Goal: Task Accomplishment & Management: Complete application form

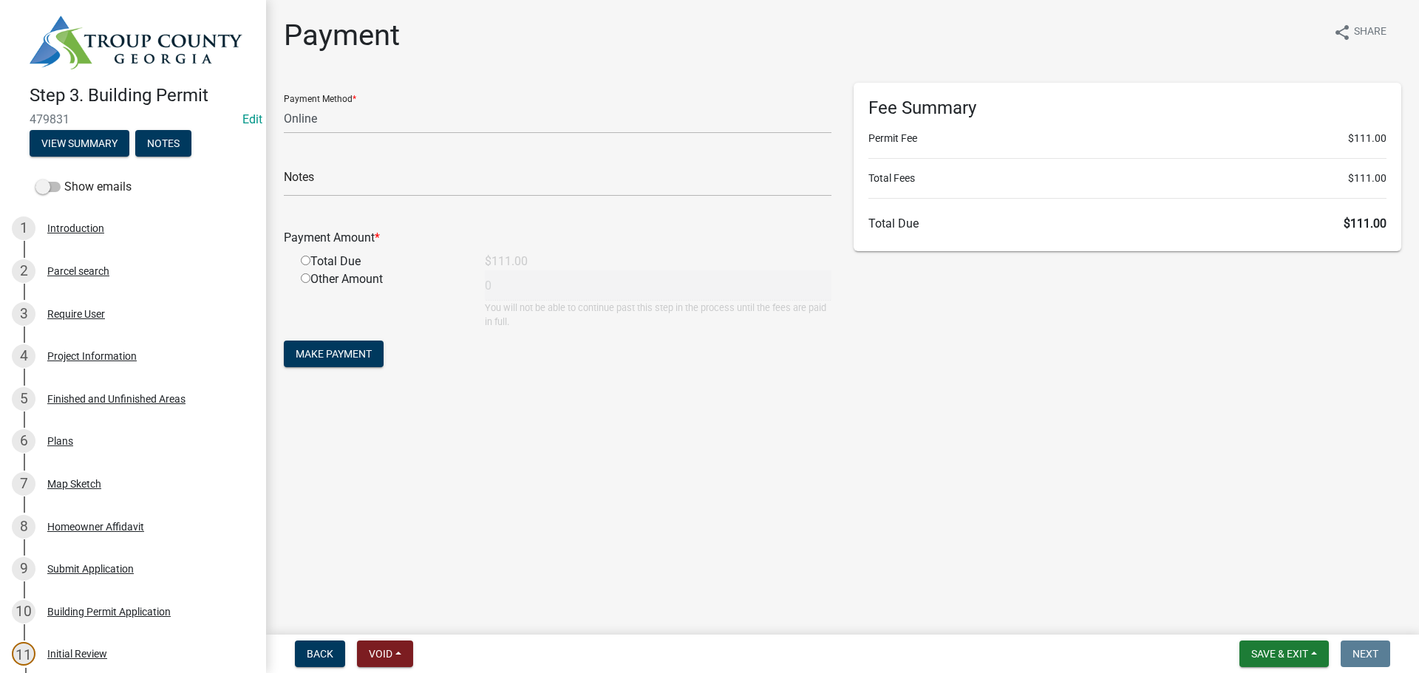
select select "3: 3"
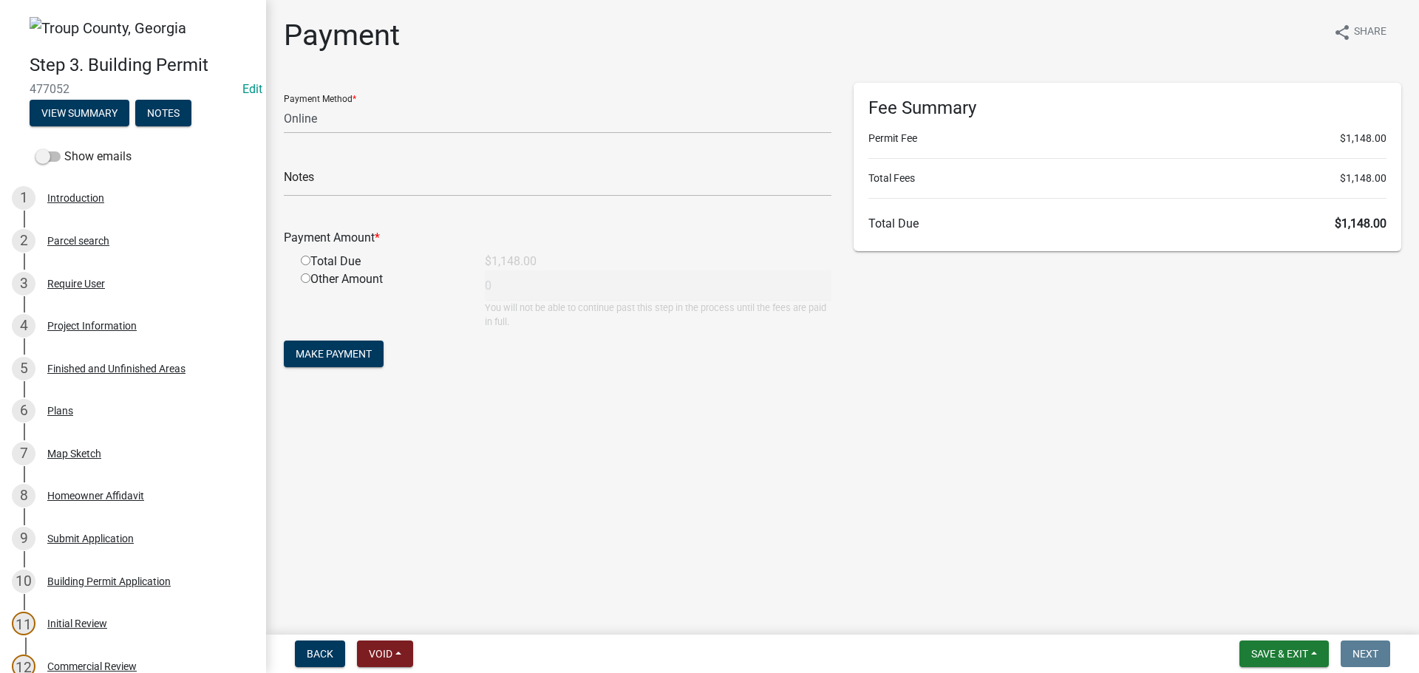
select select "3: 3"
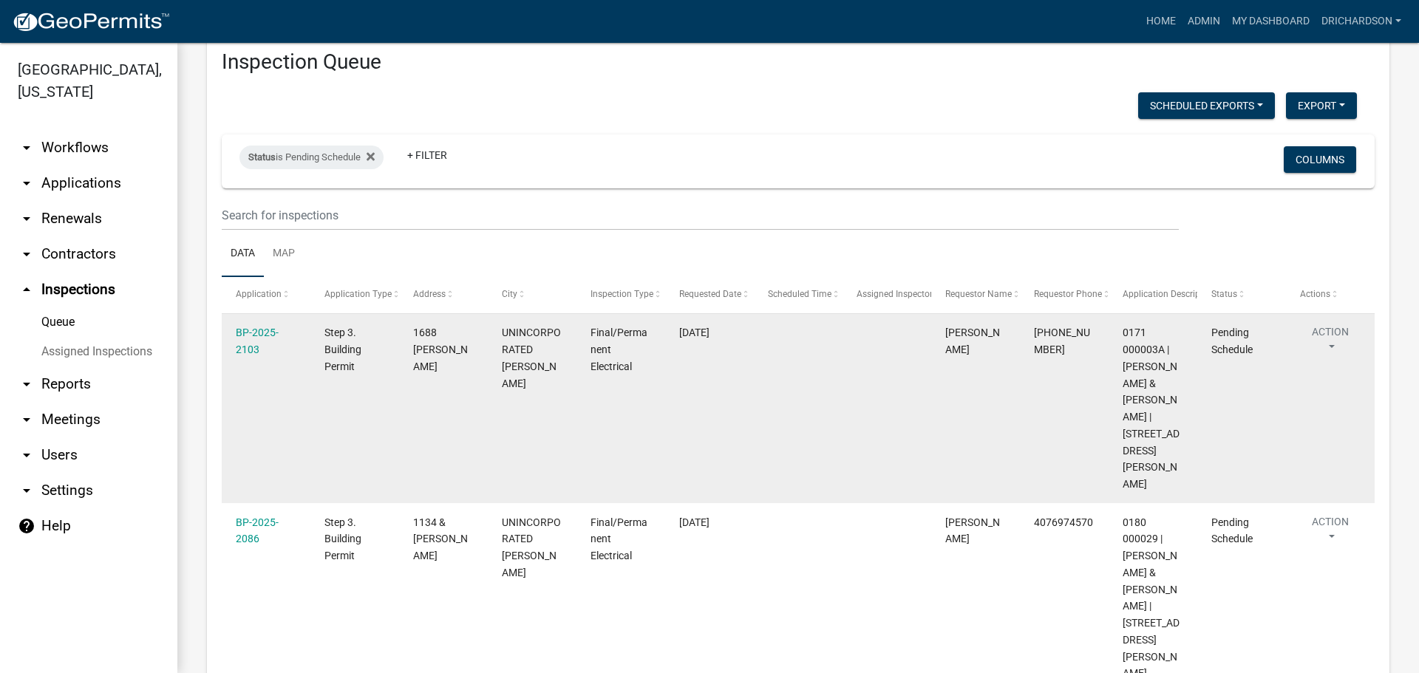
scroll to position [58, 0]
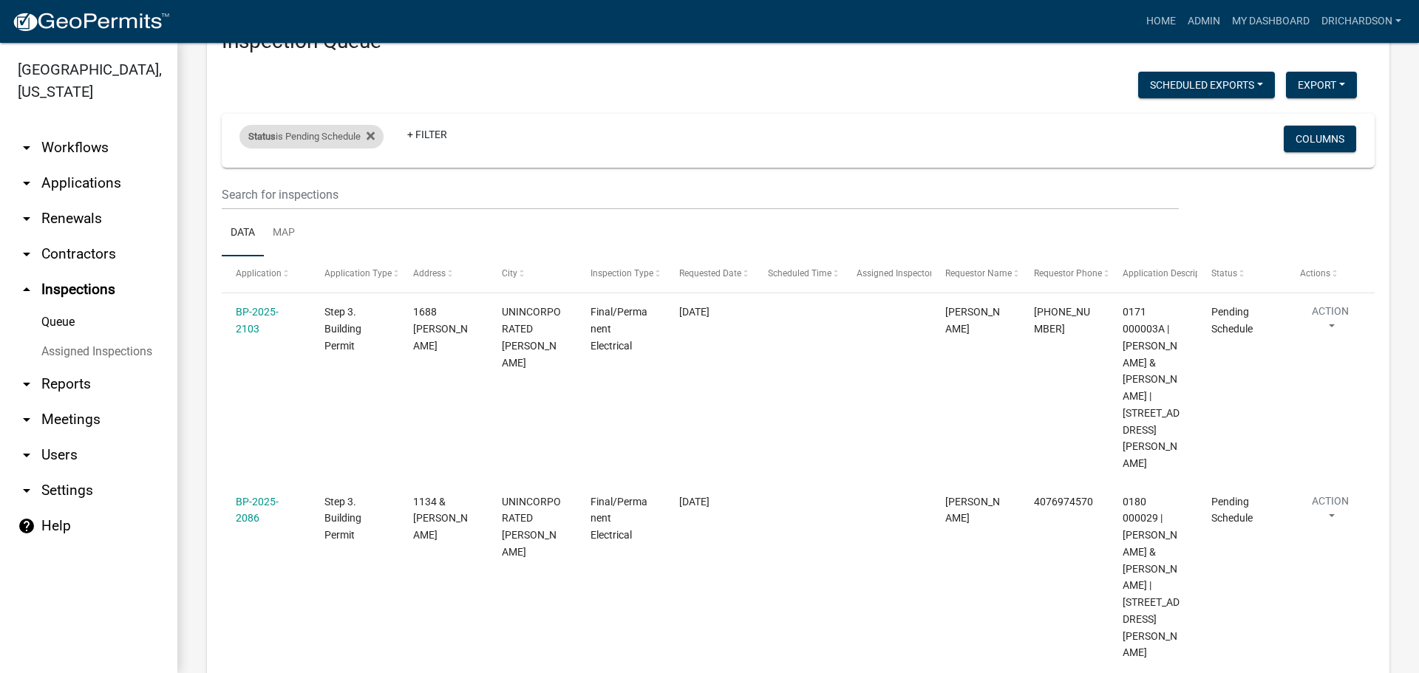
click at [298, 147] on div "Status is Pending Schedule" at bounding box center [311, 137] width 144 height 24
click at [287, 194] on select "Select an option Pending Schedule Pending Inspection Approved Denied Deleted Vo…" at bounding box center [313, 192] width 148 height 30
select select "1"
click at [242, 177] on select "Select an option Pending Schedule Pending Inspection Approved Denied Deleted Vo…" at bounding box center [313, 192] width 148 height 30
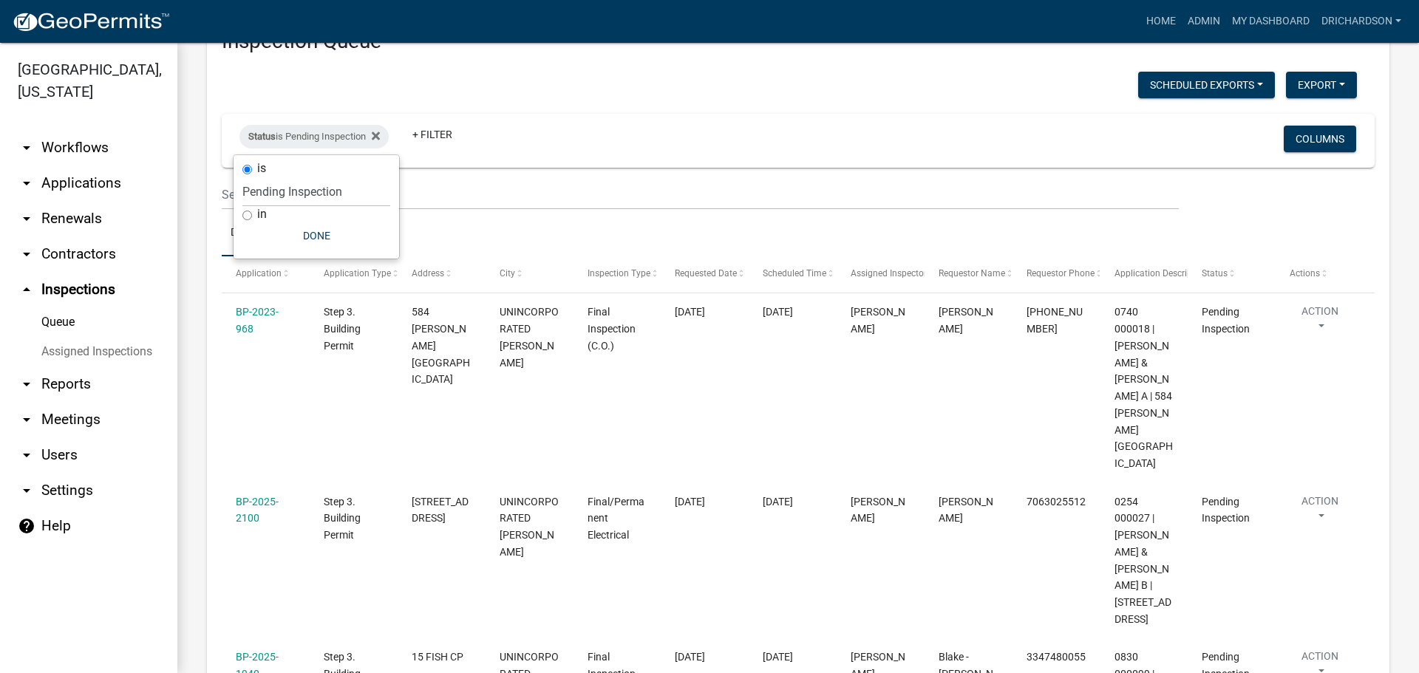
click at [464, 222] on ul "Data Map" at bounding box center [798, 233] width 1153 height 47
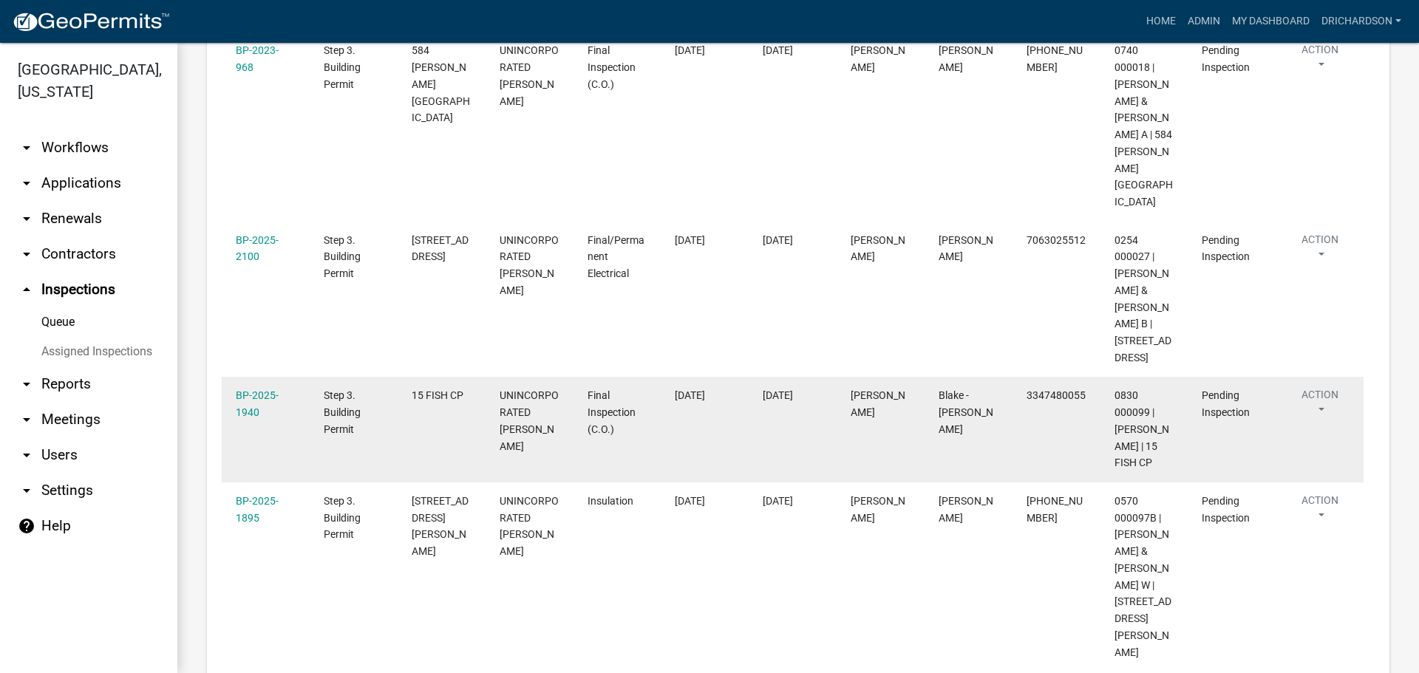
scroll to position [353, 0]
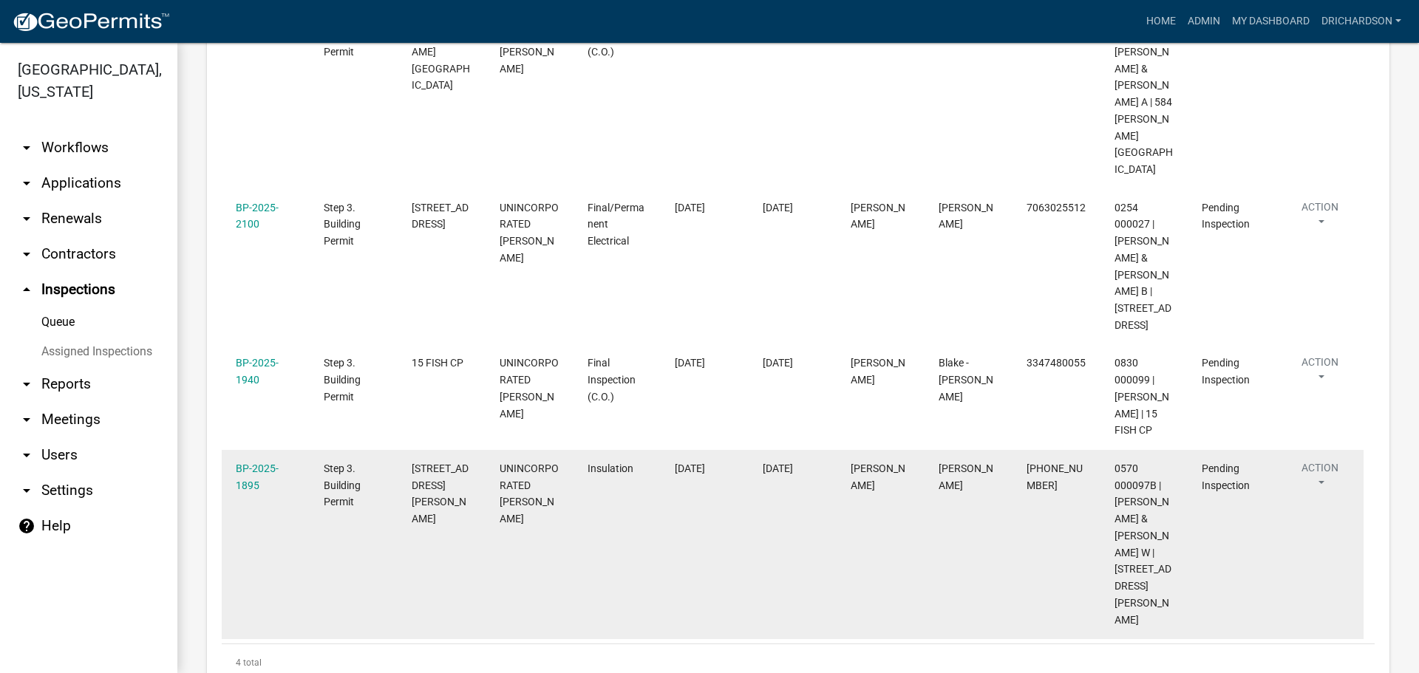
click at [1316, 460] on button "Action" at bounding box center [1320, 478] width 61 height 37
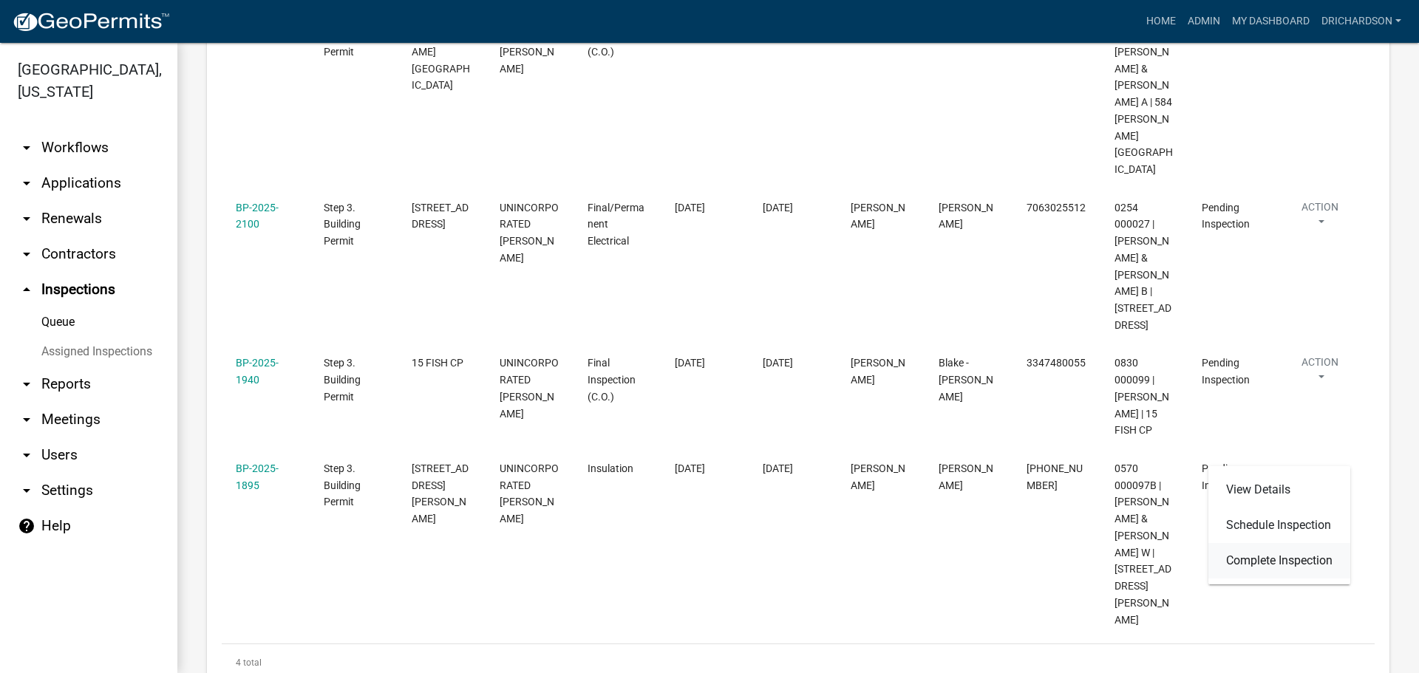
click at [1290, 562] on link "Complete Inspection" at bounding box center [1279, 560] width 142 height 35
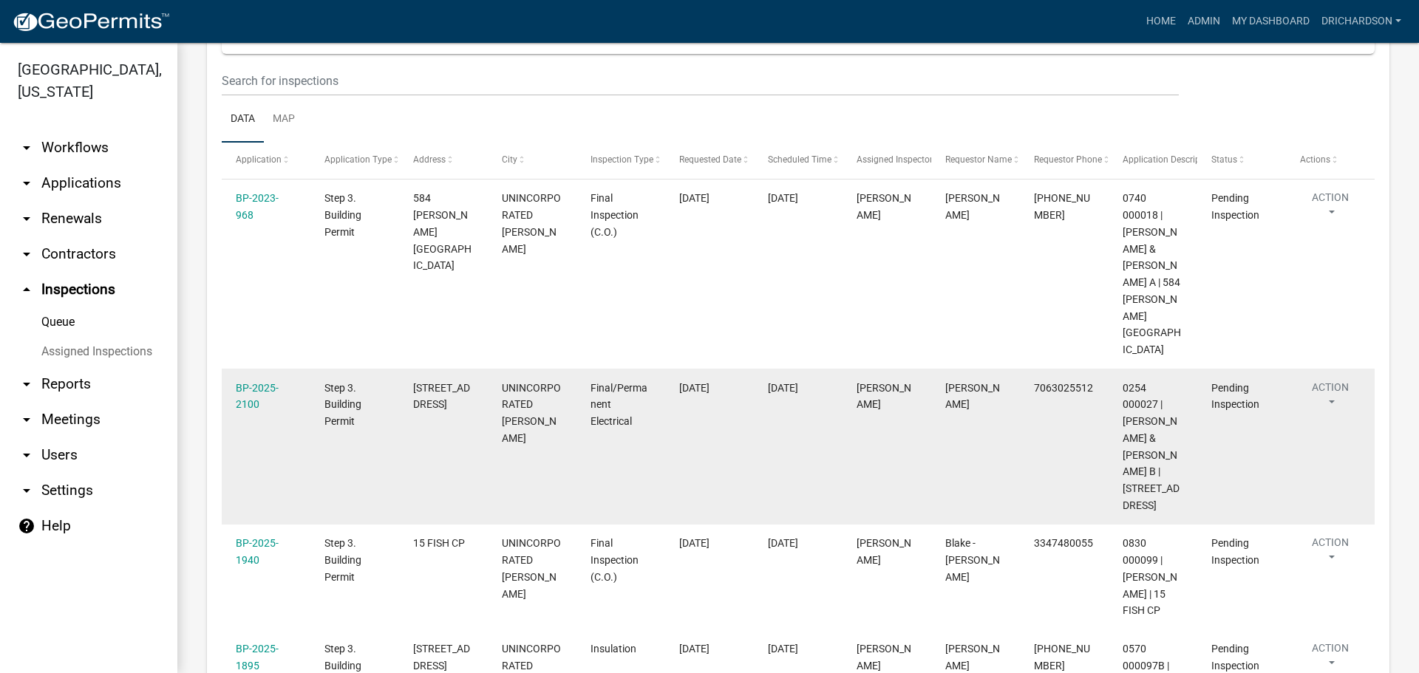
scroll to position [353, 0]
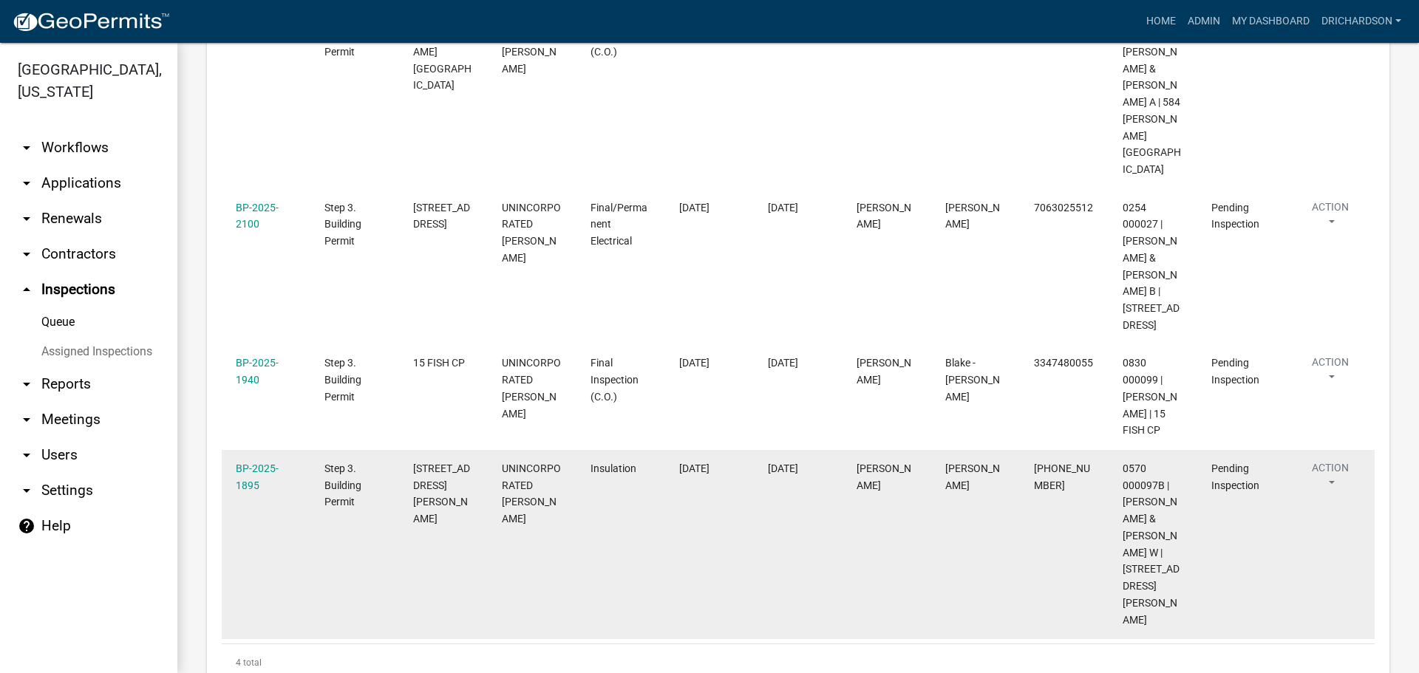
click at [1333, 460] on button "Action" at bounding box center [1330, 478] width 61 height 37
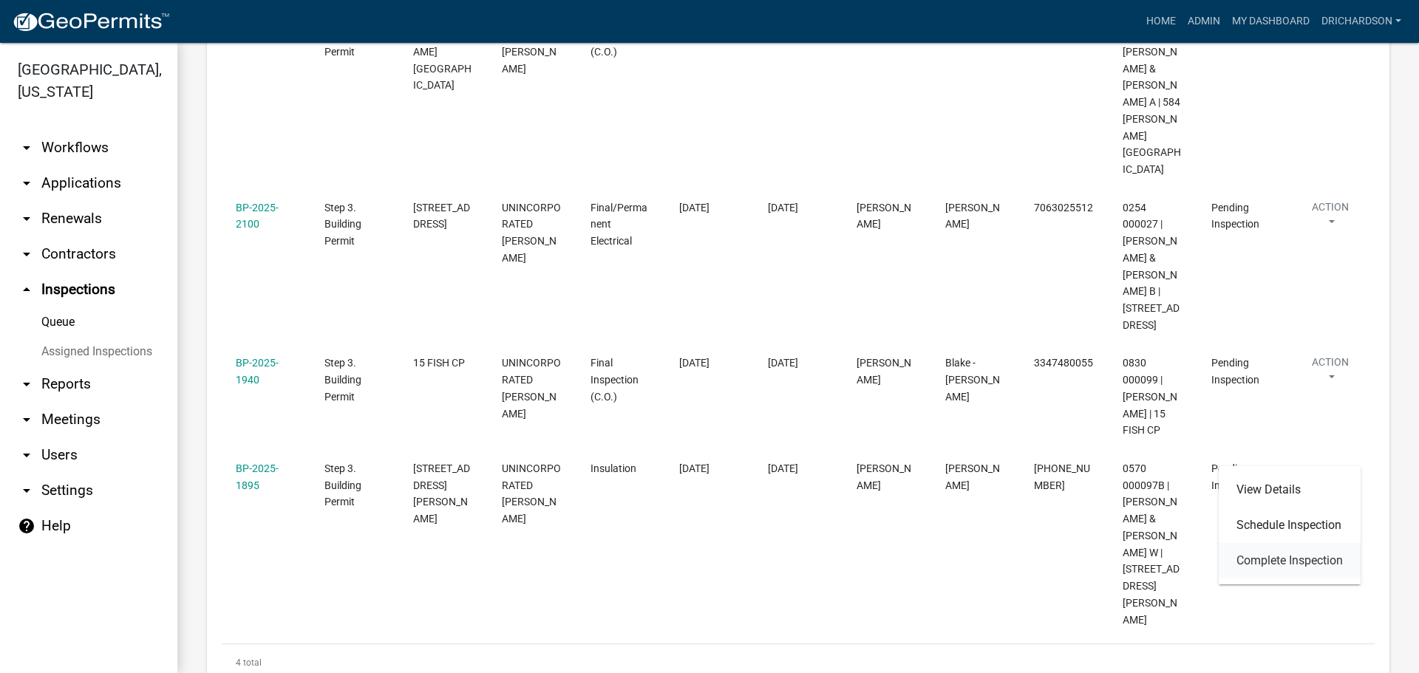
click at [1279, 566] on link "Complete Inspection" at bounding box center [1290, 560] width 142 height 35
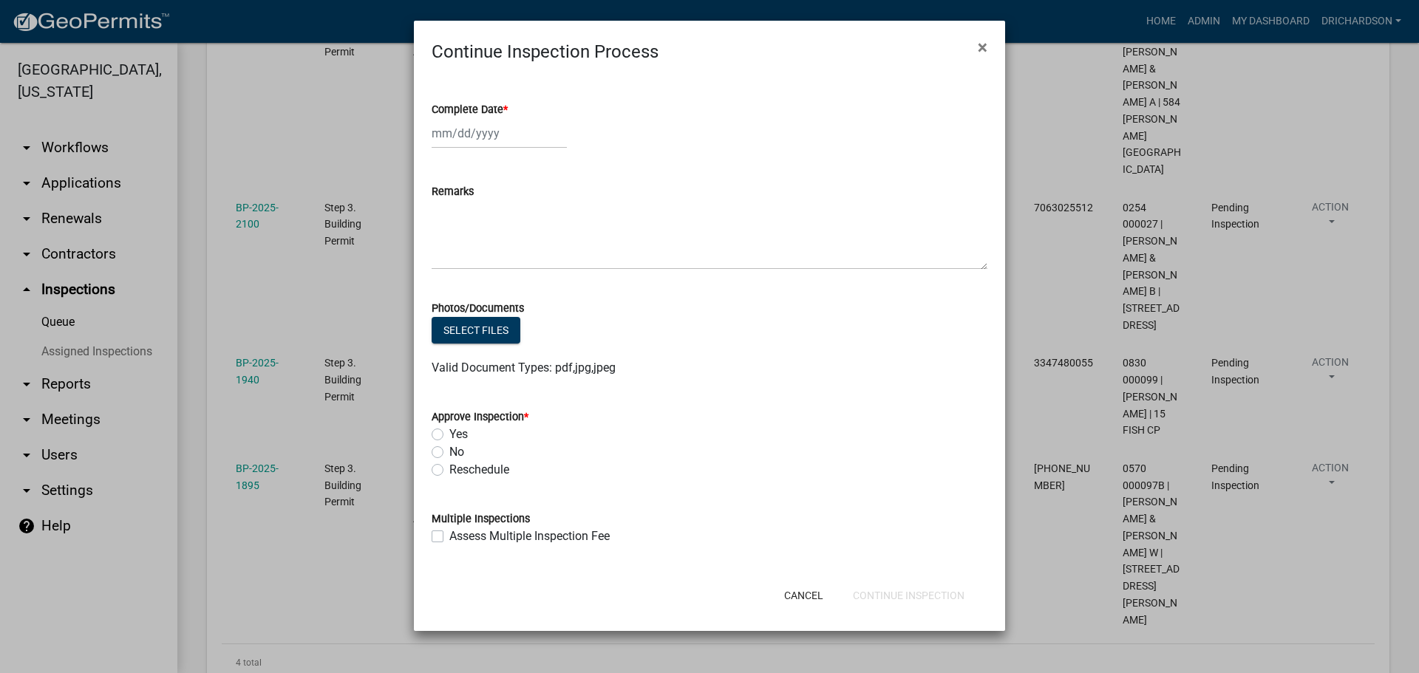
click at [449, 429] on label "Yes" at bounding box center [458, 435] width 18 height 18
click at [449, 429] on input "Yes" at bounding box center [454, 431] width 10 height 10
radio input "true"
click at [477, 140] on div at bounding box center [499, 133] width 135 height 30
select select "9"
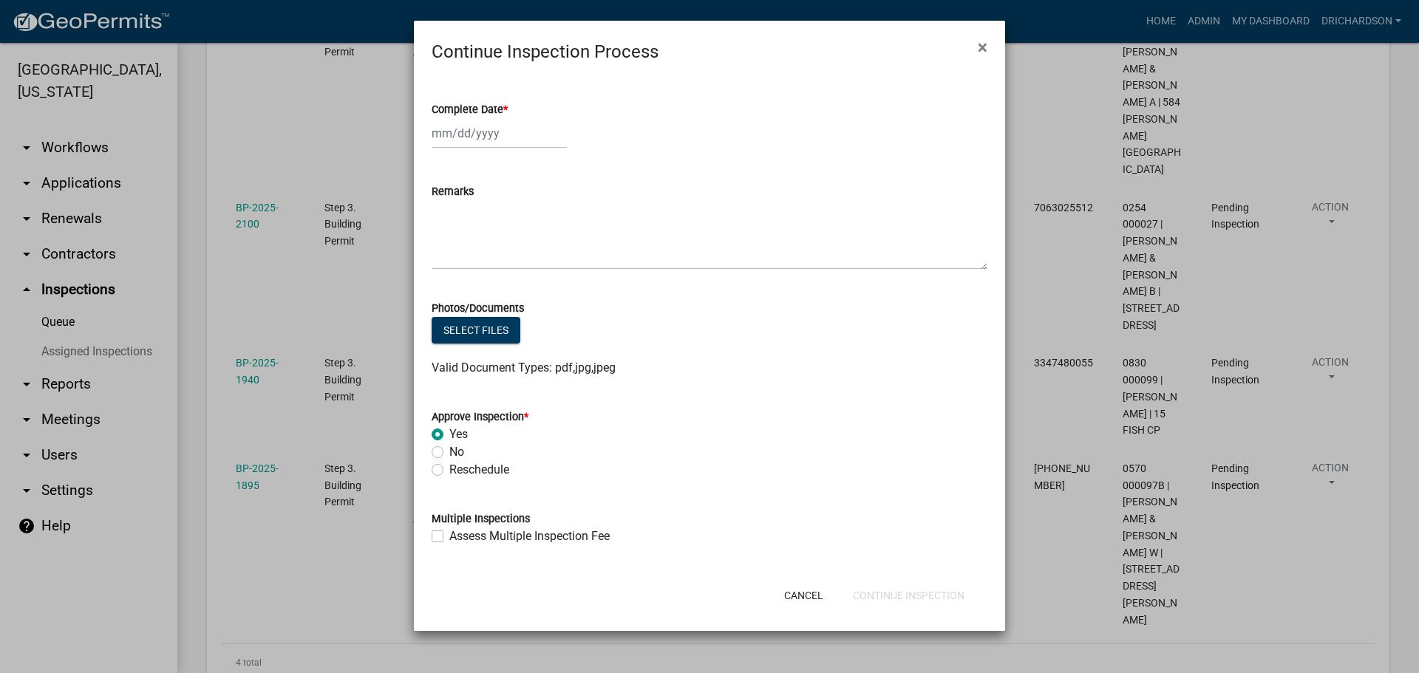
select select "2025"
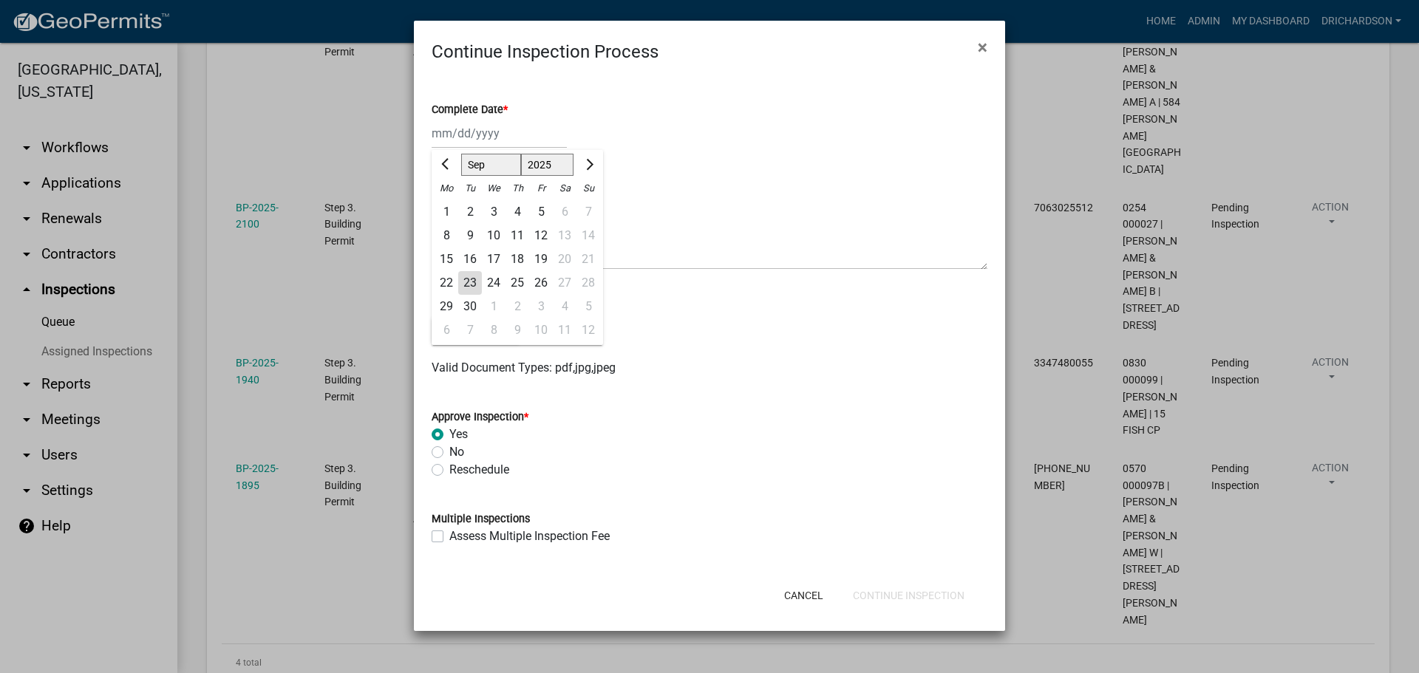
click at [468, 275] on div "23" at bounding box center [470, 283] width 24 height 24
type input "[DATE]"
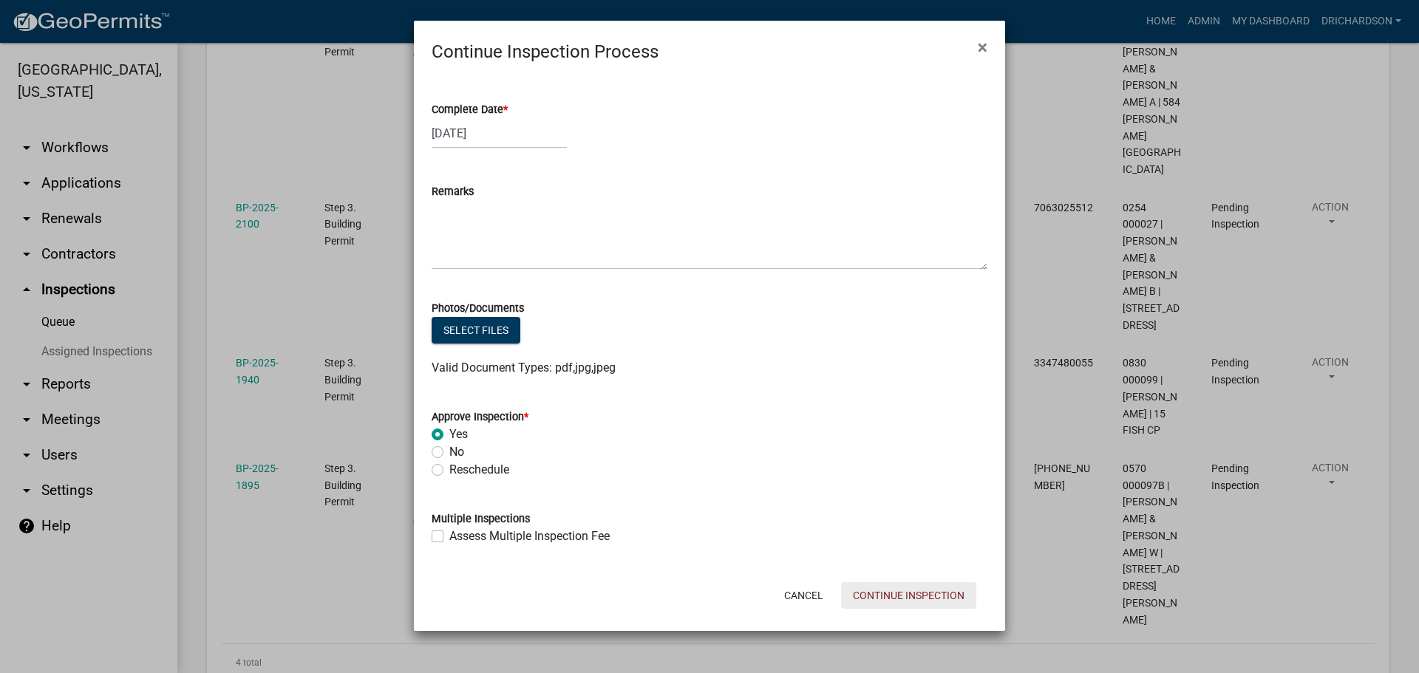
click at [902, 597] on button "Continue Inspection" at bounding box center [908, 595] width 135 height 27
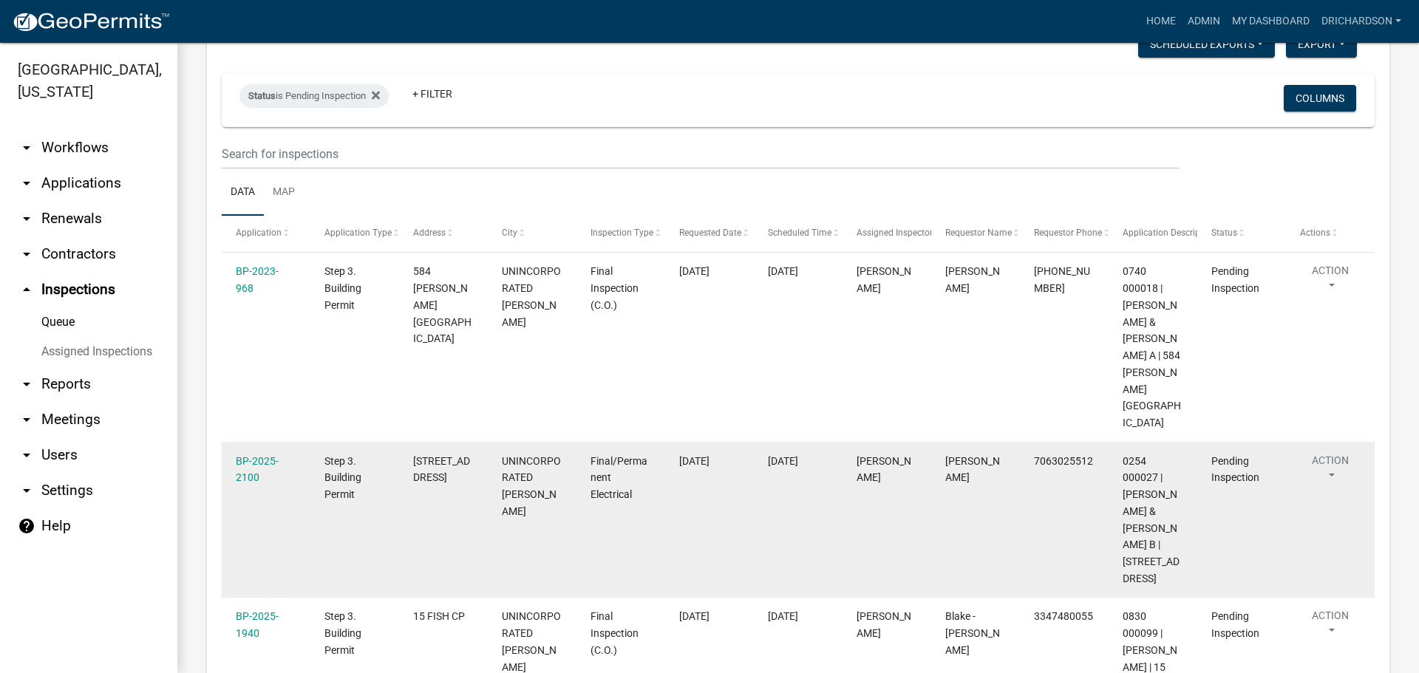
scroll to position [197, 0]
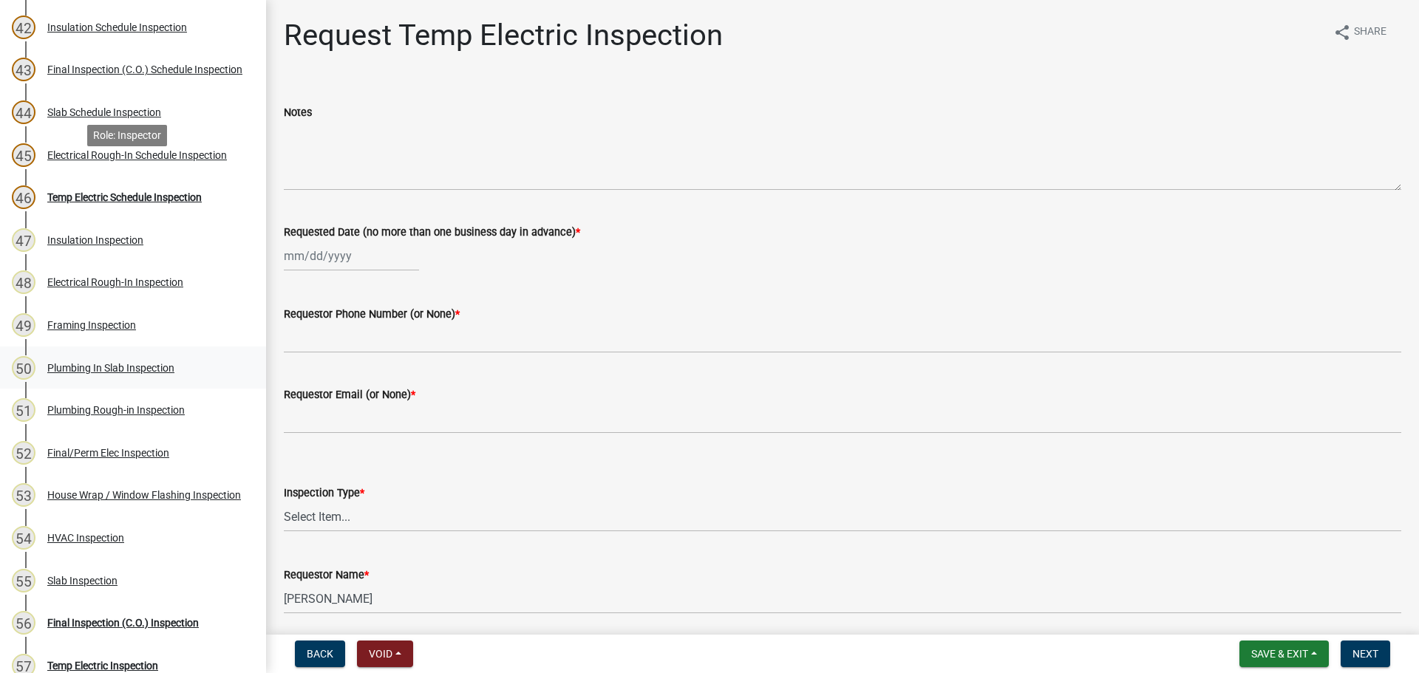
scroll to position [2137, 0]
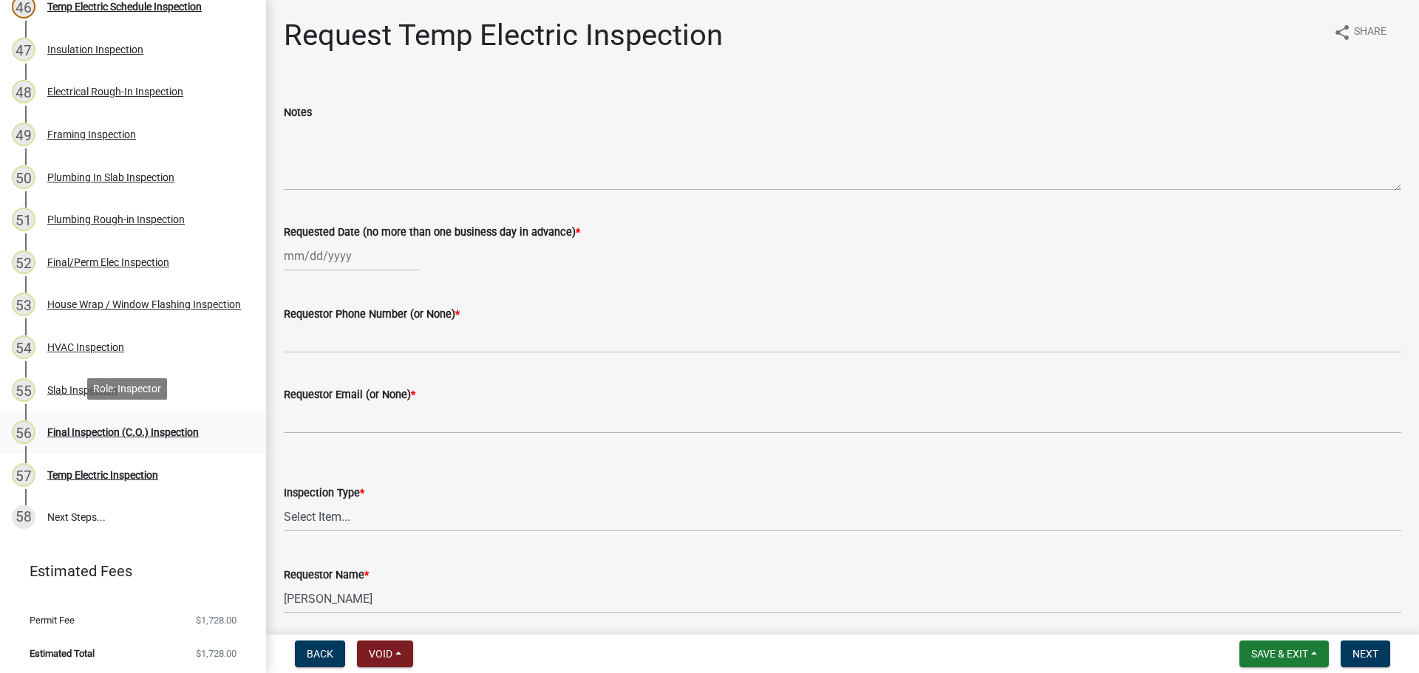
click at [132, 427] on div "Final Inspection (C.O.) Inspection" at bounding box center [123, 432] width 152 height 10
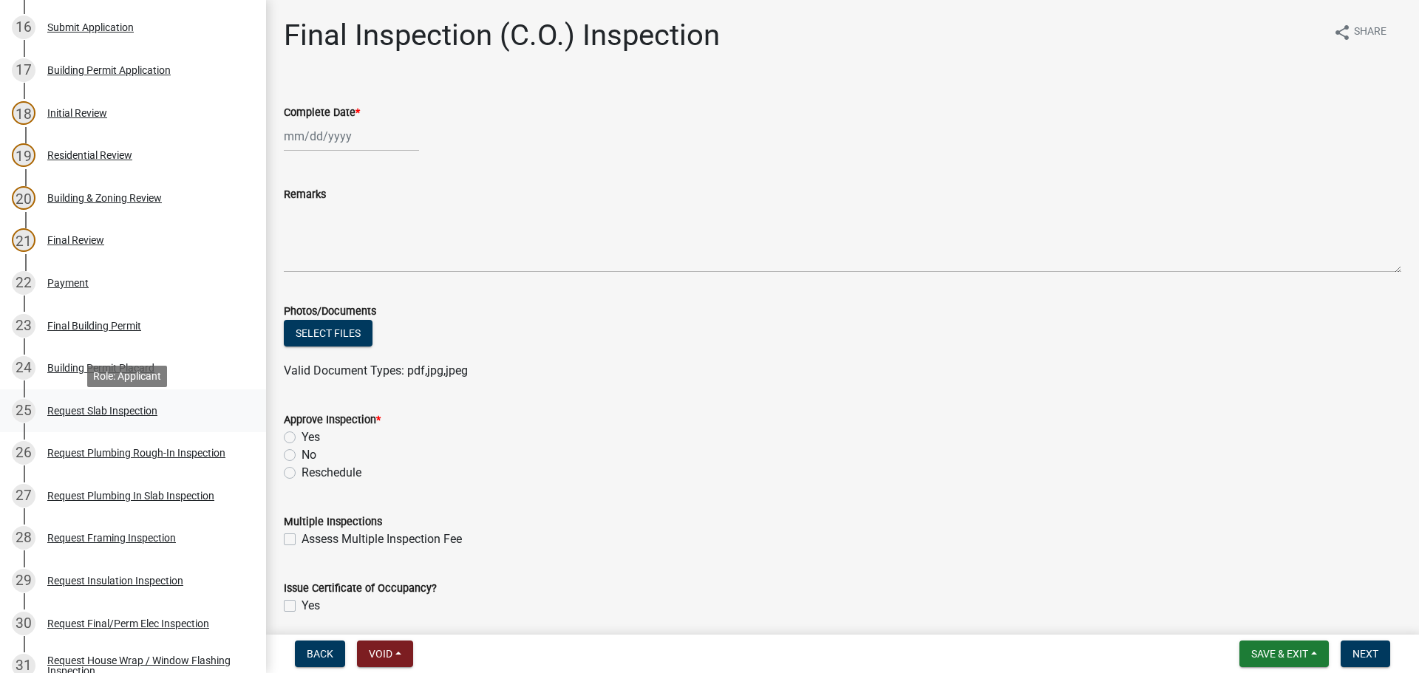
scroll to position [813, 0]
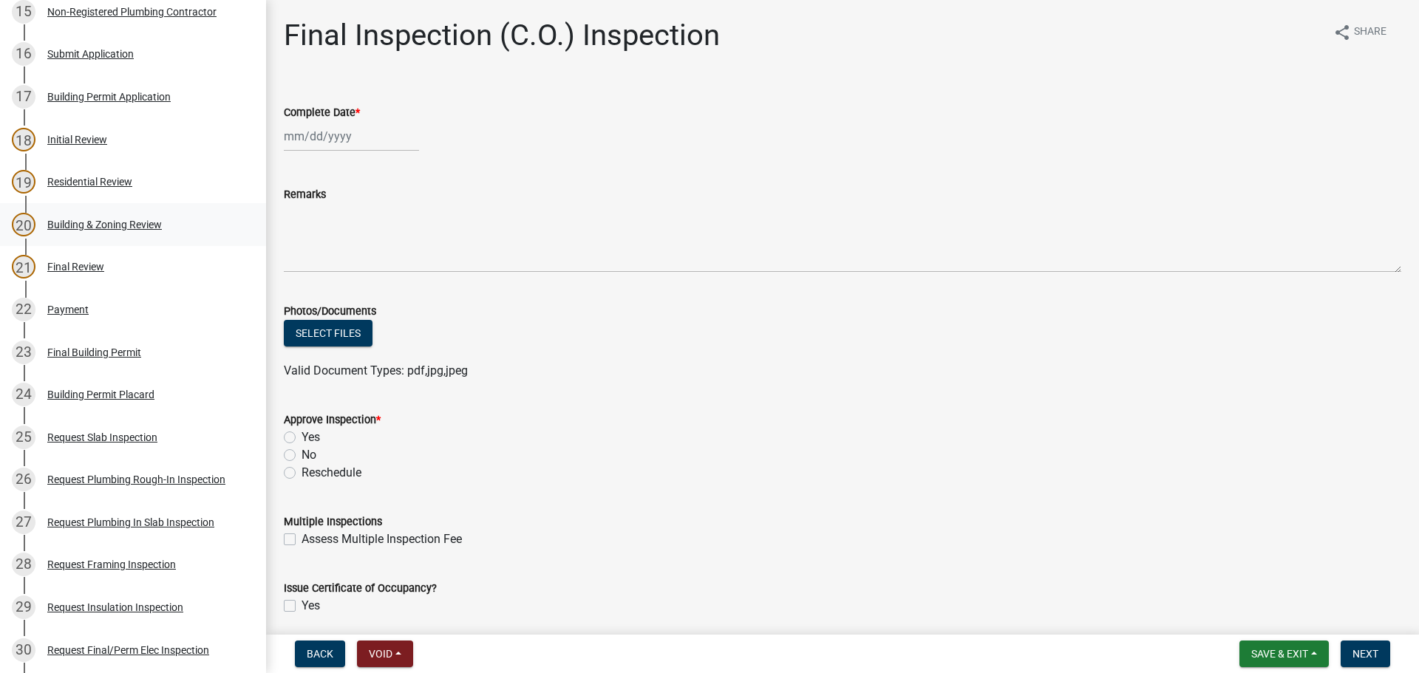
click at [117, 214] on div "20 Building & Zoning Review" at bounding box center [127, 225] width 231 height 24
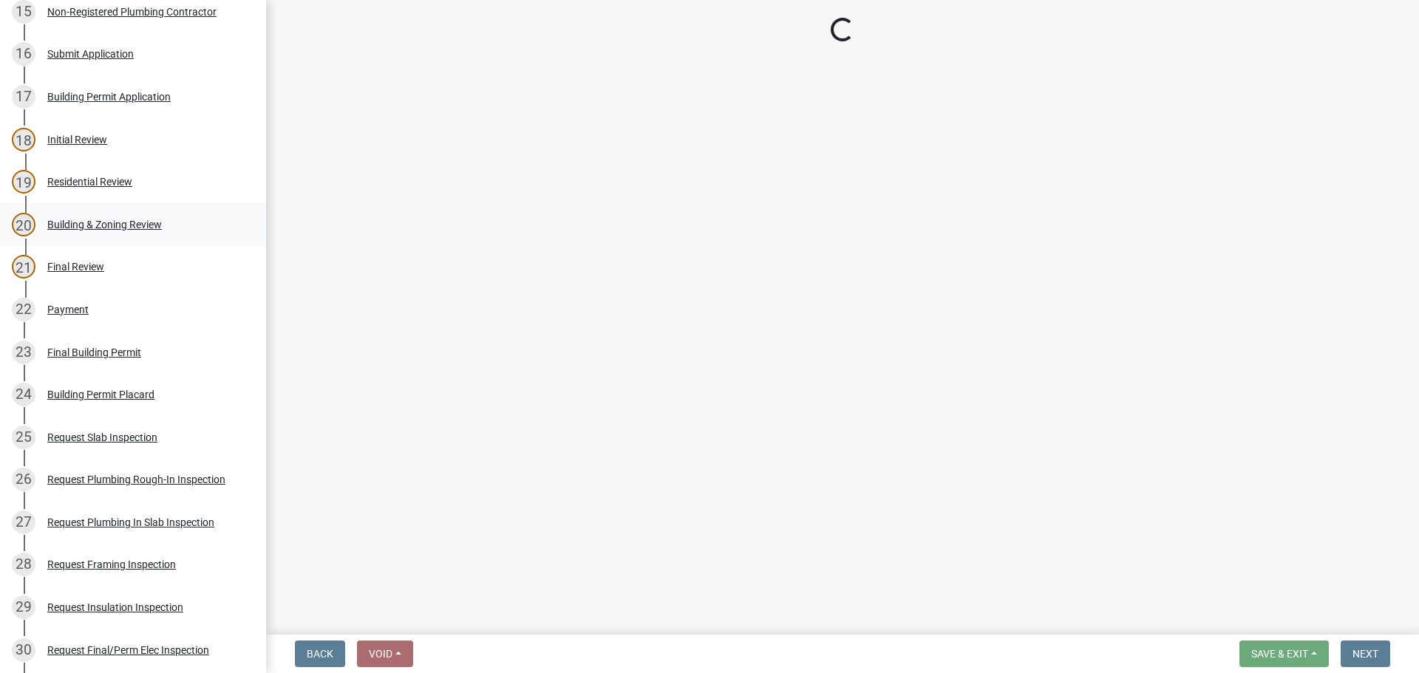
select select "68ced6f9-1cde-4df4-873a-f2fb2a9a9b51"
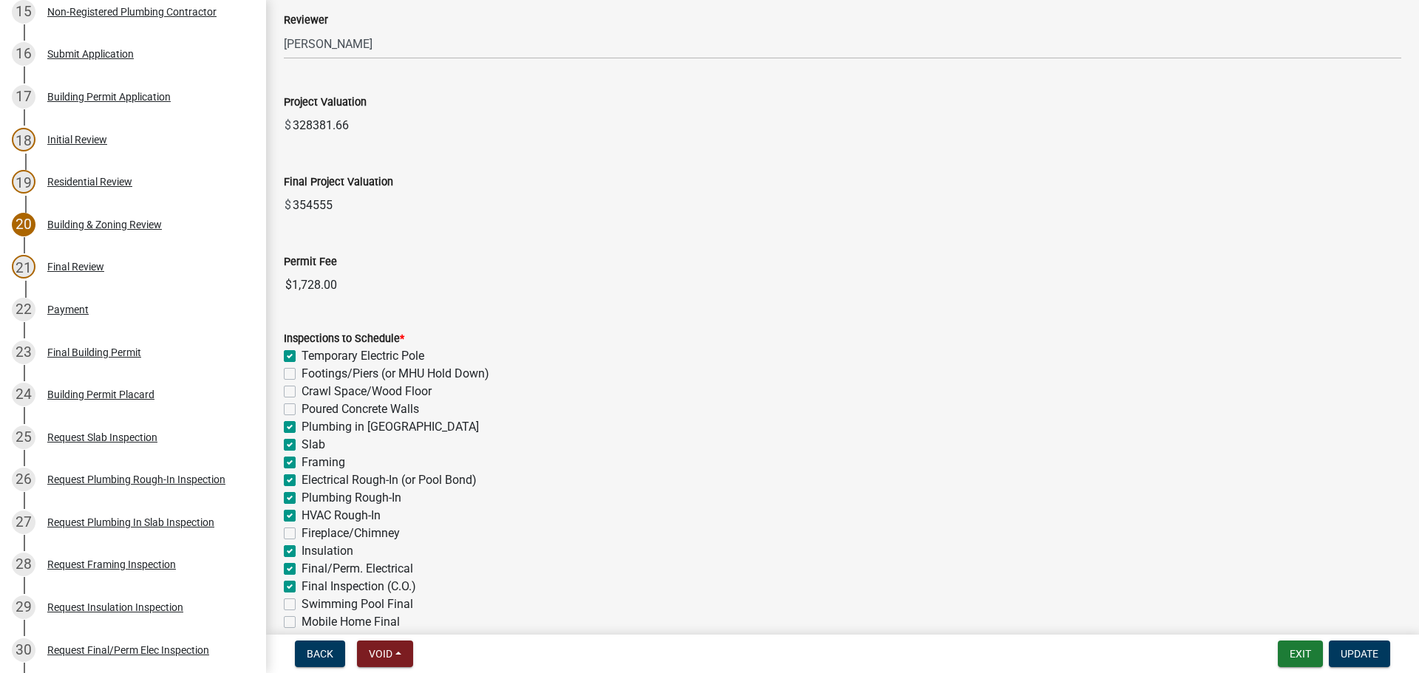
scroll to position [480, 0]
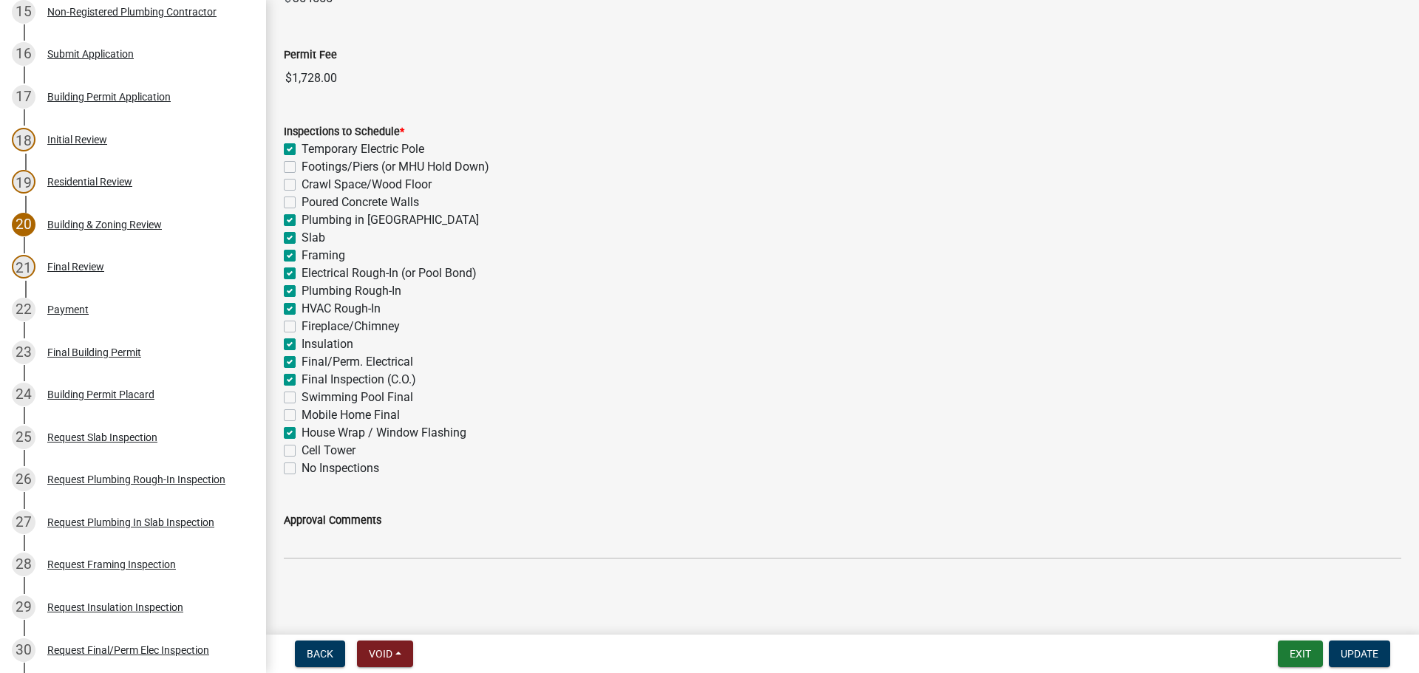
click at [302, 146] on label "Temporary Electric Pole" at bounding box center [363, 149] width 123 height 18
click at [302, 146] on input "Temporary Electric Pole" at bounding box center [307, 145] width 10 height 10
checkbox input "false"
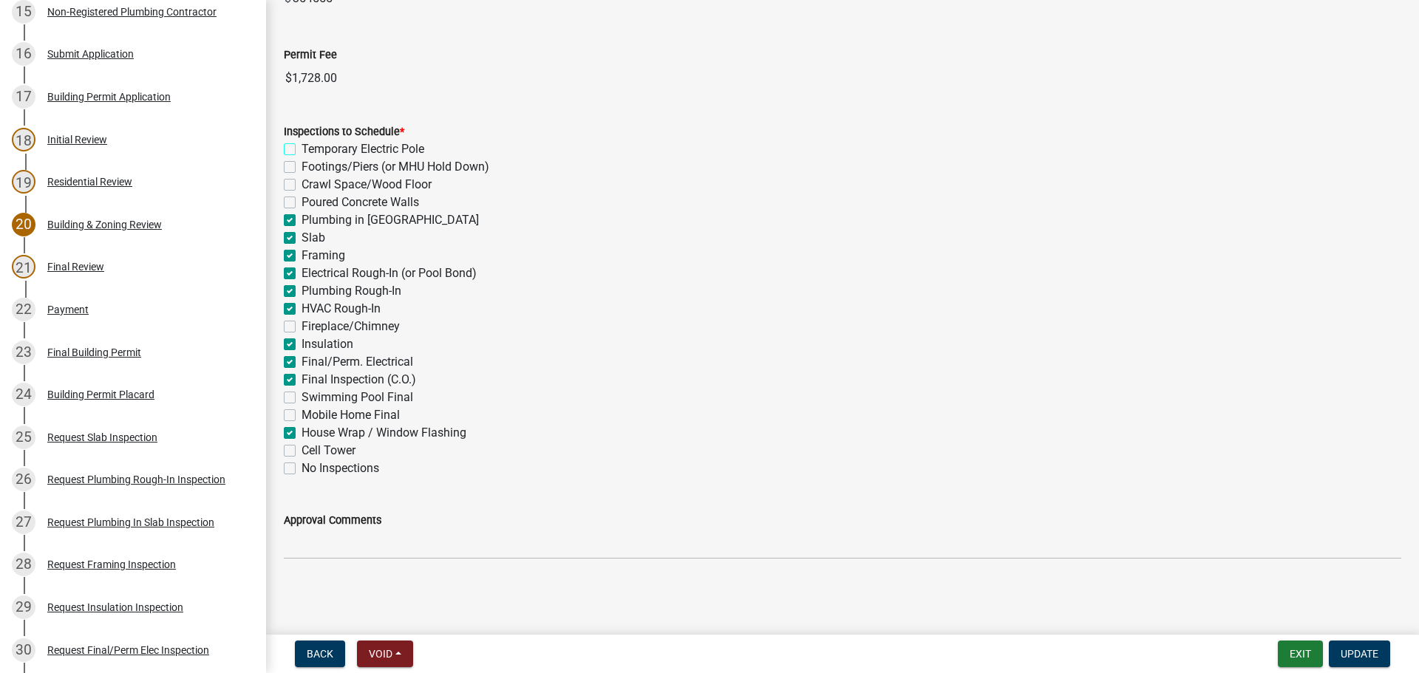
checkbox input "false"
checkbox input "true"
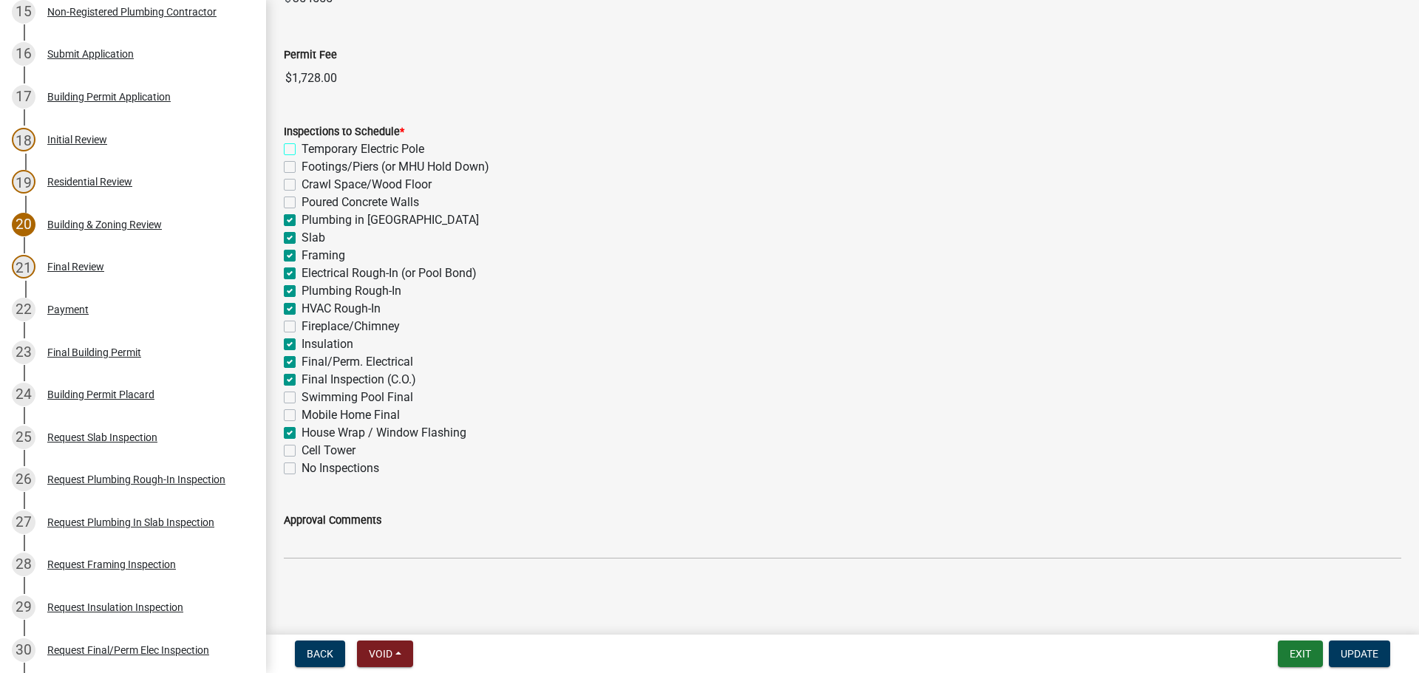
checkbox input "true"
checkbox input "false"
checkbox input "true"
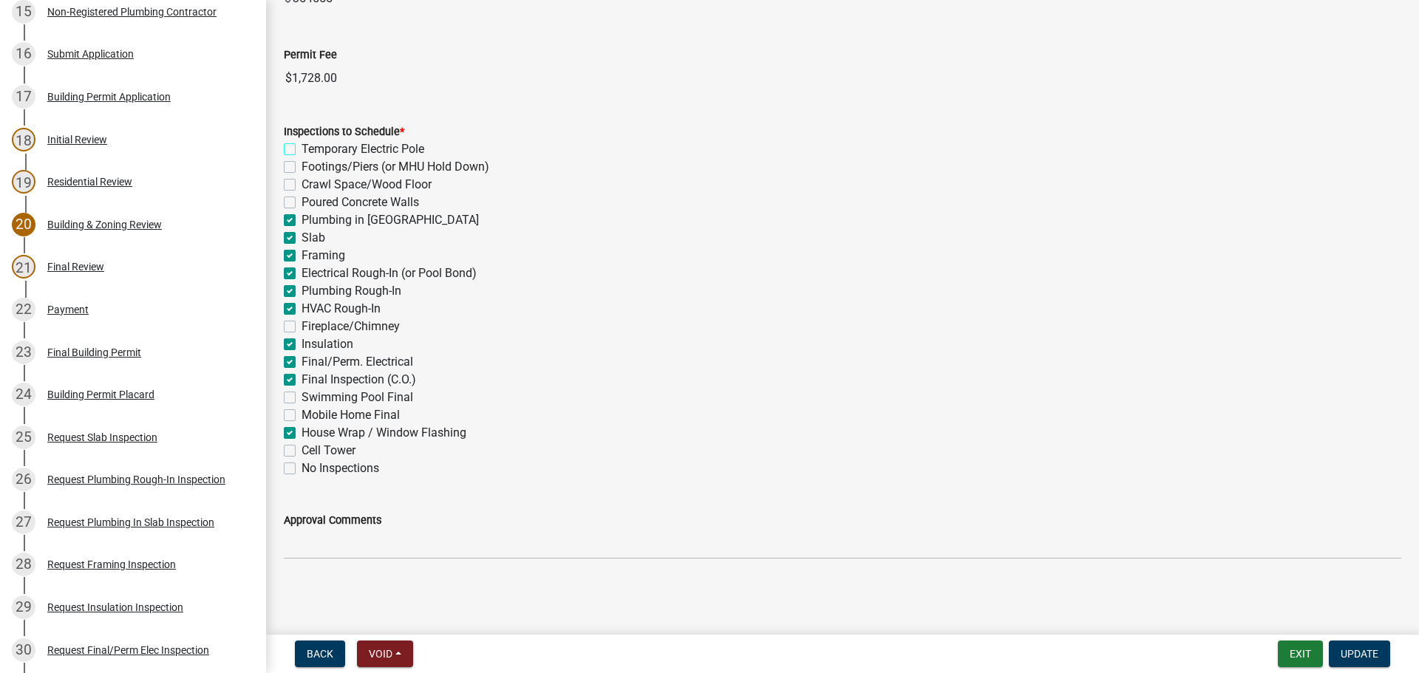
checkbox input "true"
checkbox input "false"
checkbox input "true"
checkbox input "false"
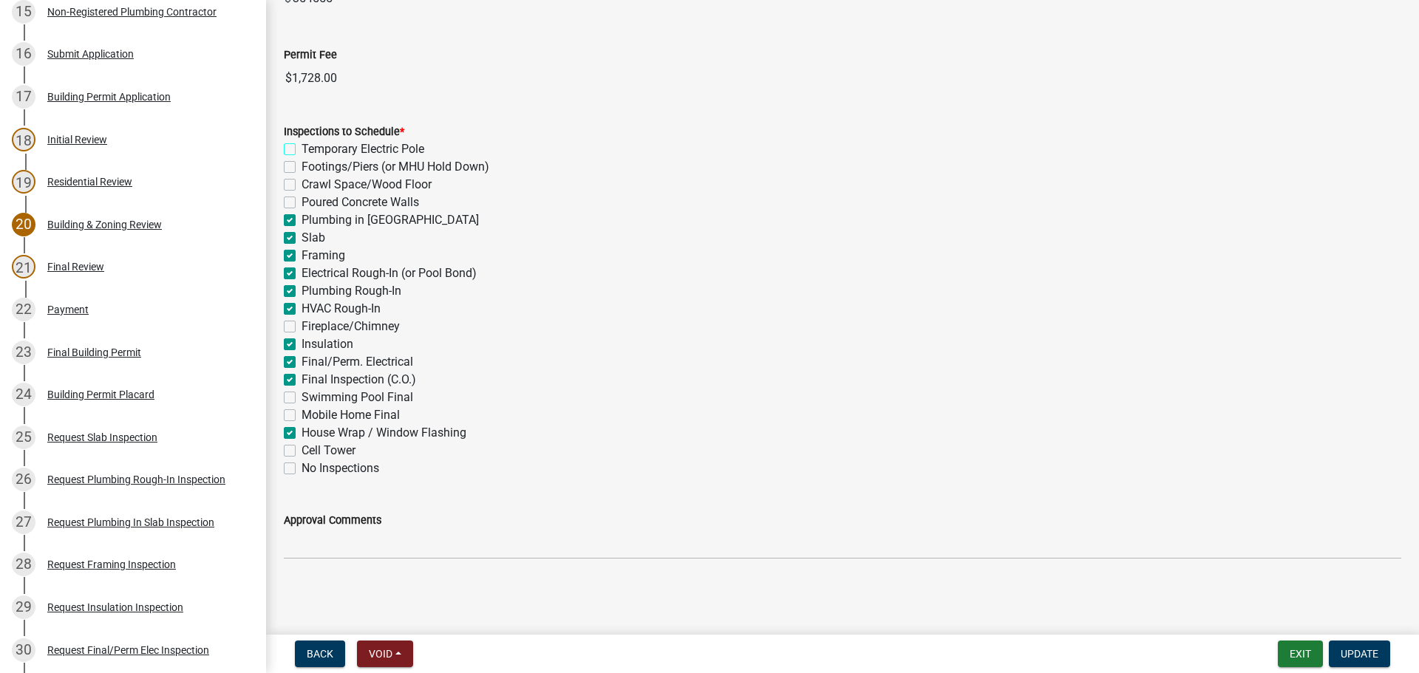
checkbox input "false"
click at [1355, 652] on span "Update" at bounding box center [1360, 654] width 38 height 12
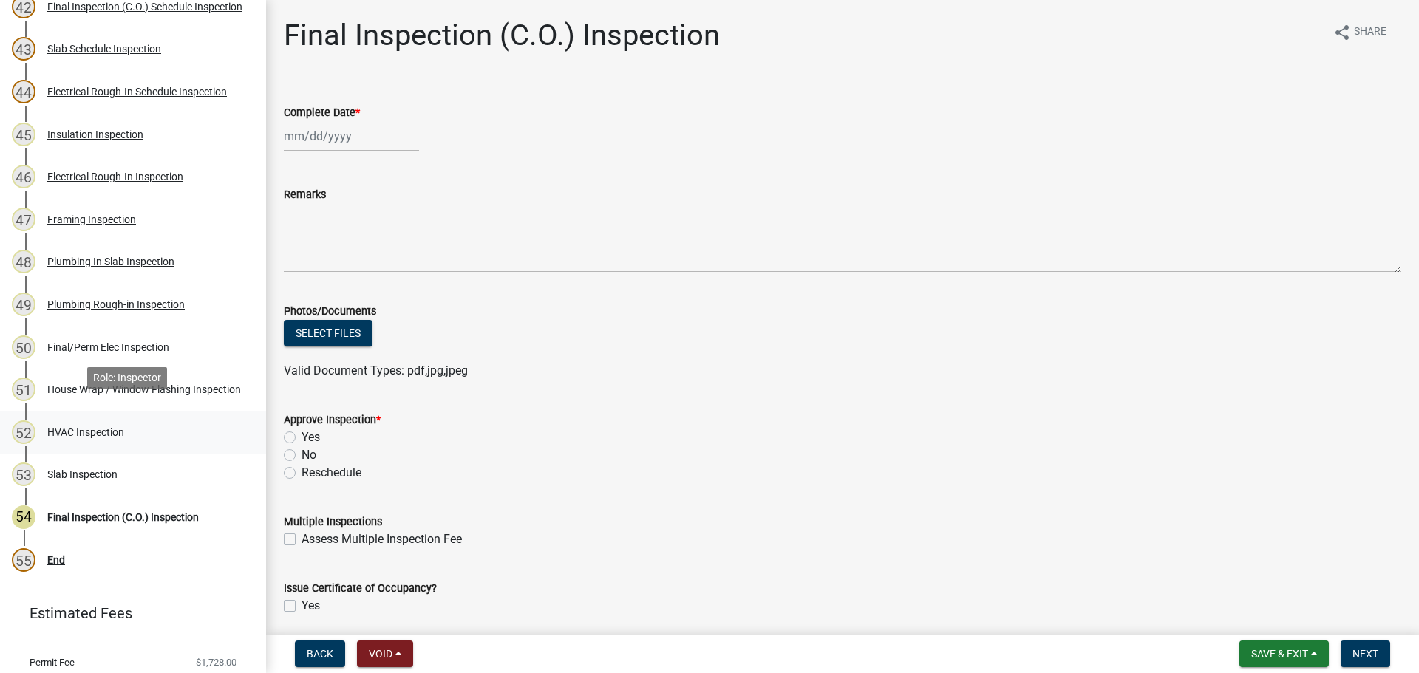
scroll to position [2010, 0]
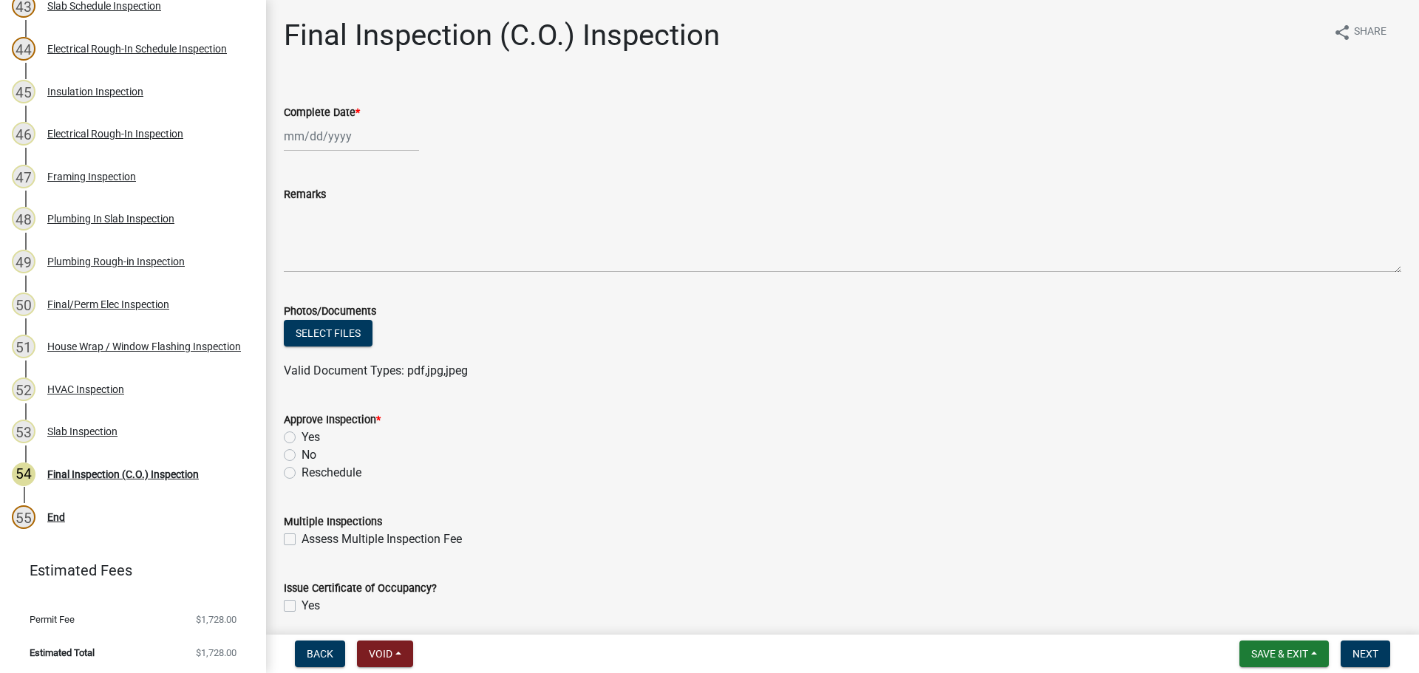
click at [302, 438] on label "Yes" at bounding box center [311, 438] width 18 height 18
click at [302, 438] on input "Yes" at bounding box center [307, 434] width 10 height 10
radio input "true"
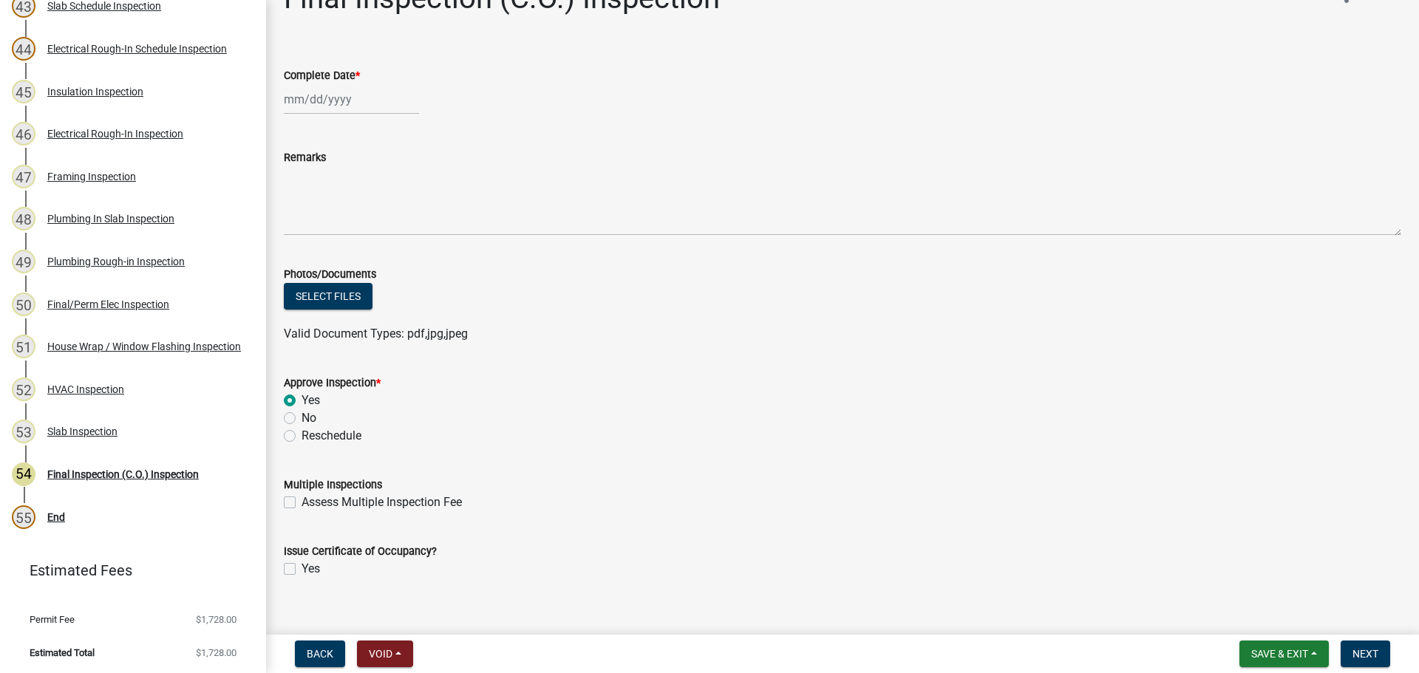
scroll to position [57, 0]
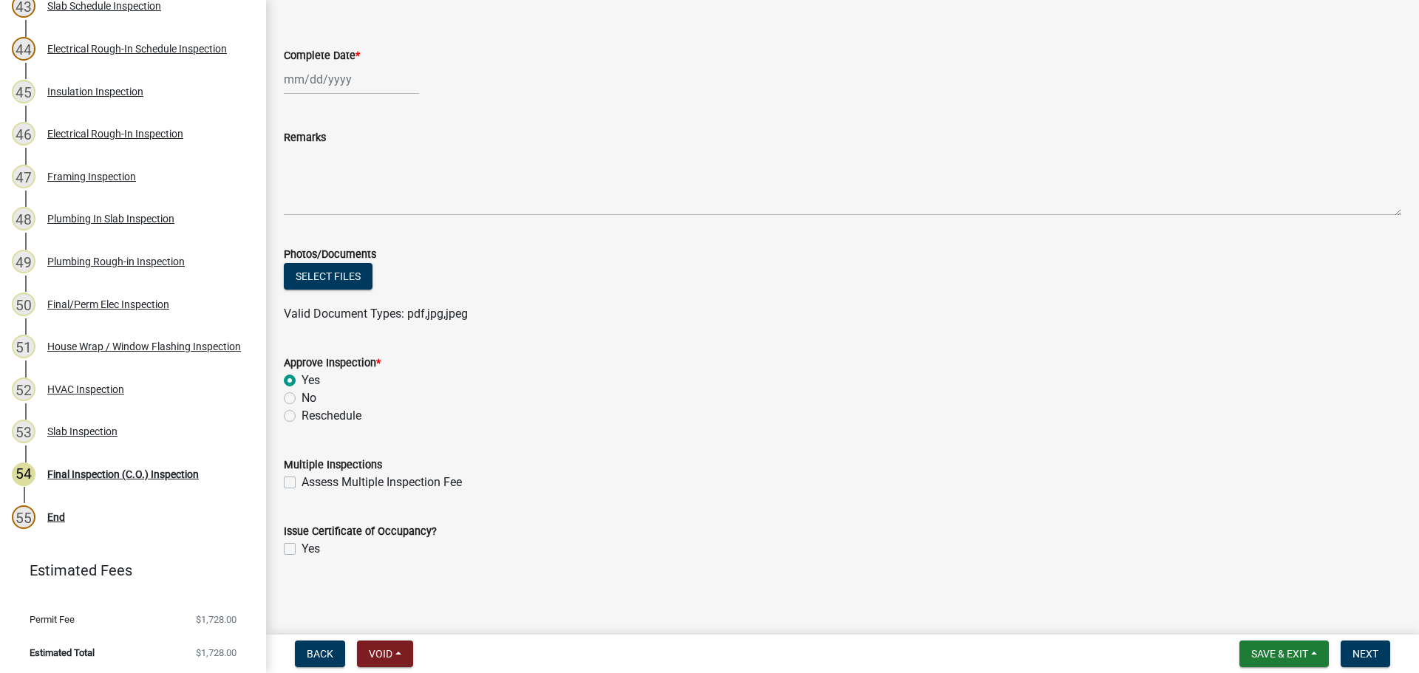
click at [302, 544] on label "Yes" at bounding box center [311, 549] width 18 height 18
click at [302, 544] on input "Yes" at bounding box center [307, 545] width 10 height 10
checkbox input "true"
click at [308, 78] on div at bounding box center [351, 79] width 135 height 30
select select "9"
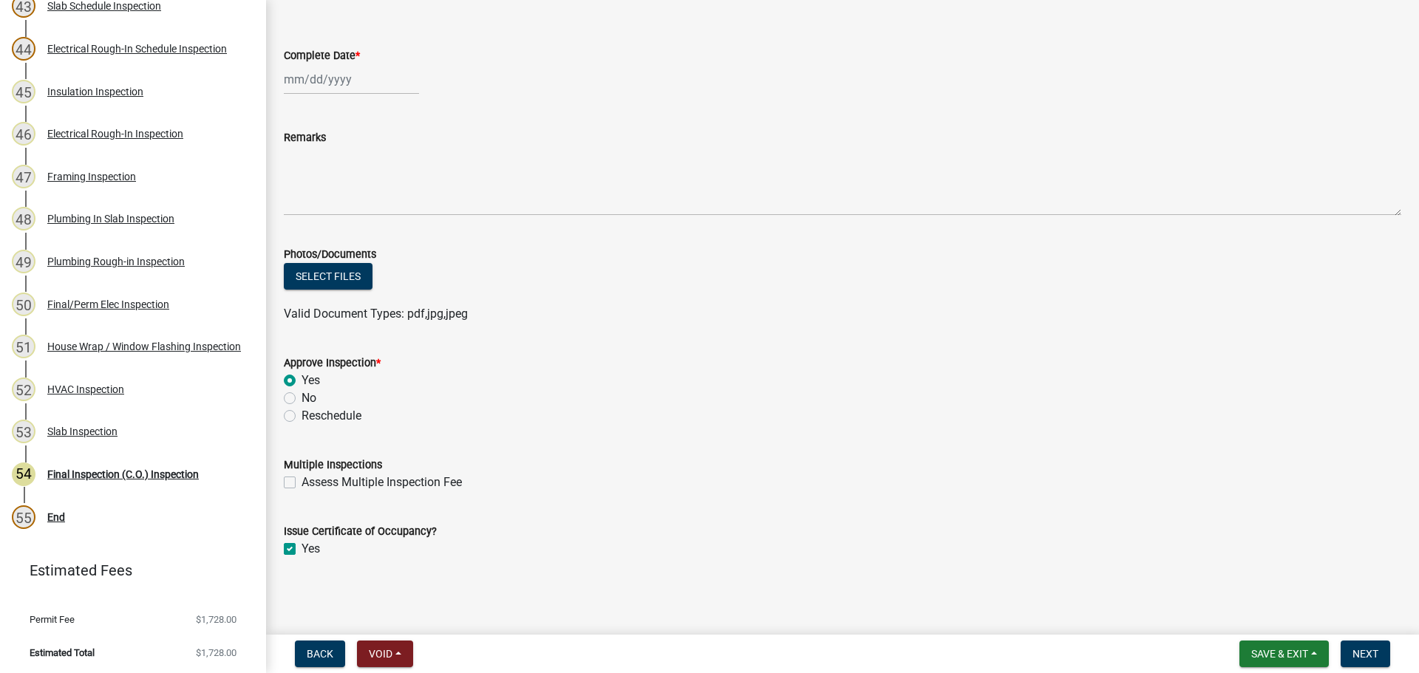
select select "2025"
click at [321, 226] on div "23" at bounding box center [322, 229] width 24 height 24
type input "[DATE]"
click at [1349, 655] on button "Next" at bounding box center [1366, 654] width 50 height 27
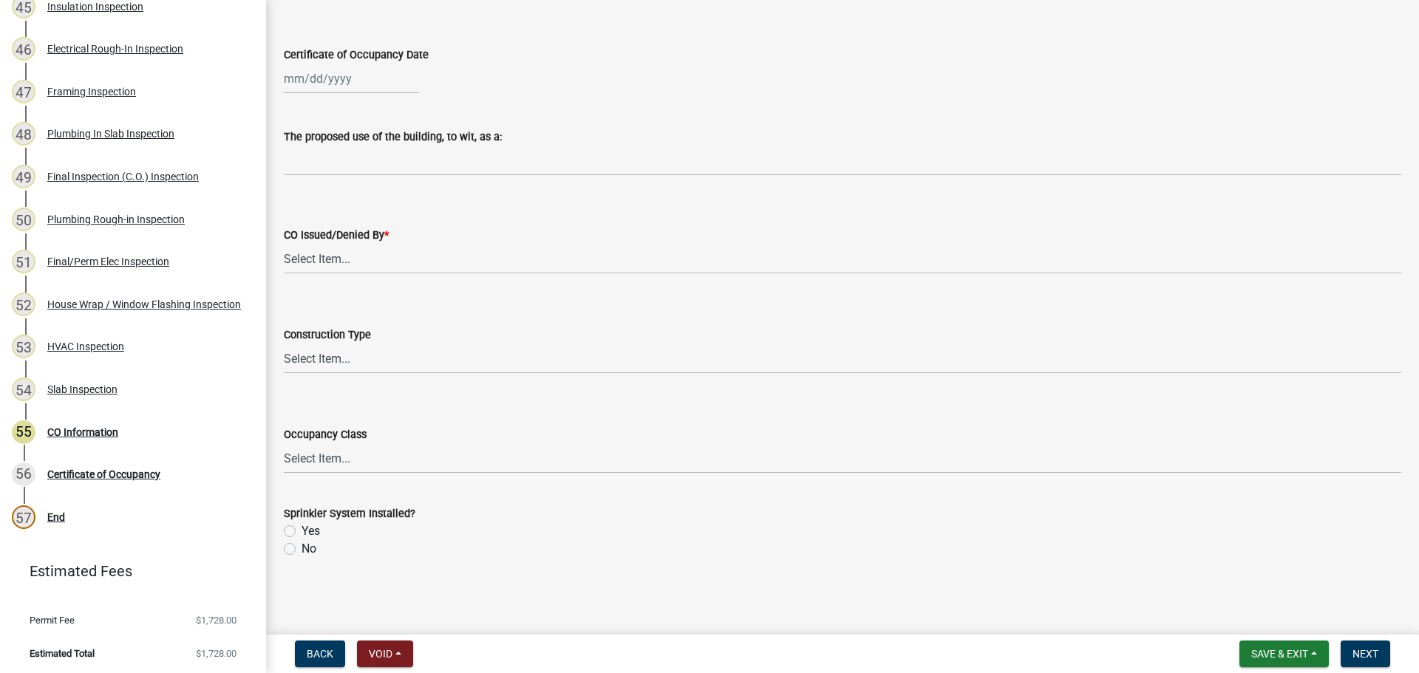
scroll to position [0, 0]
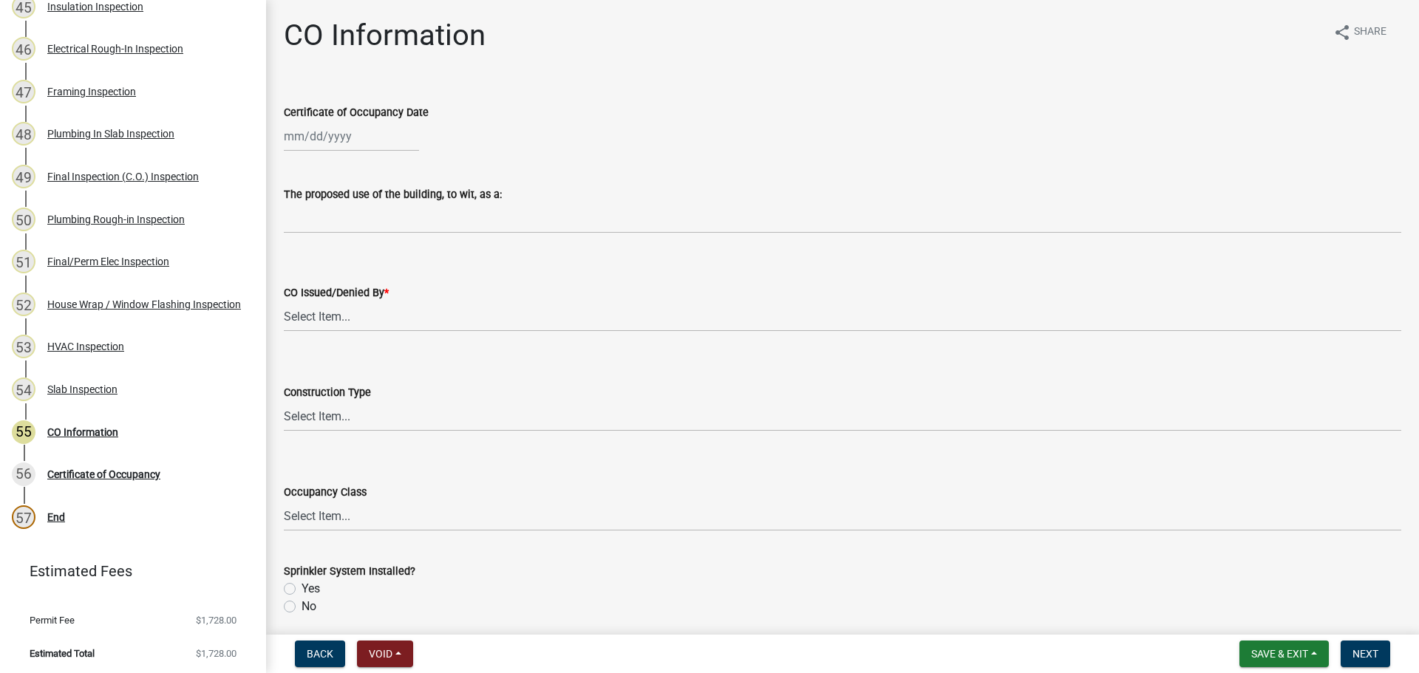
click at [351, 136] on div at bounding box center [351, 136] width 135 height 30
select select "9"
select select "2025"
click at [324, 287] on div "23" at bounding box center [322, 286] width 24 height 24
type input "[DATE]"
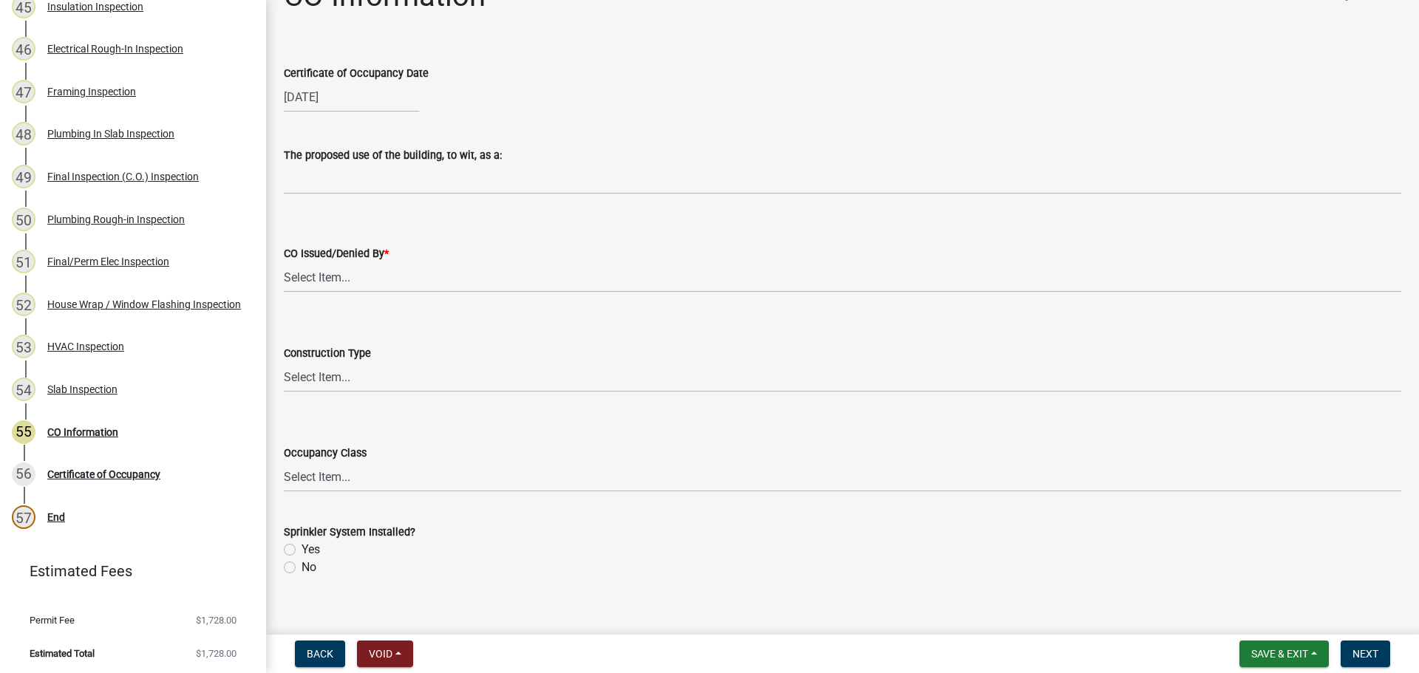
scroll to position [58, 0]
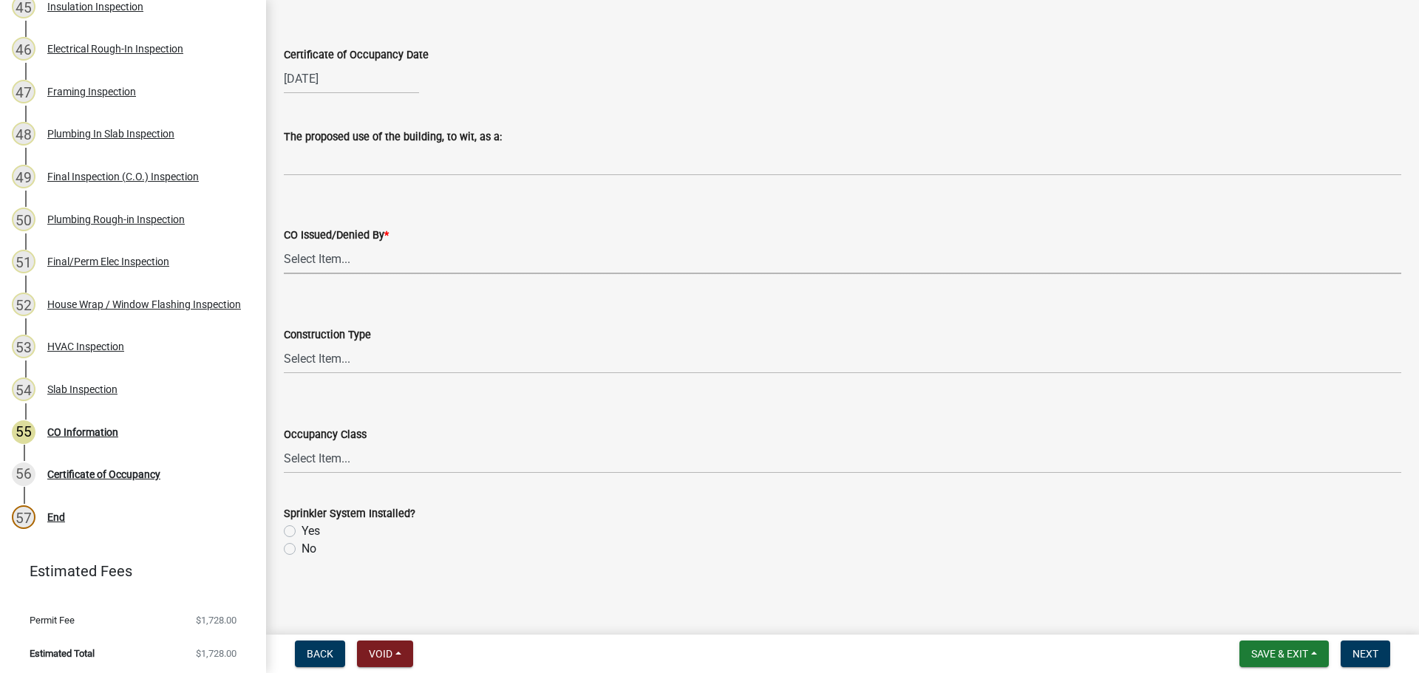
click at [347, 248] on select "Select Item... Douglas Richardson Kevin Norred William Huff" at bounding box center [843, 259] width 1118 height 30
click at [353, 268] on select "Select Item... Douglas Richardson Kevin Norred William Huff" at bounding box center [843, 259] width 1118 height 30
click at [284, 244] on select "Select Item... Douglas Richardson Kevin Norred William Huff" at bounding box center [843, 259] width 1118 height 30
select select "ea213384-acee-4232-a46b-1cca64df1aeb"
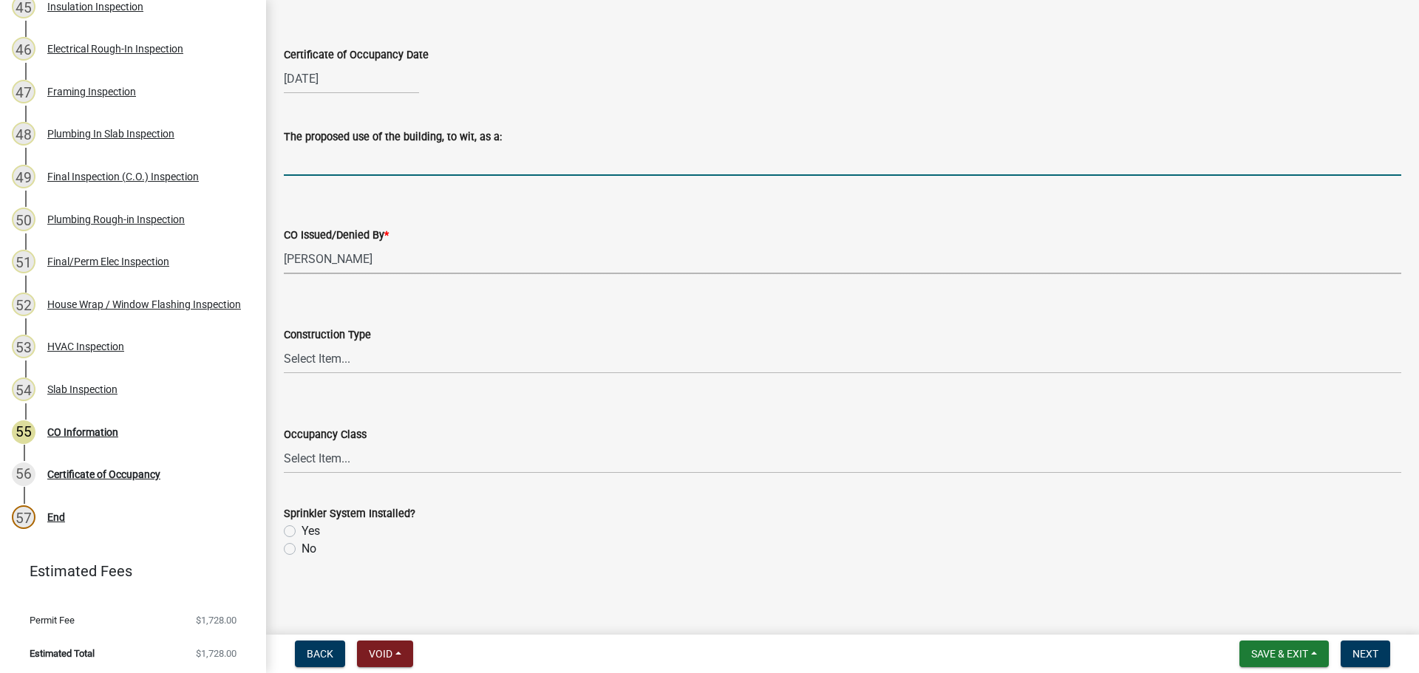
click at [324, 166] on input "The proposed use of the building, to wit, as a:" at bounding box center [843, 161] width 1118 height 30
type input "Single Family Dwelling"
click at [317, 465] on select "Select Item... A-1 A-2 A-3 A-4 A-5 B E F-1 F-2 H-1 H-2 H-3 H-4 H-5 I-1 I-2 I-3 …" at bounding box center [843, 458] width 1118 height 30
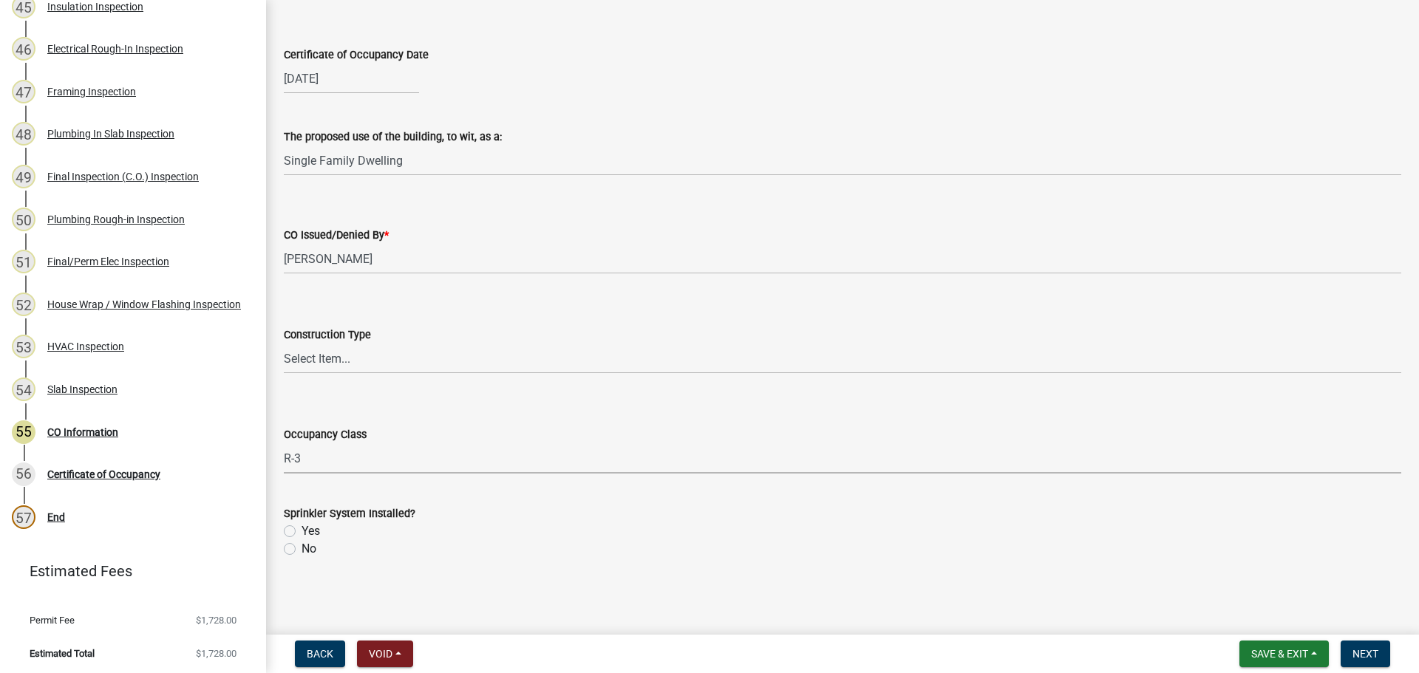
click at [284, 443] on select "Select Item... A-1 A-2 A-3 A-4 A-5 B E F-1 F-2 H-1 H-2 H-3 H-4 H-5 I-1 I-2 I-3 …" at bounding box center [843, 458] width 1118 height 30
select select "200c632f-6558-45ce-8dcd-e6bfe067d1f2"
click at [341, 359] on select "Select Item... IA IB IIA IIB IIIA IIIB IV VA VB" at bounding box center [843, 359] width 1118 height 30
click at [284, 344] on select "Select Item... IA IB IIA IIB IIIA IIIB IV VA VB" at bounding box center [843, 359] width 1118 height 30
select select "a6b52851-47ca-4562-924e-bc1e48662faf"
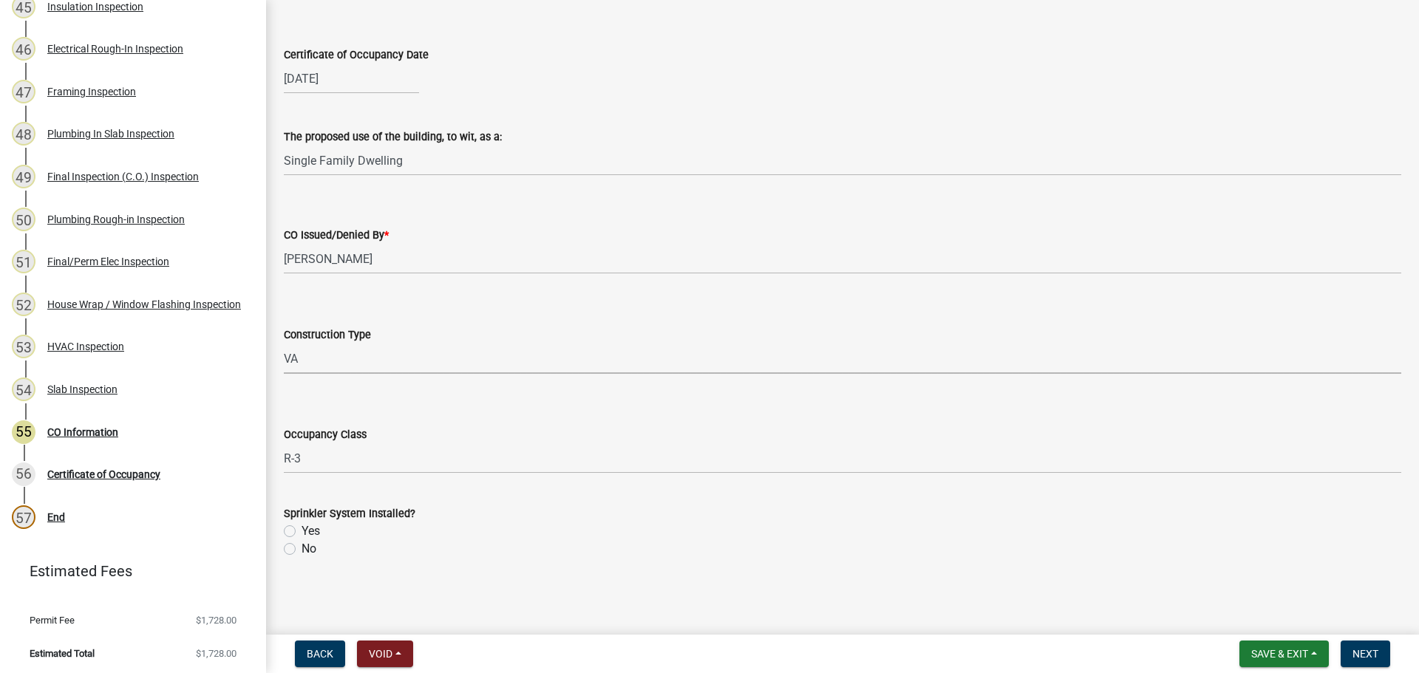
click at [302, 548] on label "No" at bounding box center [309, 549] width 15 height 18
click at [302, 548] on input "No" at bounding box center [307, 545] width 10 height 10
radio input "true"
click at [1372, 651] on span "Next" at bounding box center [1366, 654] width 26 height 12
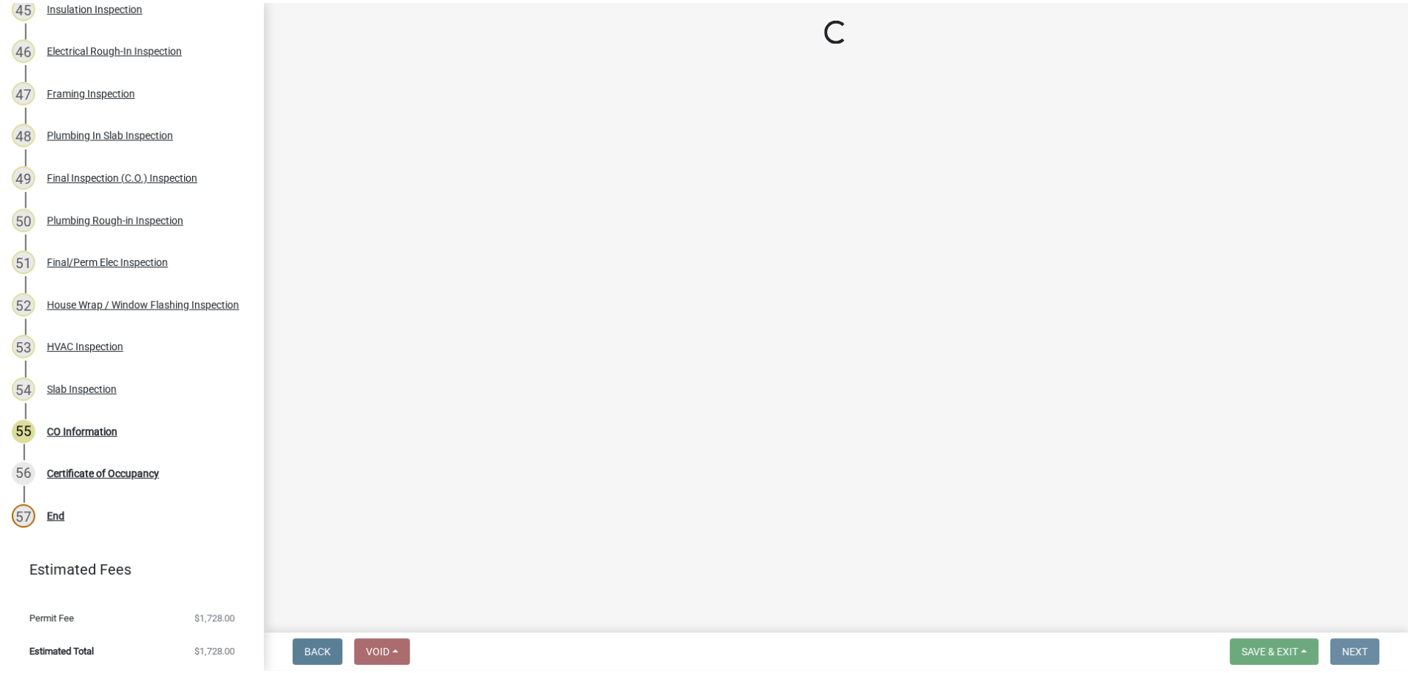
scroll to position [0, 0]
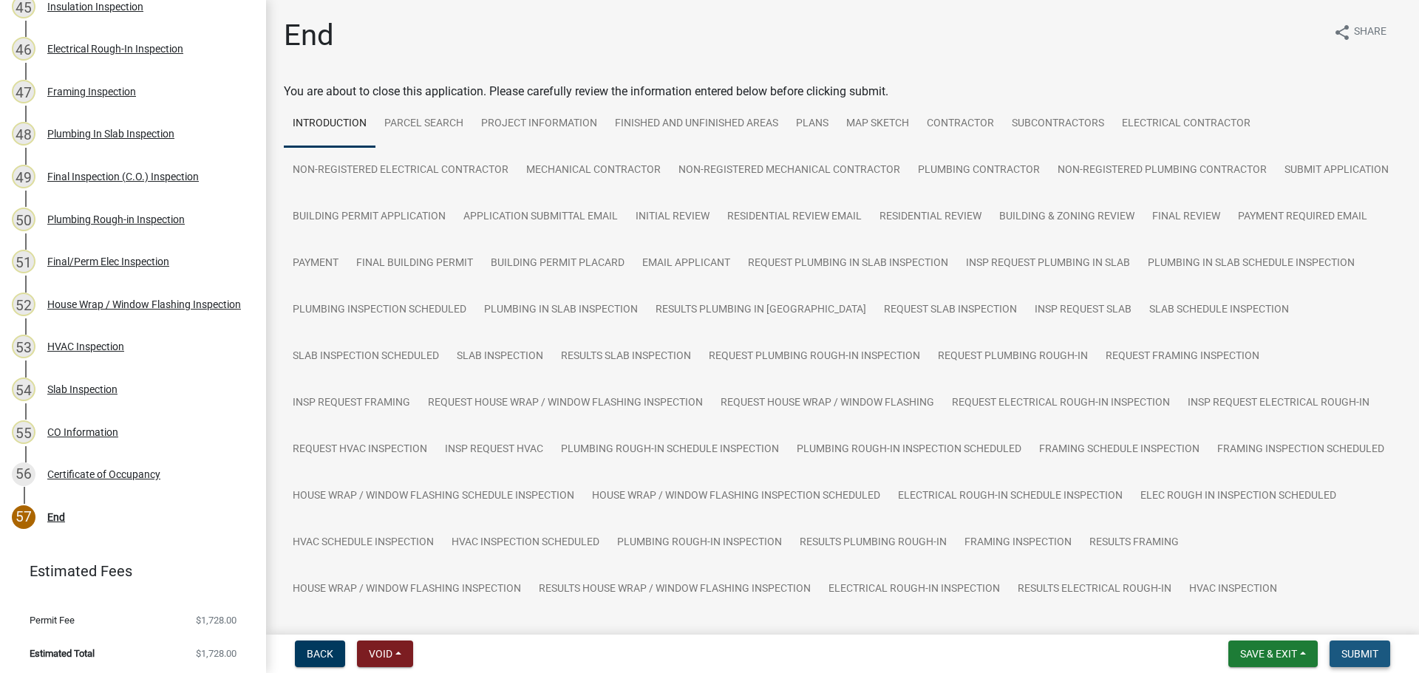
click at [1358, 650] on span "Submit" at bounding box center [1359, 654] width 37 height 12
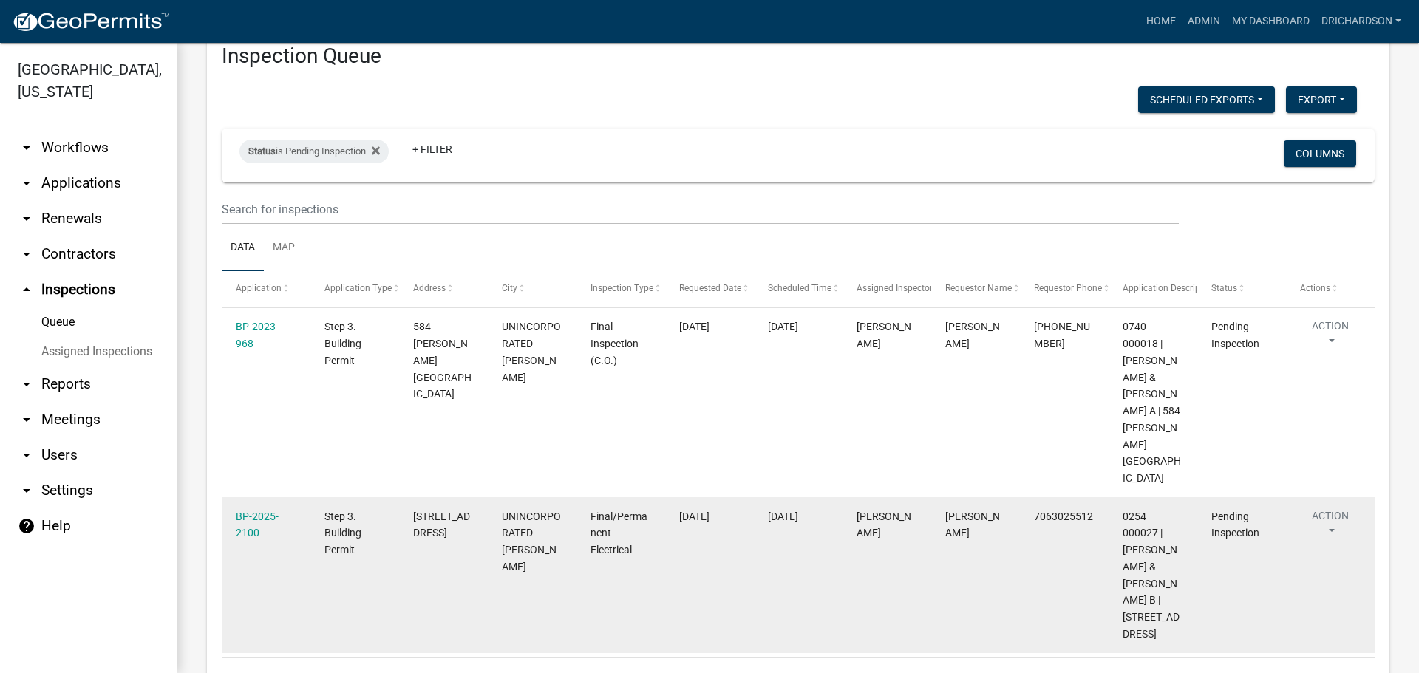
scroll to position [92, 0]
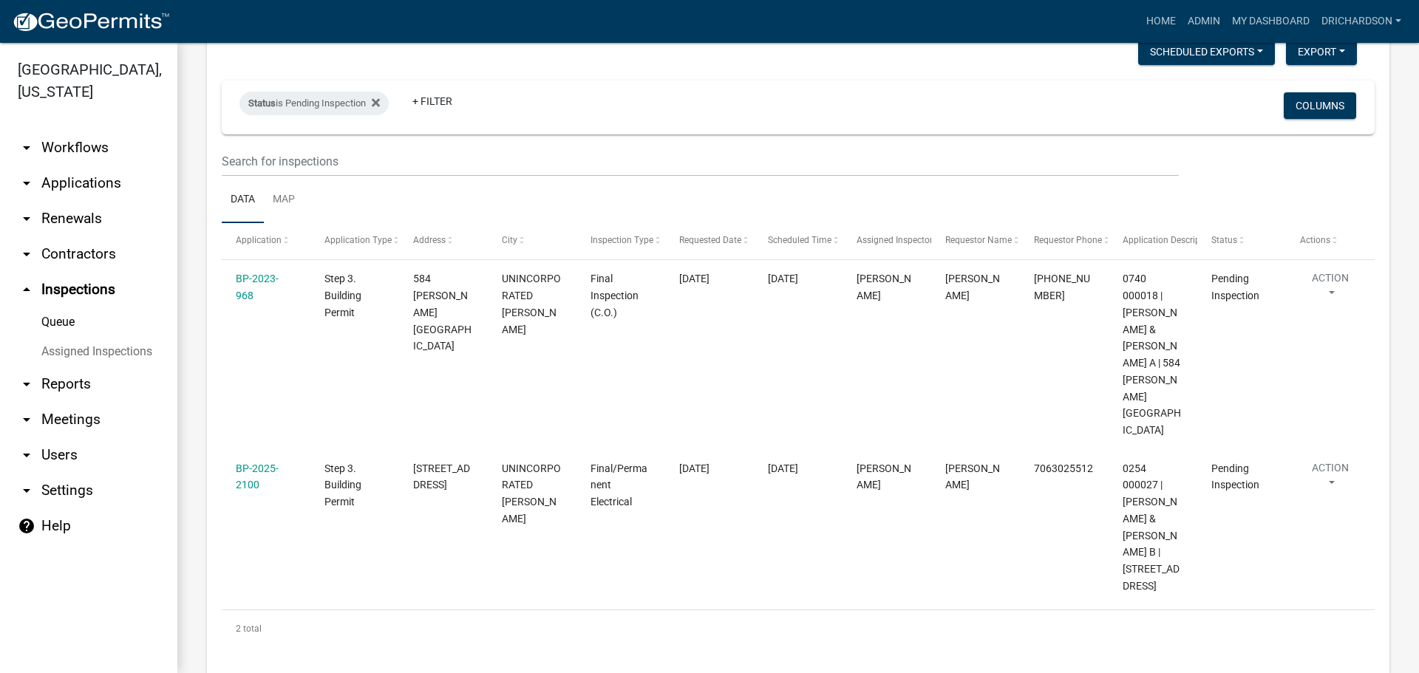
click at [53, 130] on link "arrow_drop_down Workflows" at bounding box center [88, 147] width 177 height 35
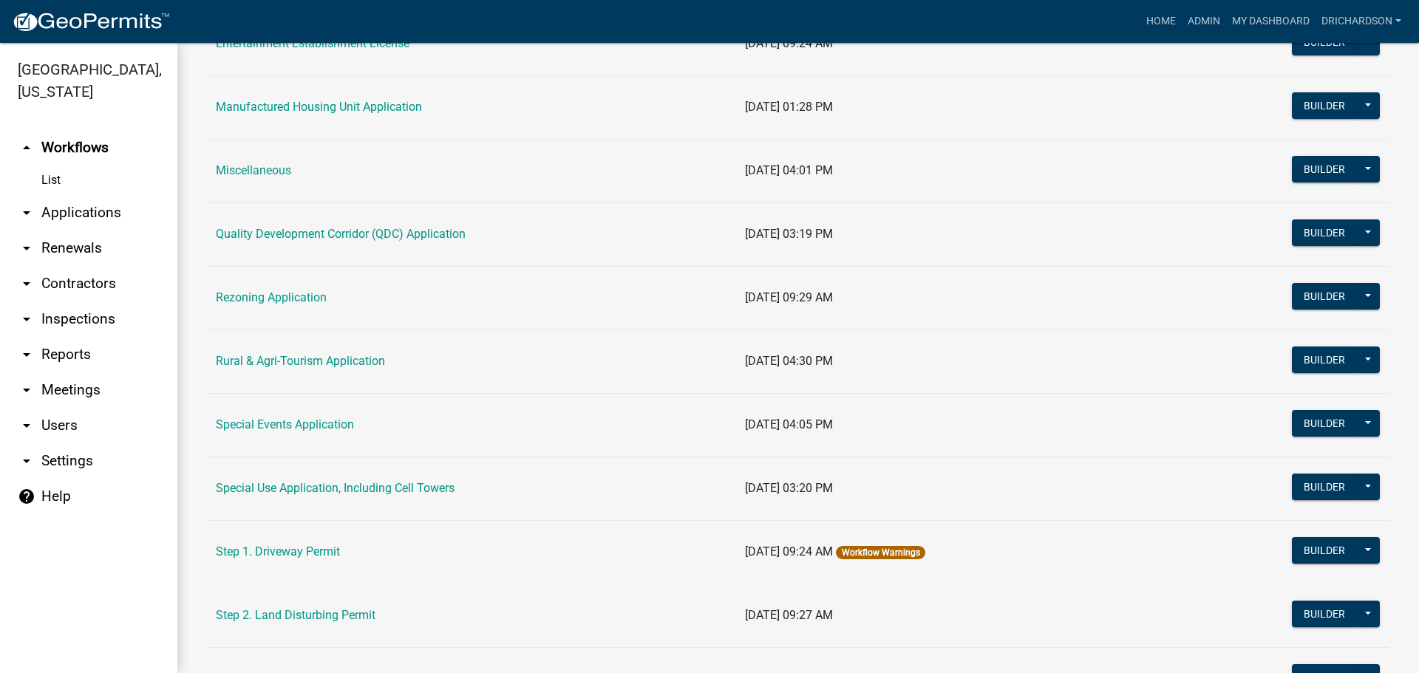
scroll to position [443, 0]
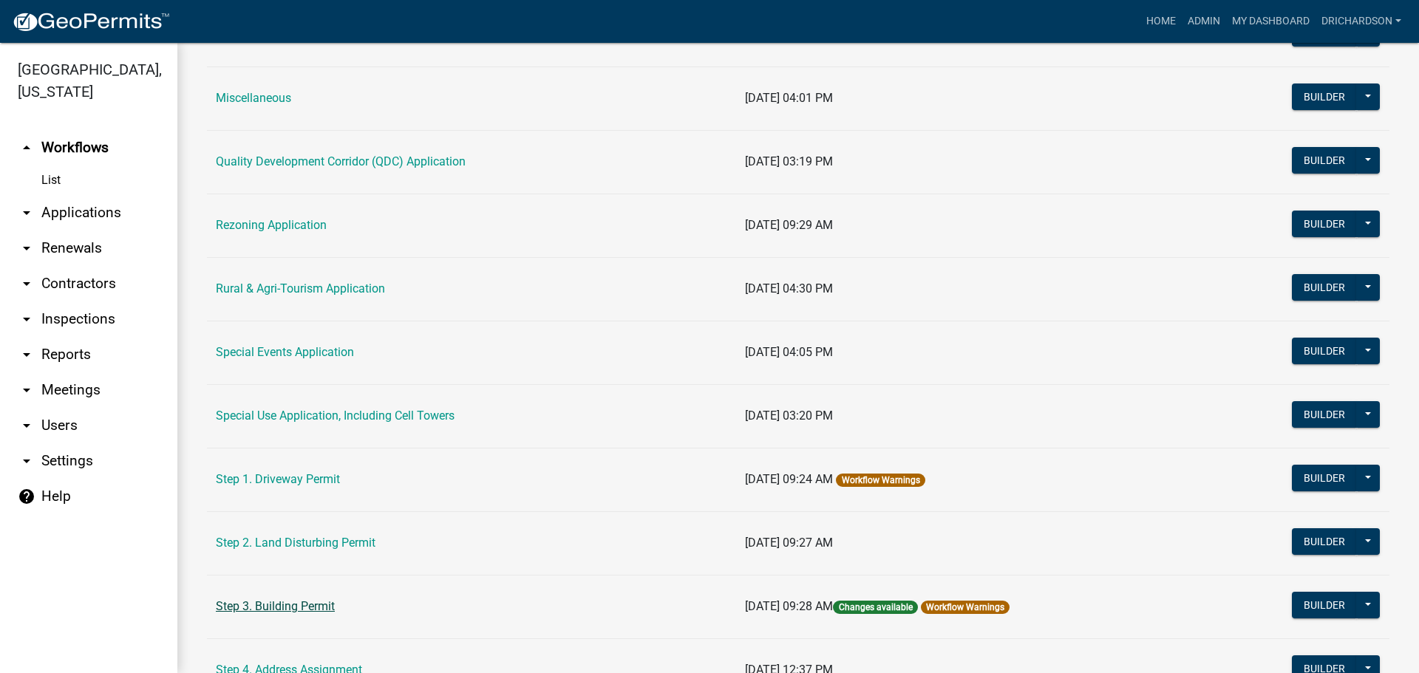
click at [290, 602] on link "Step 3. Building Permit" at bounding box center [275, 606] width 119 height 14
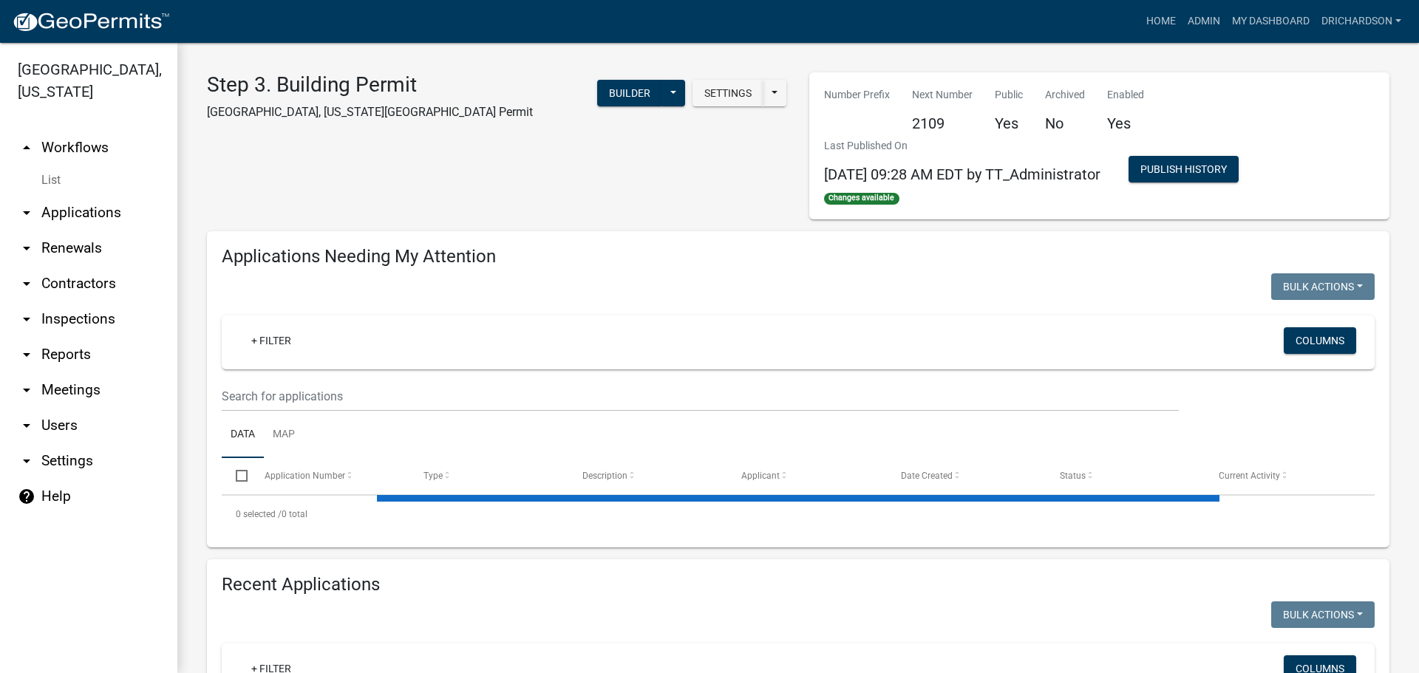
select select "1: 25"
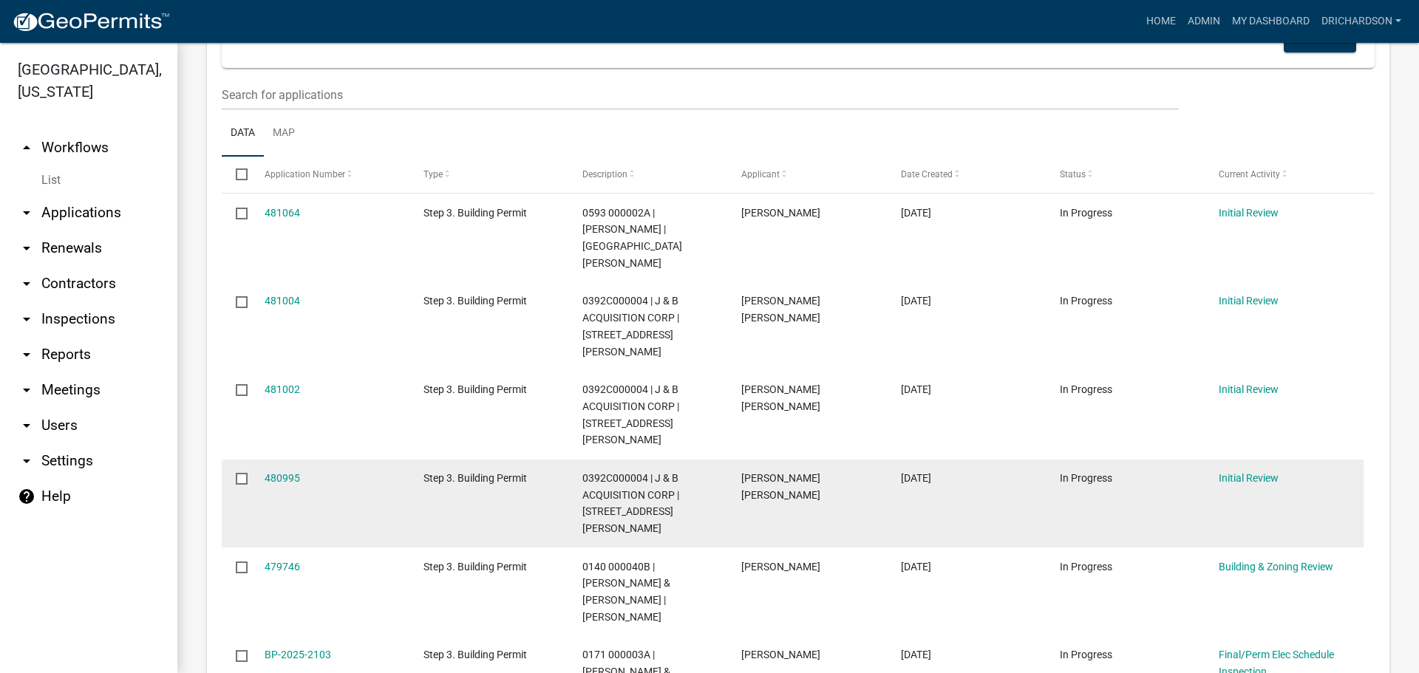
scroll to position [296, 0]
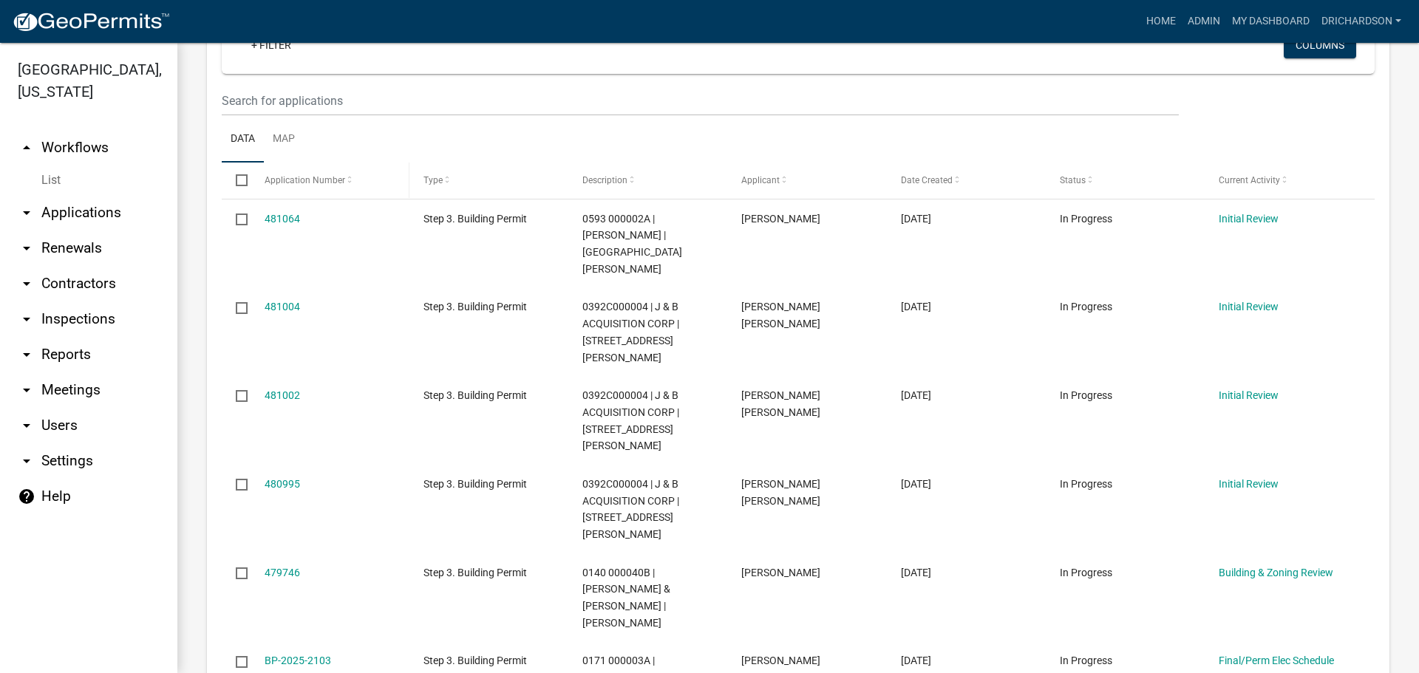
click at [292, 183] on span "Application Number" at bounding box center [305, 180] width 81 height 10
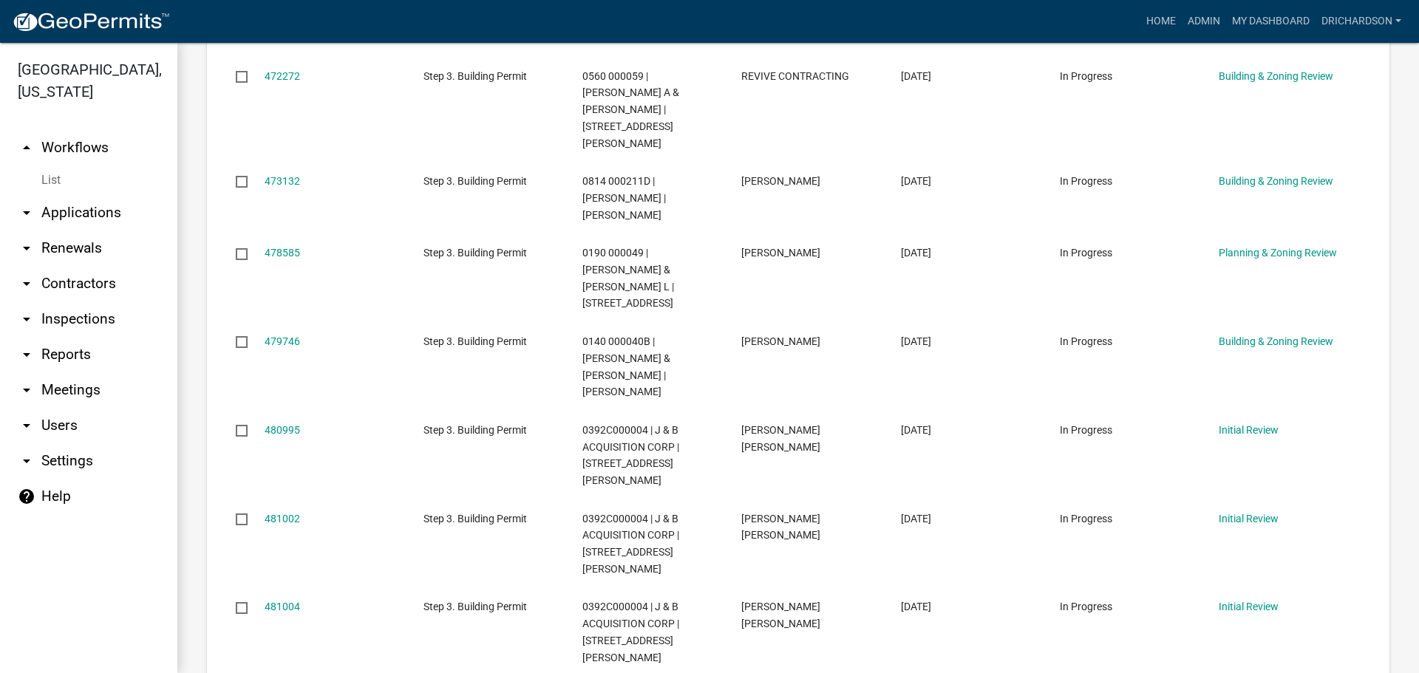
scroll to position [1404, 0]
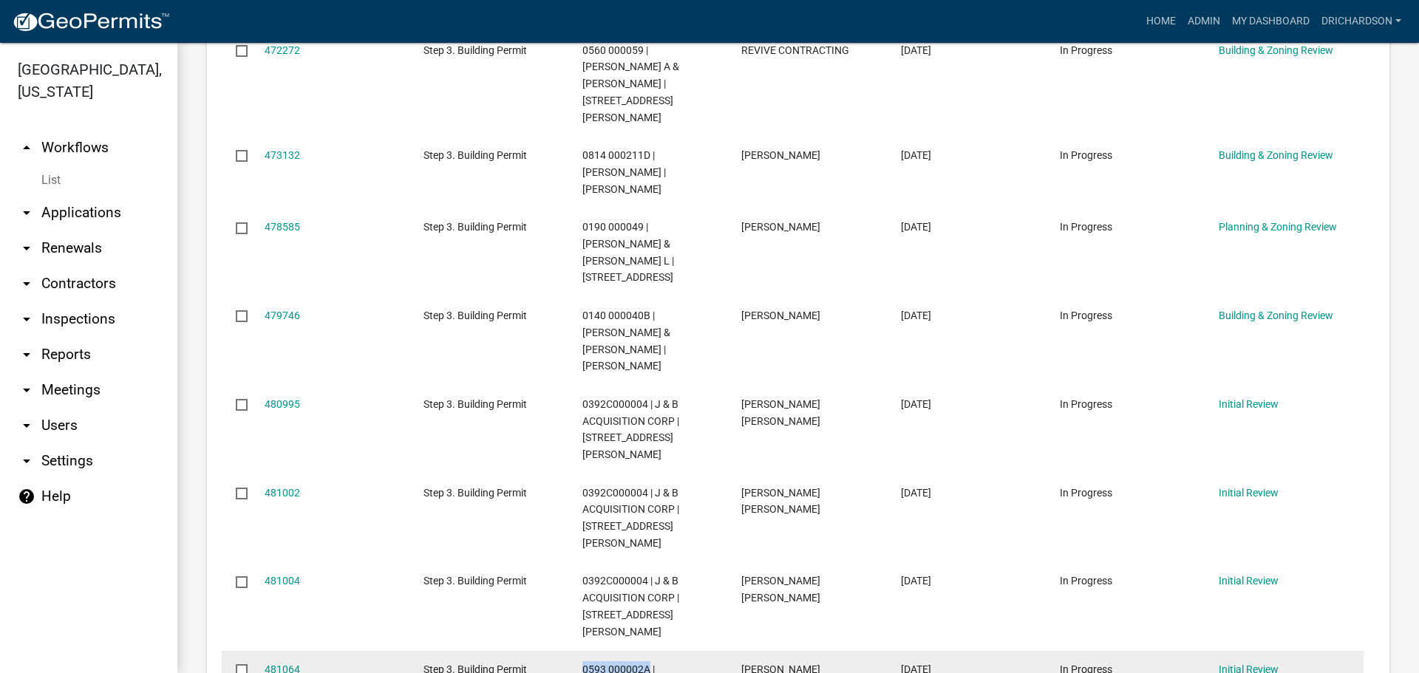
drag, startPoint x: 584, startPoint y: 432, endPoint x: 650, endPoint y: 435, distance: 65.9
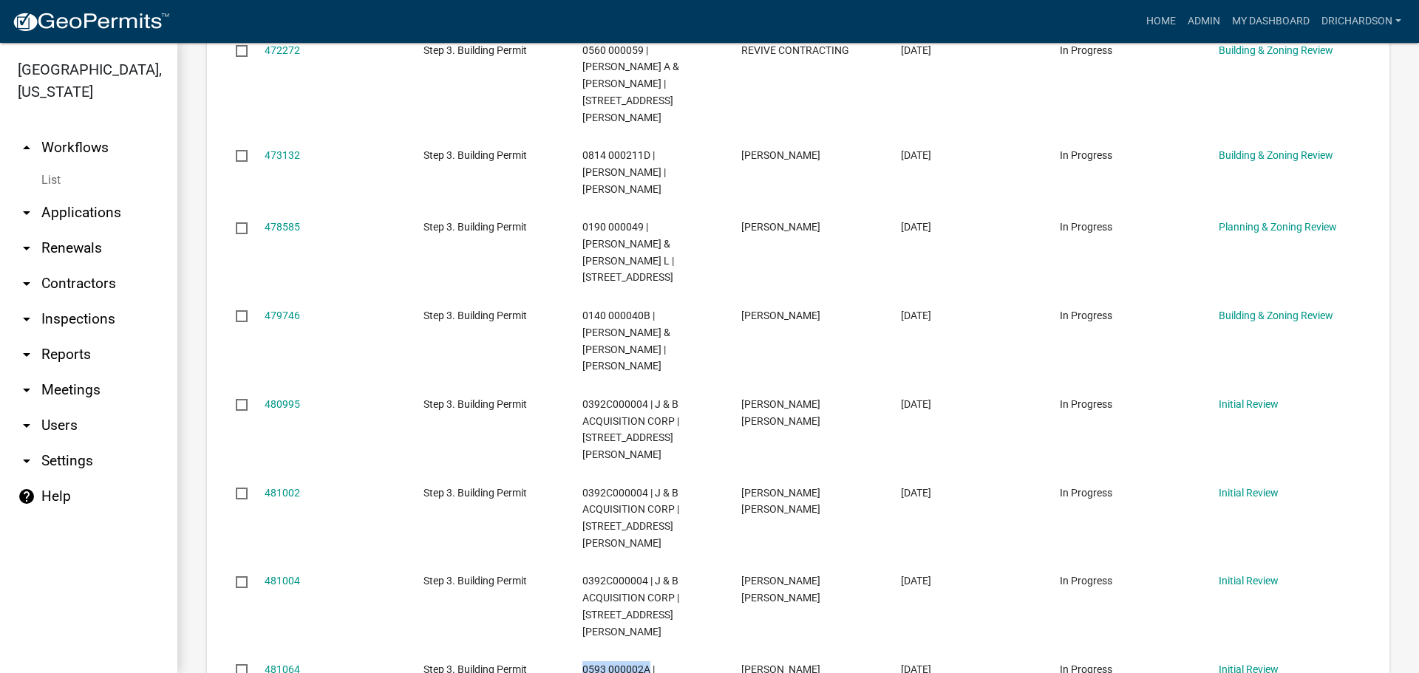
copy span "0593 000002A"
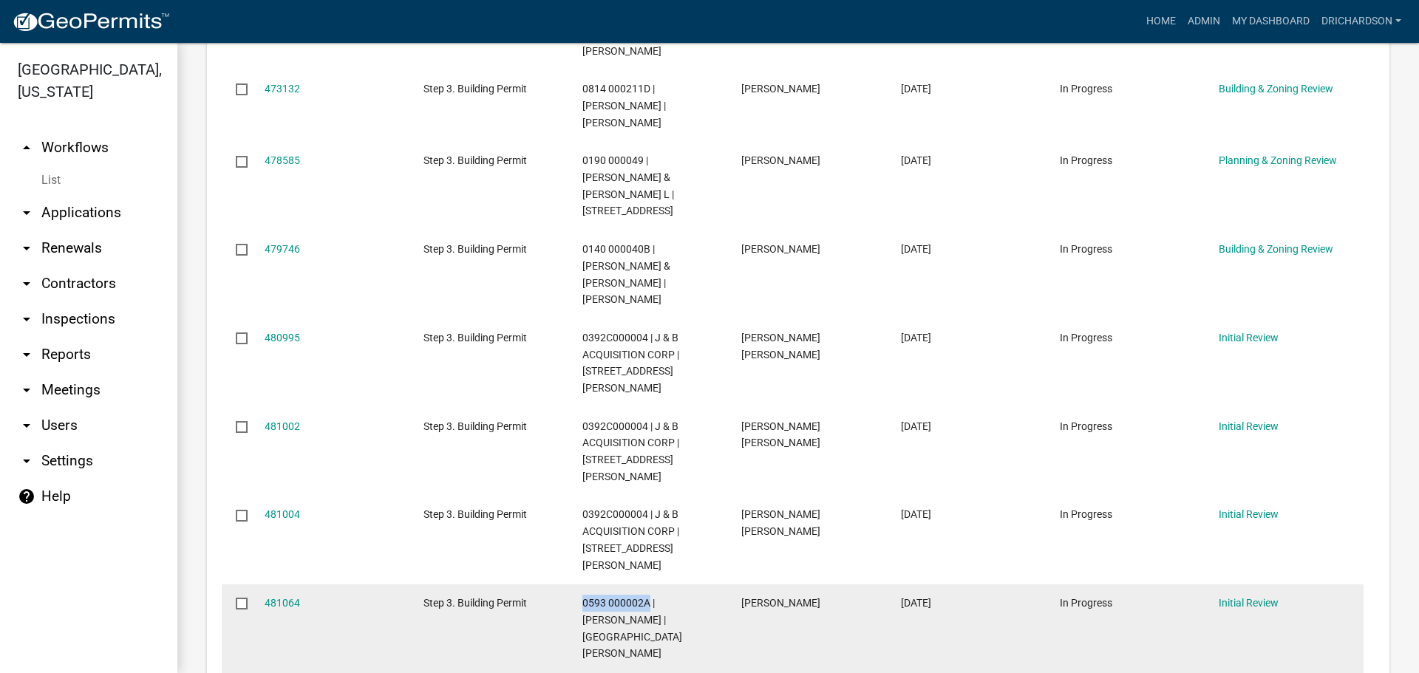
scroll to position [1478, 0]
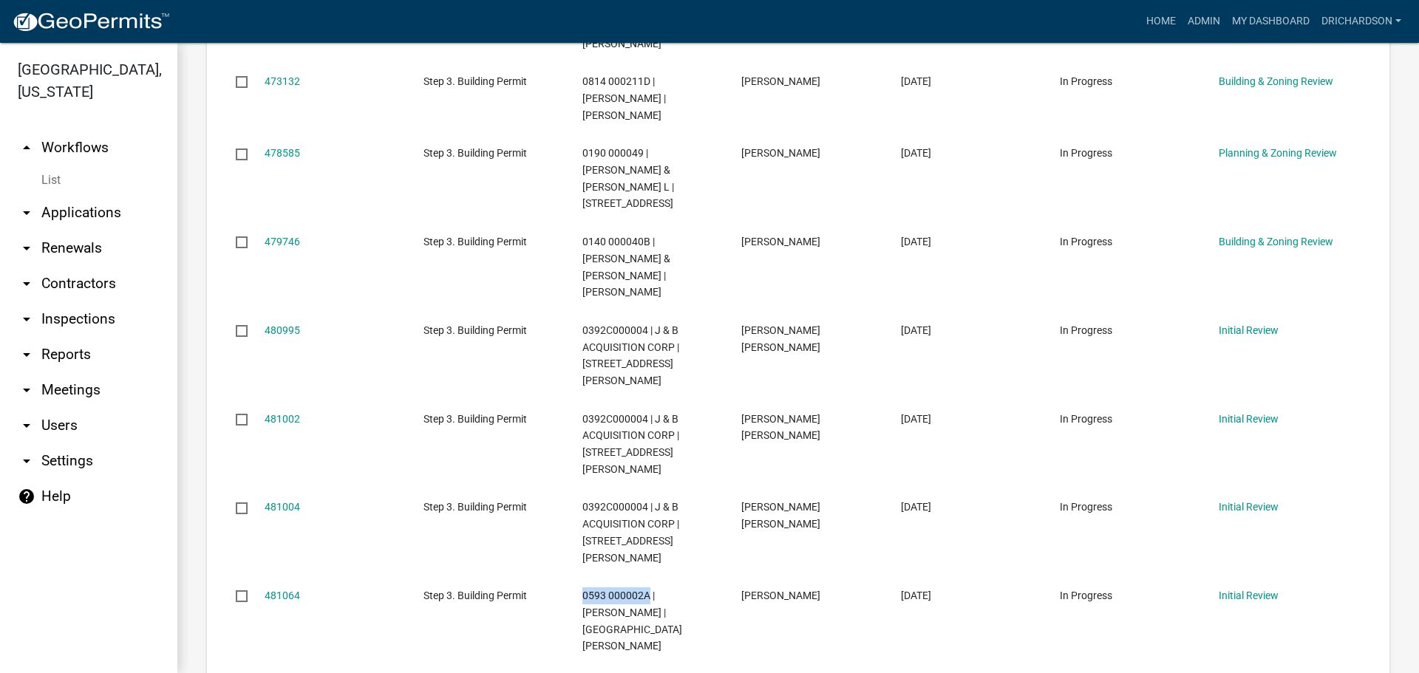
drag, startPoint x: 79, startPoint y: 199, endPoint x: 160, endPoint y: 206, distance: 80.9
click at [160, 205] on link "arrow_drop_down Applications" at bounding box center [88, 212] width 177 height 35
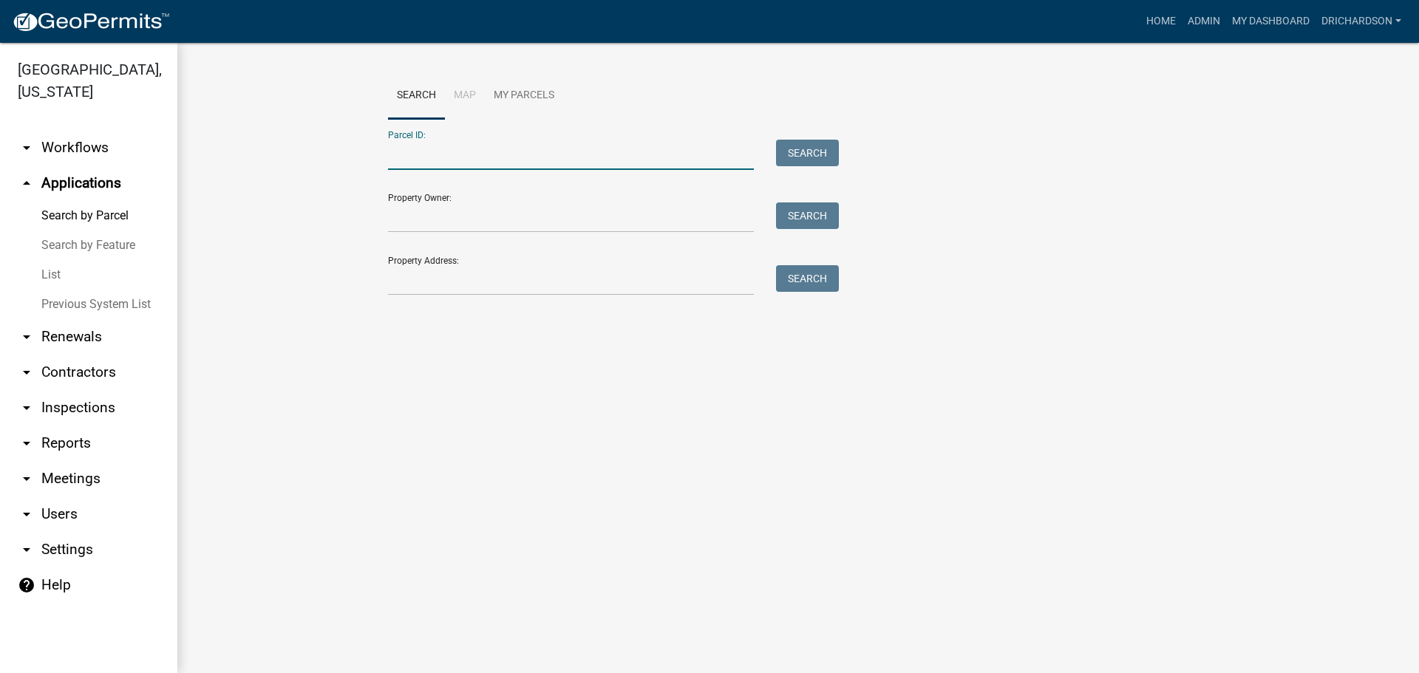
click at [427, 159] on input "Parcel ID:" at bounding box center [571, 155] width 366 height 30
paste input "0593 000002A"
type input "0593 000002A"
click at [808, 150] on button "Search" at bounding box center [807, 153] width 63 height 27
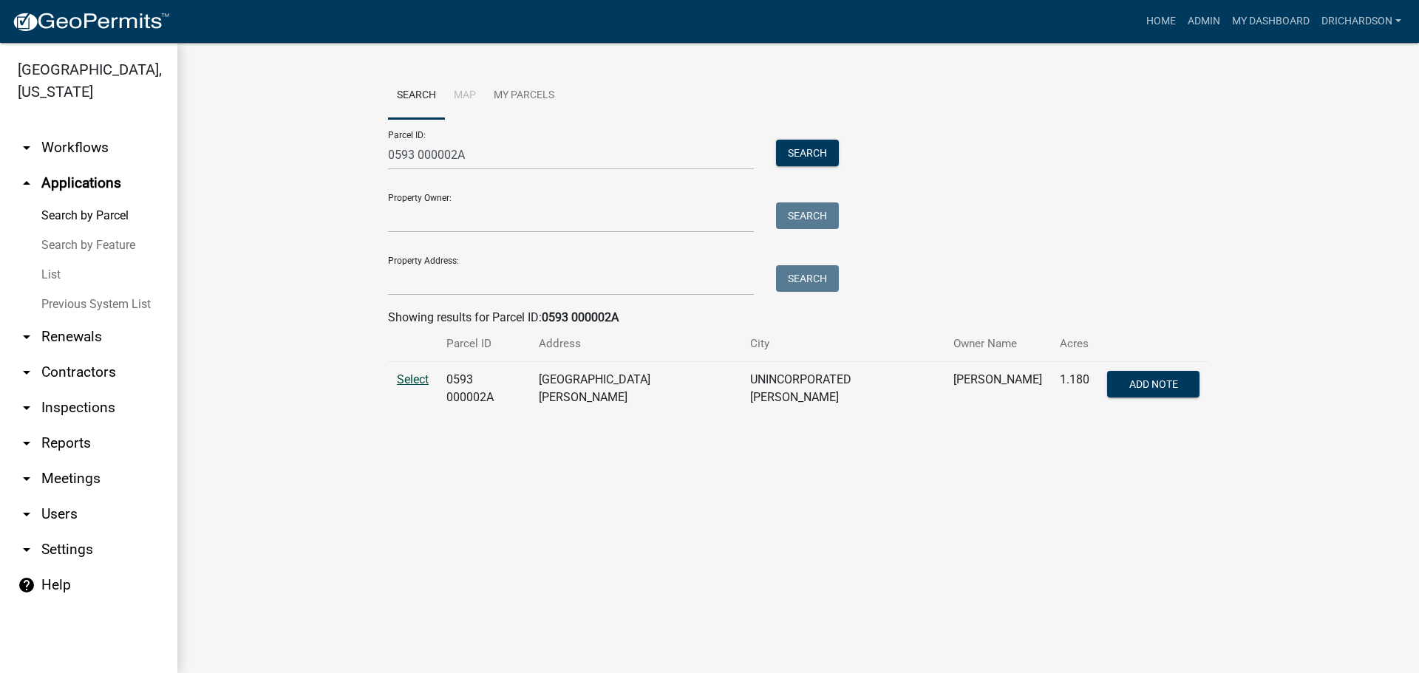
click at [421, 382] on span "Select" at bounding box center [413, 380] width 32 height 14
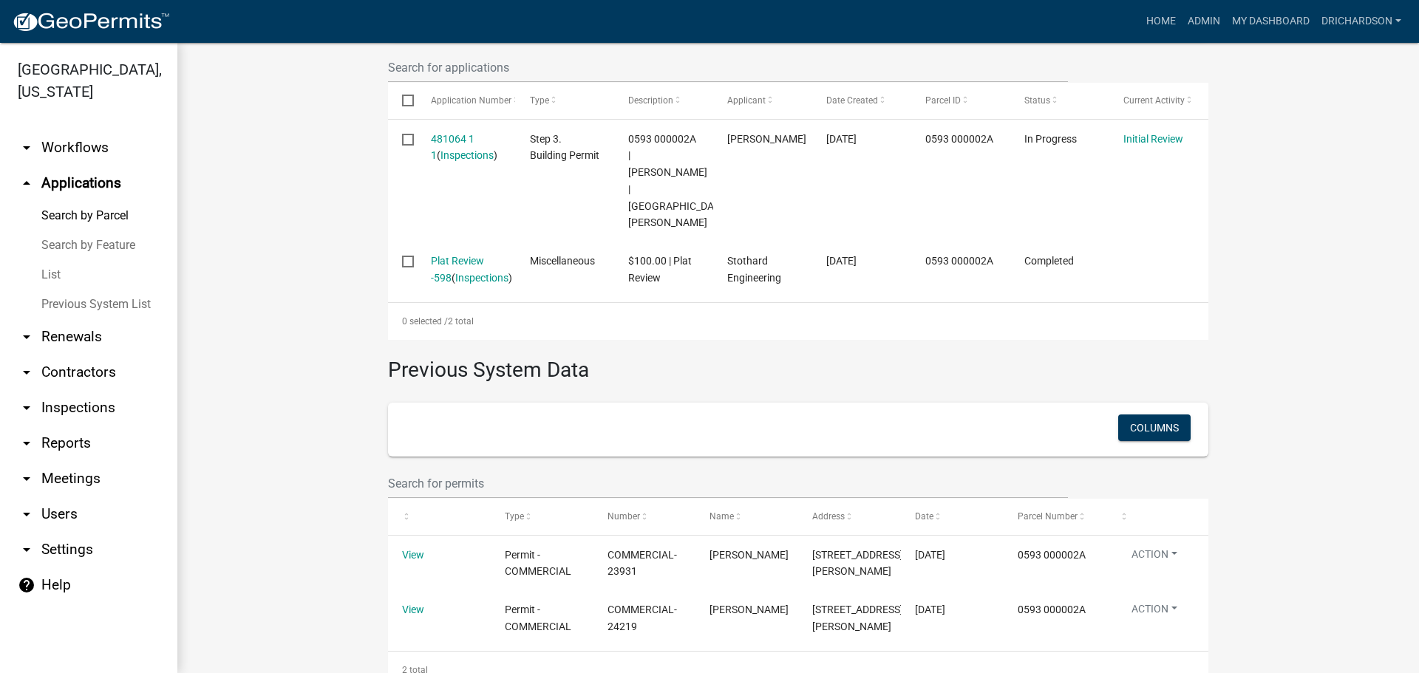
scroll to position [373, 0]
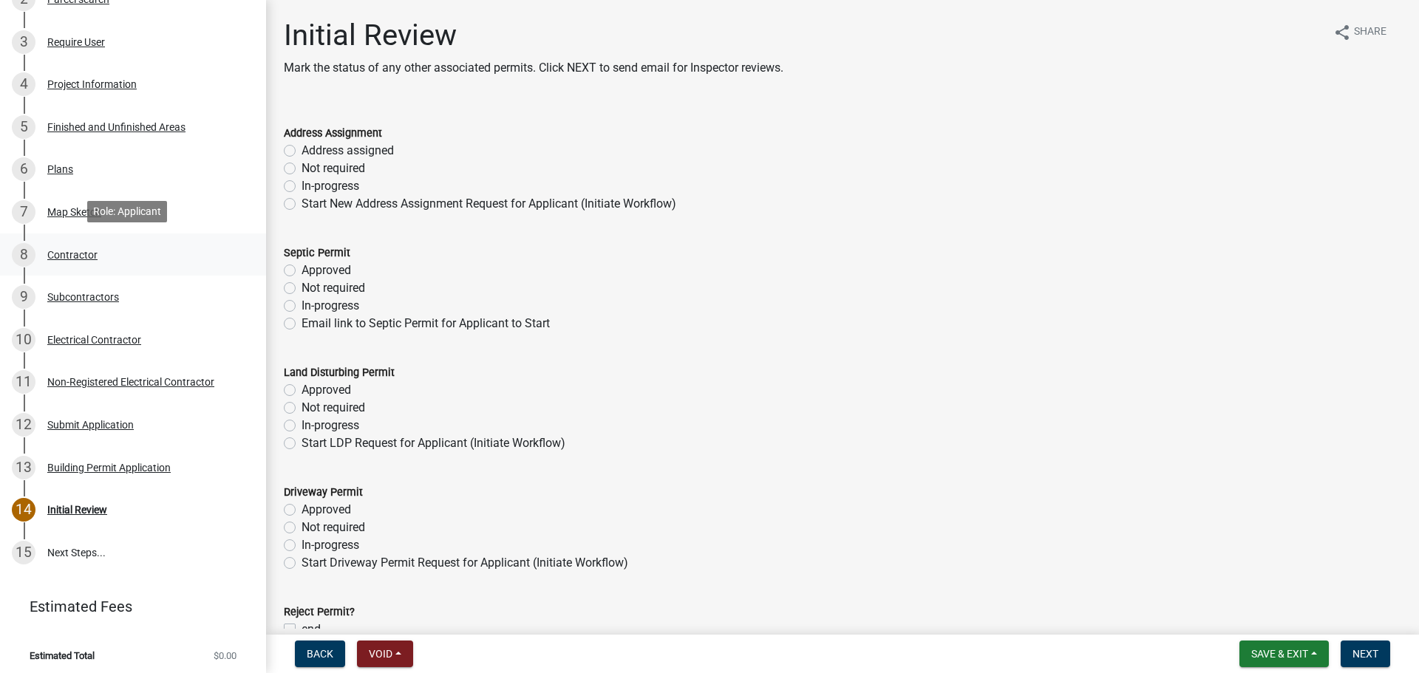
scroll to position [274, 0]
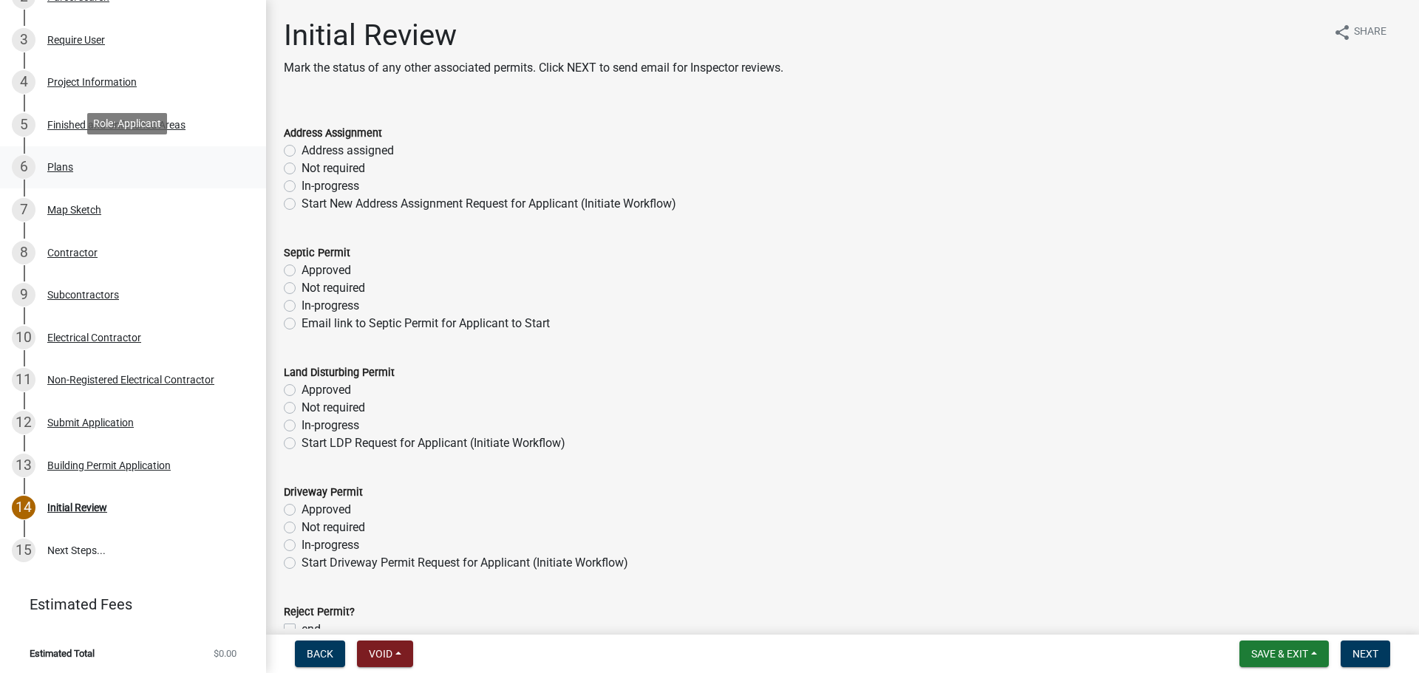
click at [71, 168] on div "Plans" at bounding box center [60, 167] width 26 height 10
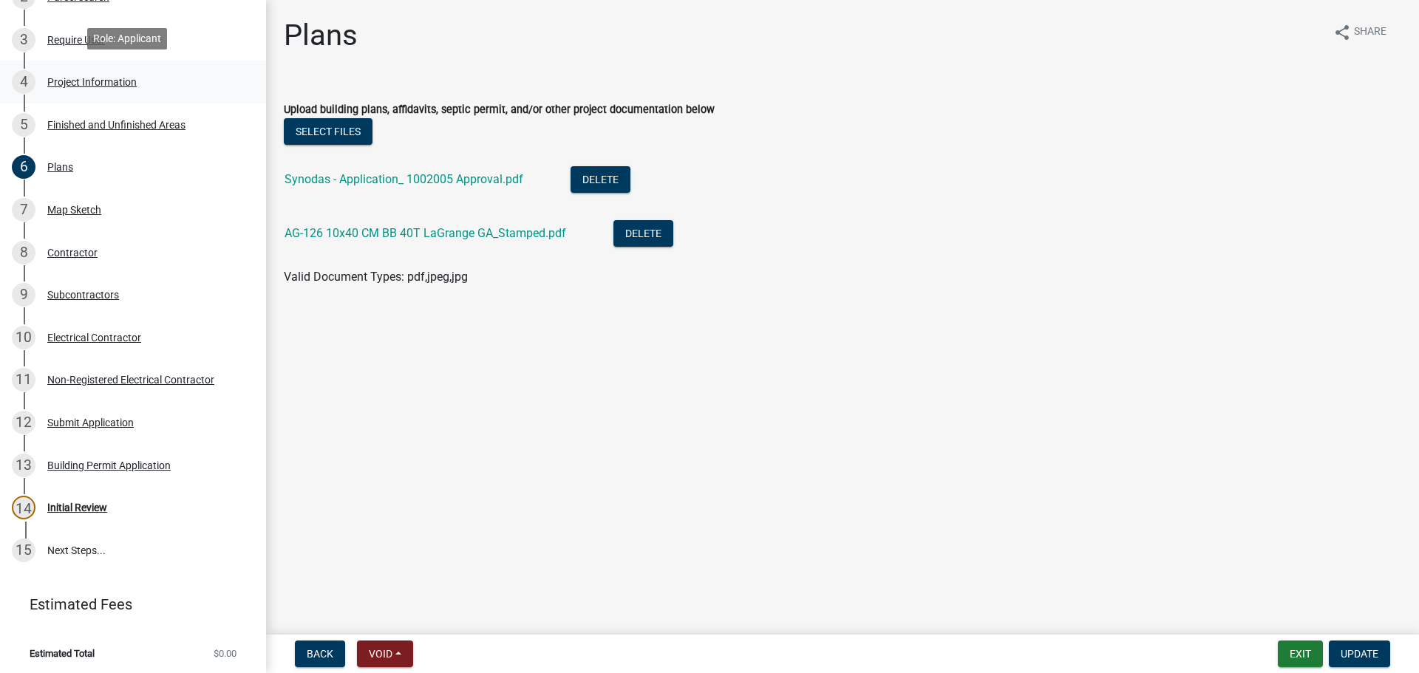
click at [92, 81] on div "Project Information" at bounding box center [91, 82] width 89 height 10
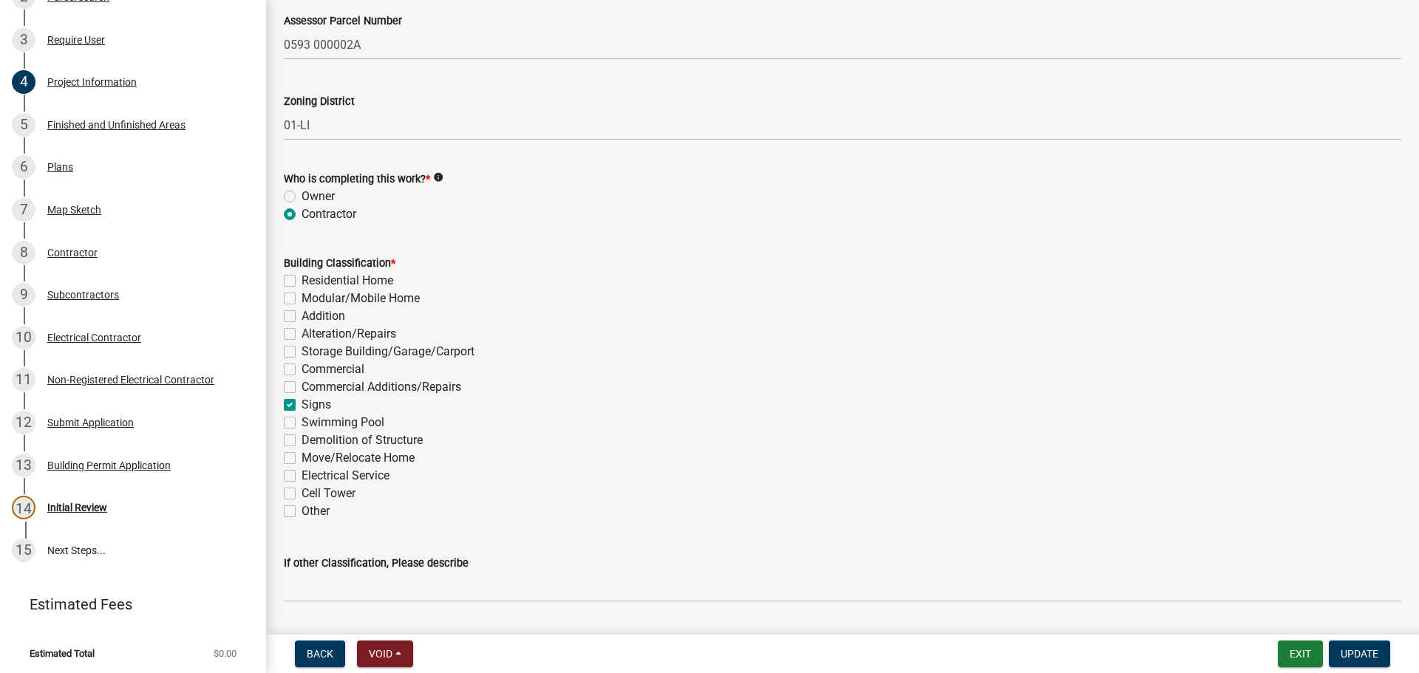
scroll to position [1256, 0]
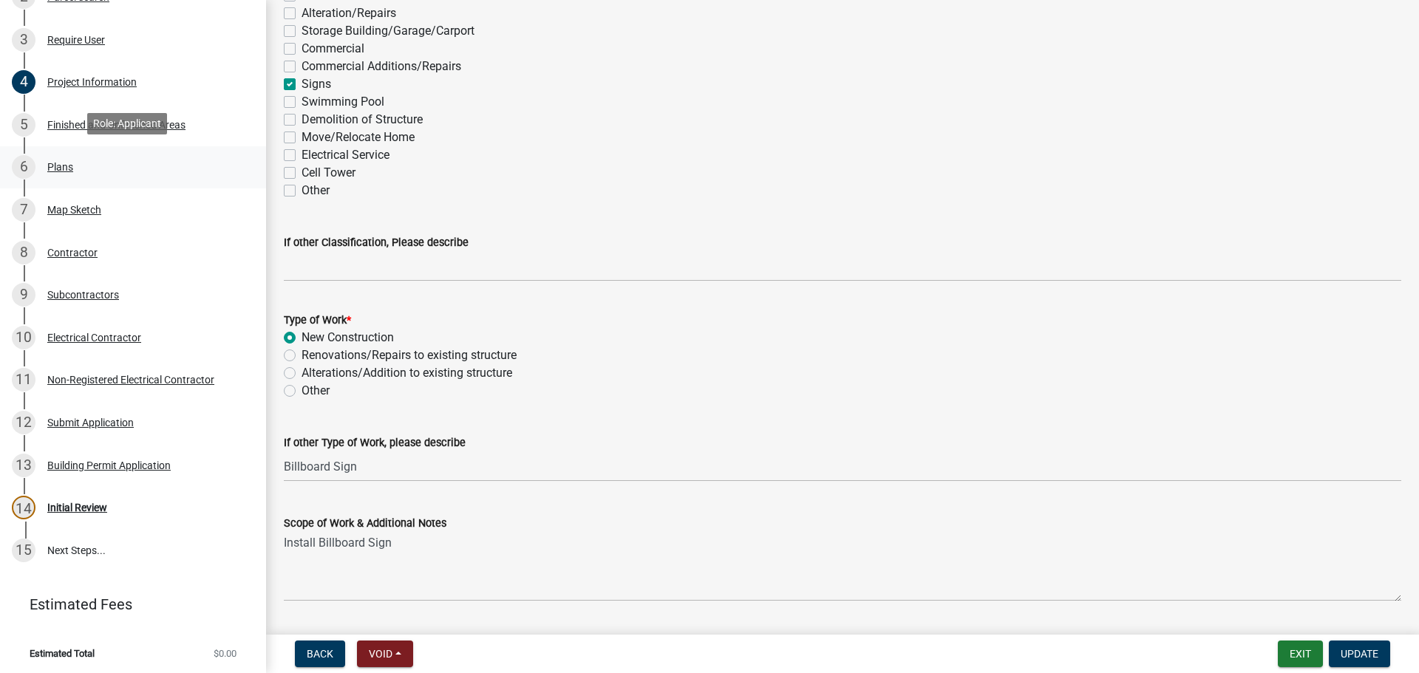
click at [68, 166] on div "Plans" at bounding box center [60, 167] width 26 height 10
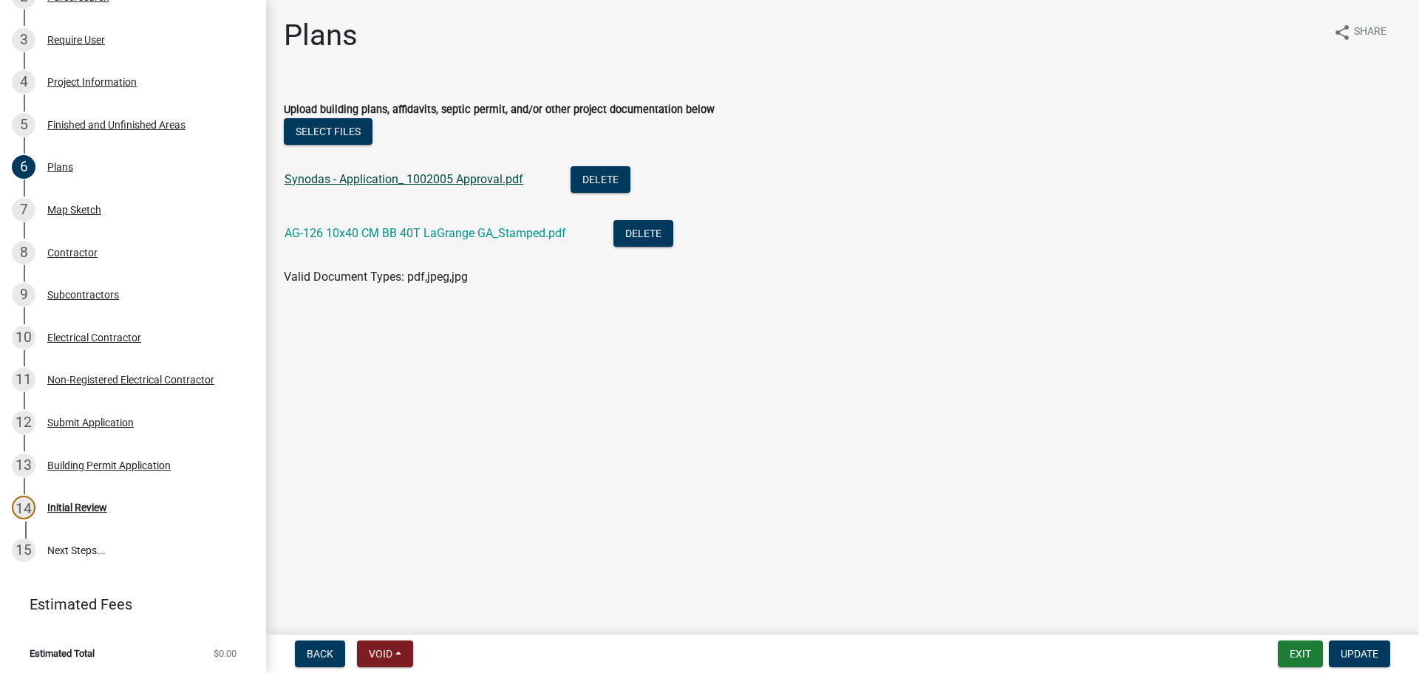
click at [437, 184] on link "Synodas - Application_ 1002005 Approval.pdf" at bounding box center [404, 179] width 239 height 14
click at [351, 239] on link "AG-126 10x40 CM BB 40T LaGrange GA_Stamped.pdf" at bounding box center [426, 233] width 282 height 14
click at [72, 251] on div "Contractor" at bounding box center [72, 253] width 50 height 10
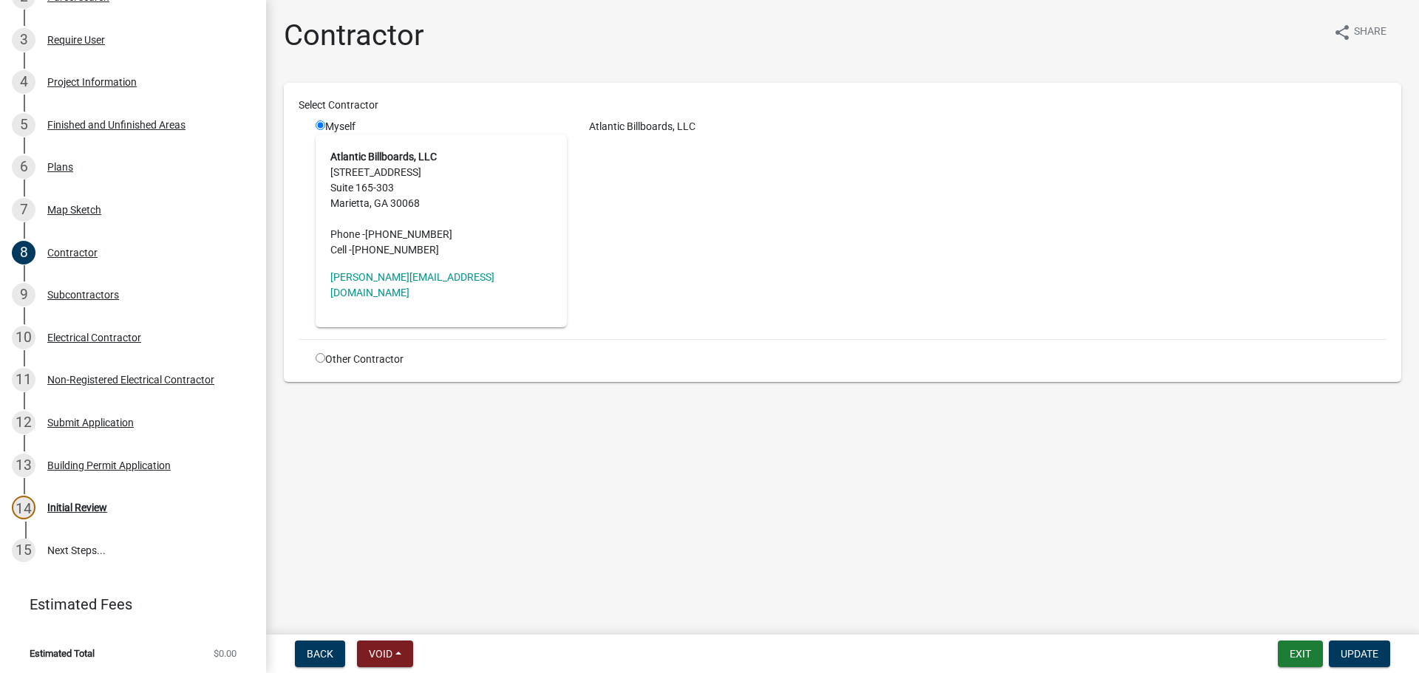
click at [994, 197] on div "Atlantic Billboards, LLC" at bounding box center [988, 223] width 820 height 208
click at [69, 294] on div "Subcontractors" at bounding box center [83, 295] width 72 height 10
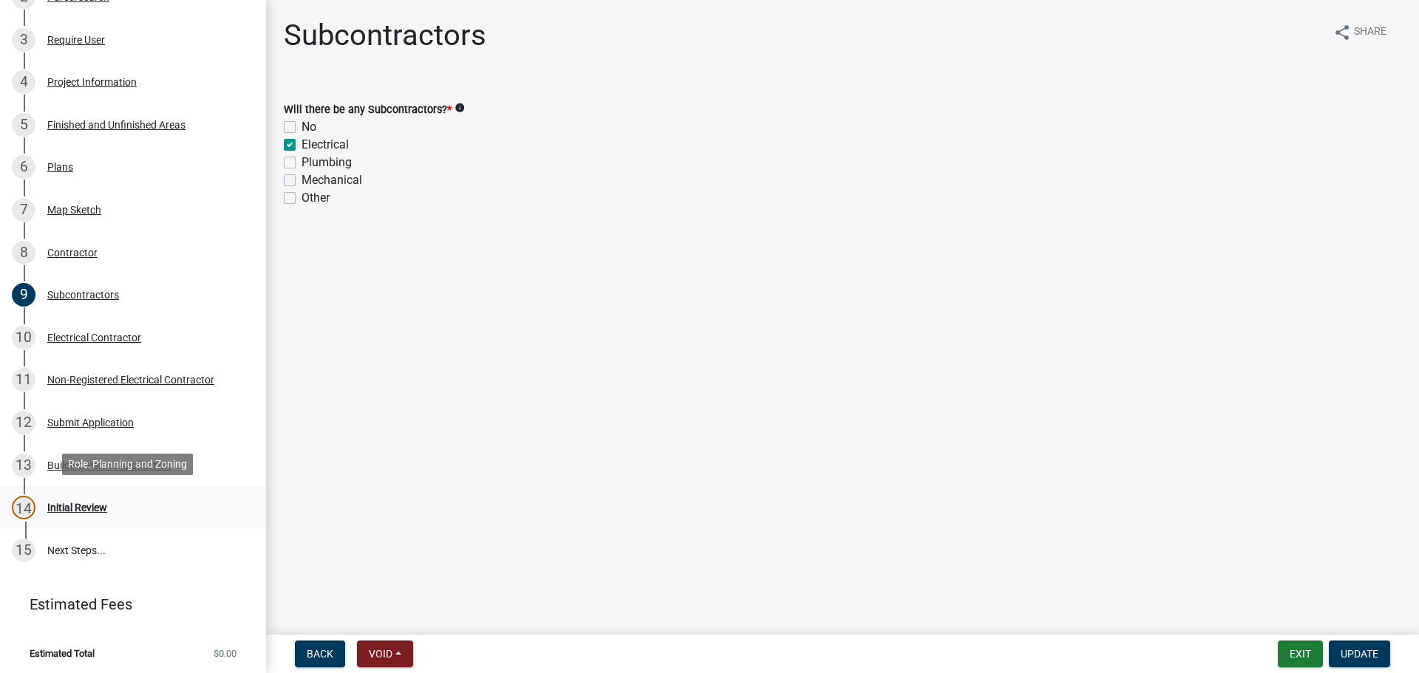
click at [71, 504] on div "Initial Review" at bounding box center [77, 508] width 60 height 10
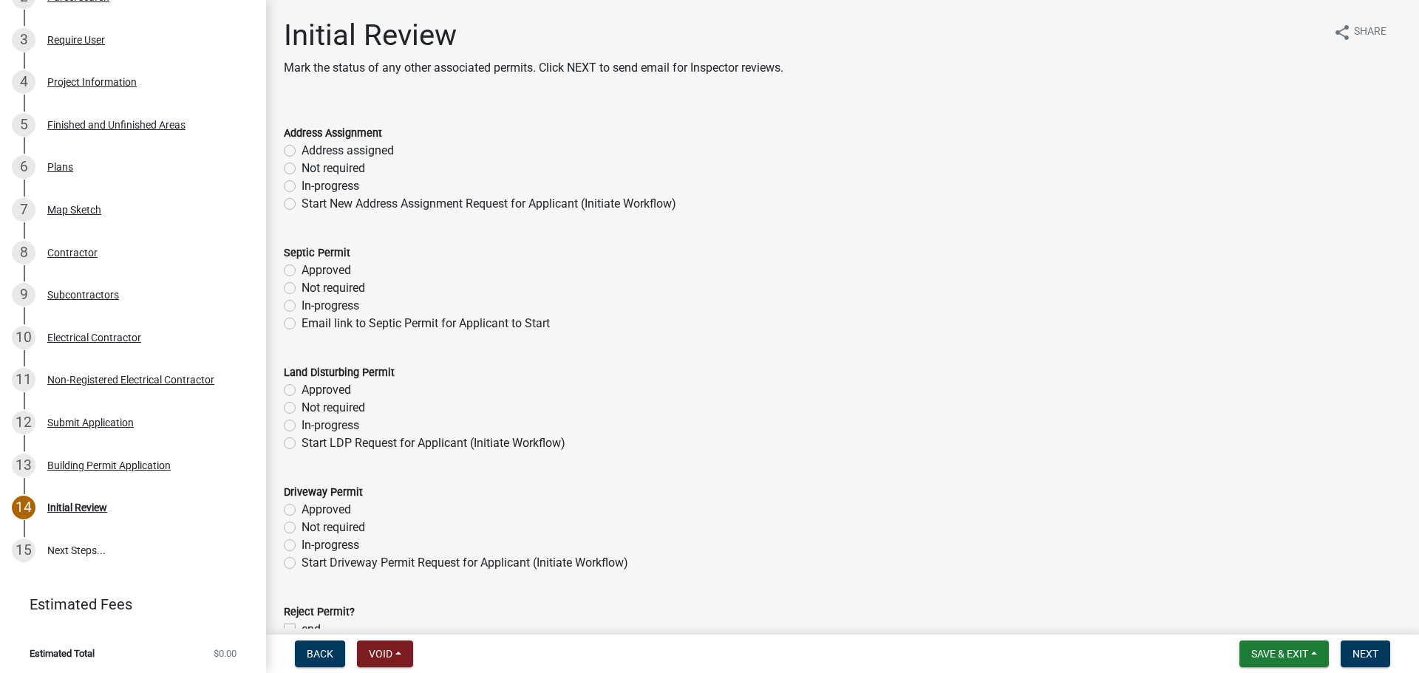
click at [302, 169] on label "Not required" at bounding box center [334, 169] width 64 height 18
click at [302, 169] on input "Not required" at bounding box center [307, 165] width 10 height 10
radio input "true"
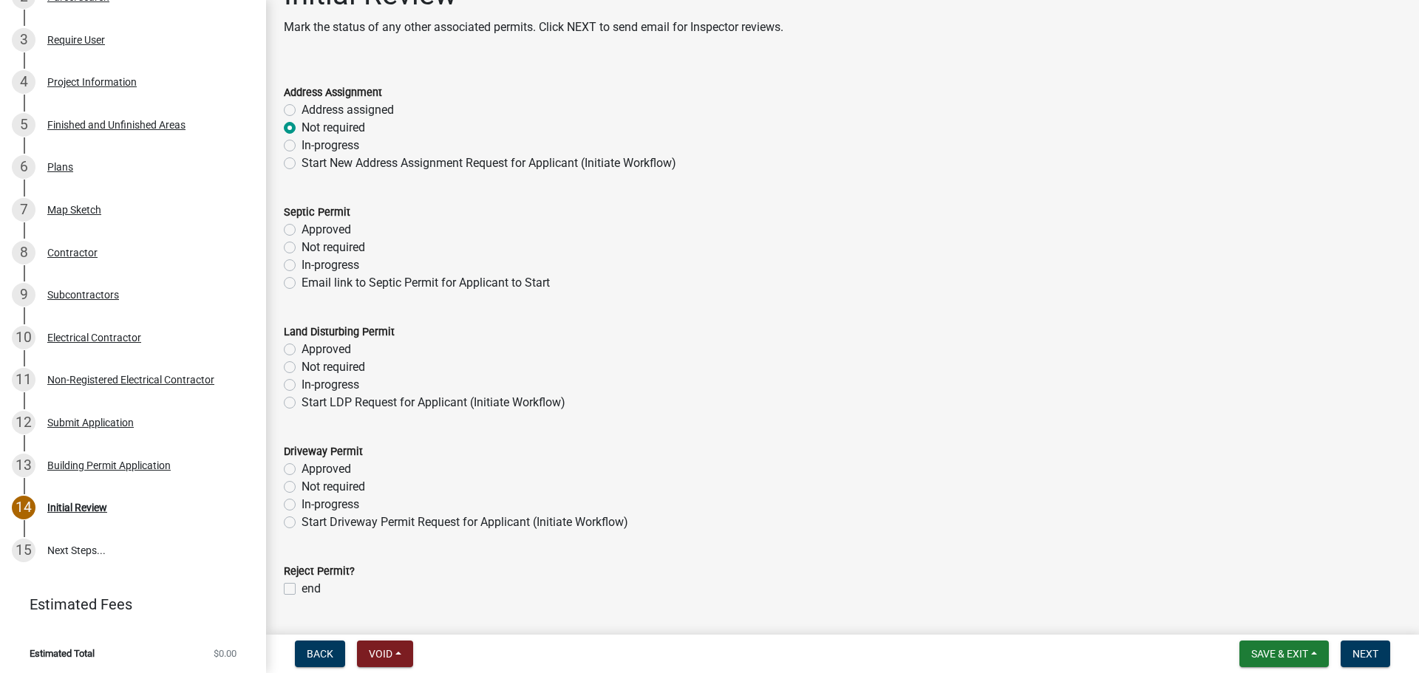
scroll to position [81, 0]
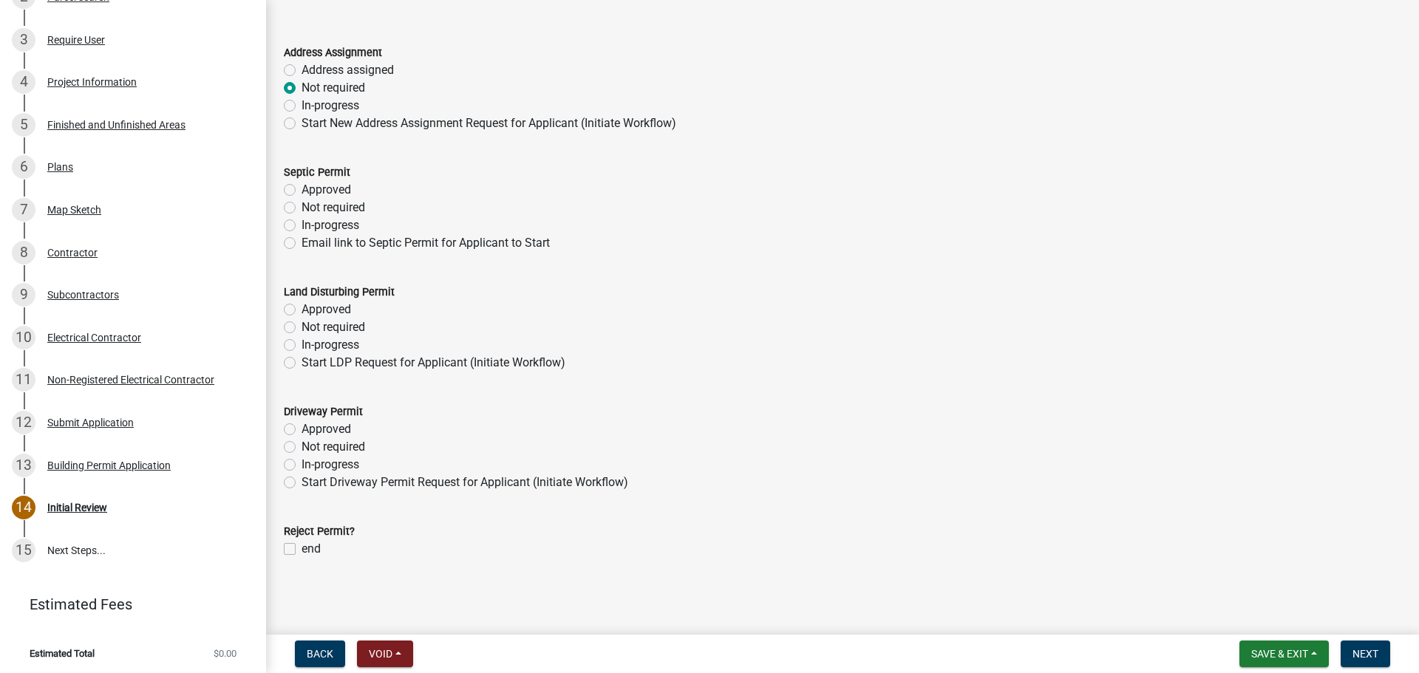
click at [302, 206] on label "Not required" at bounding box center [334, 208] width 64 height 18
click at [302, 206] on input "Not required" at bounding box center [307, 204] width 10 height 10
radio input "true"
click at [302, 326] on label "Not required" at bounding box center [334, 328] width 64 height 18
click at [302, 326] on input "Not required" at bounding box center [307, 324] width 10 height 10
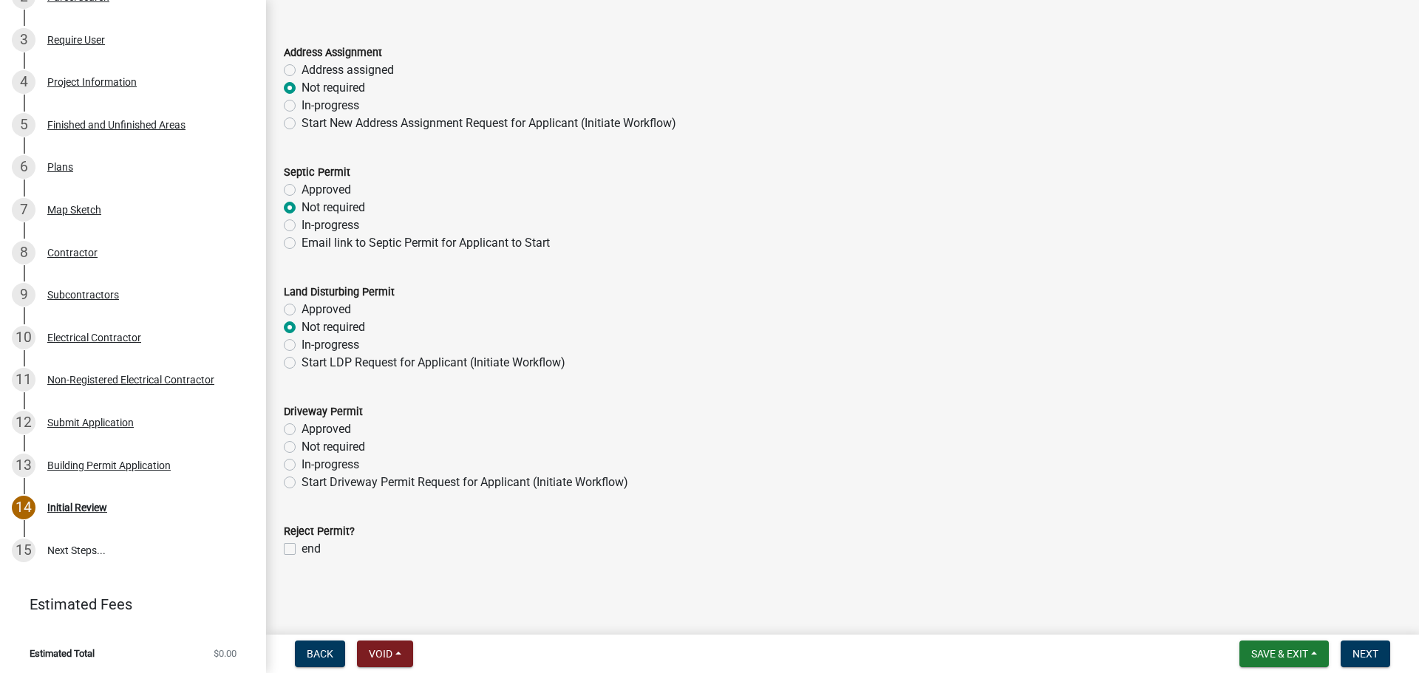
radio input "true"
click at [302, 449] on label "Not required" at bounding box center [334, 447] width 64 height 18
click at [302, 448] on input "Not required" at bounding box center [307, 443] width 10 height 10
radio input "true"
click at [1363, 662] on button "Next" at bounding box center [1366, 654] width 50 height 27
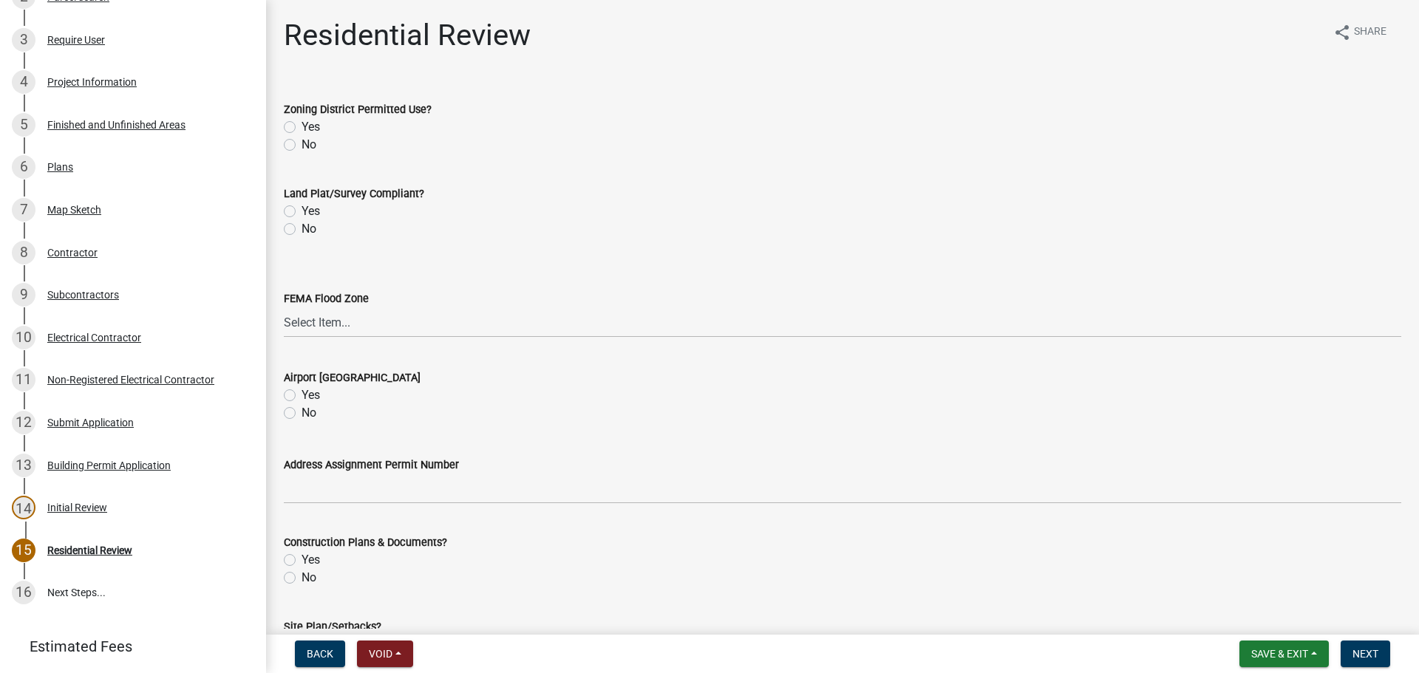
scroll to position [316, 0]
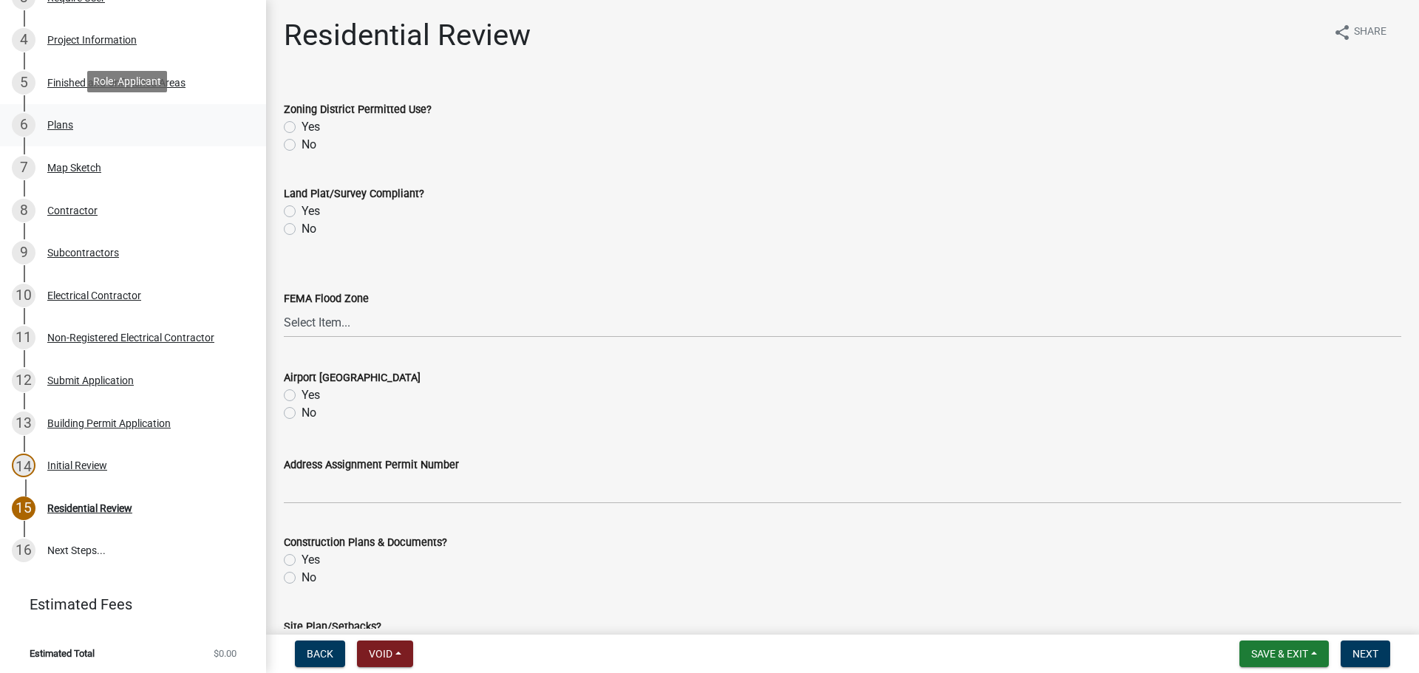
click at [75, 124] on div "6 Plans" at bounding box center [127, 125] width 231 height 24
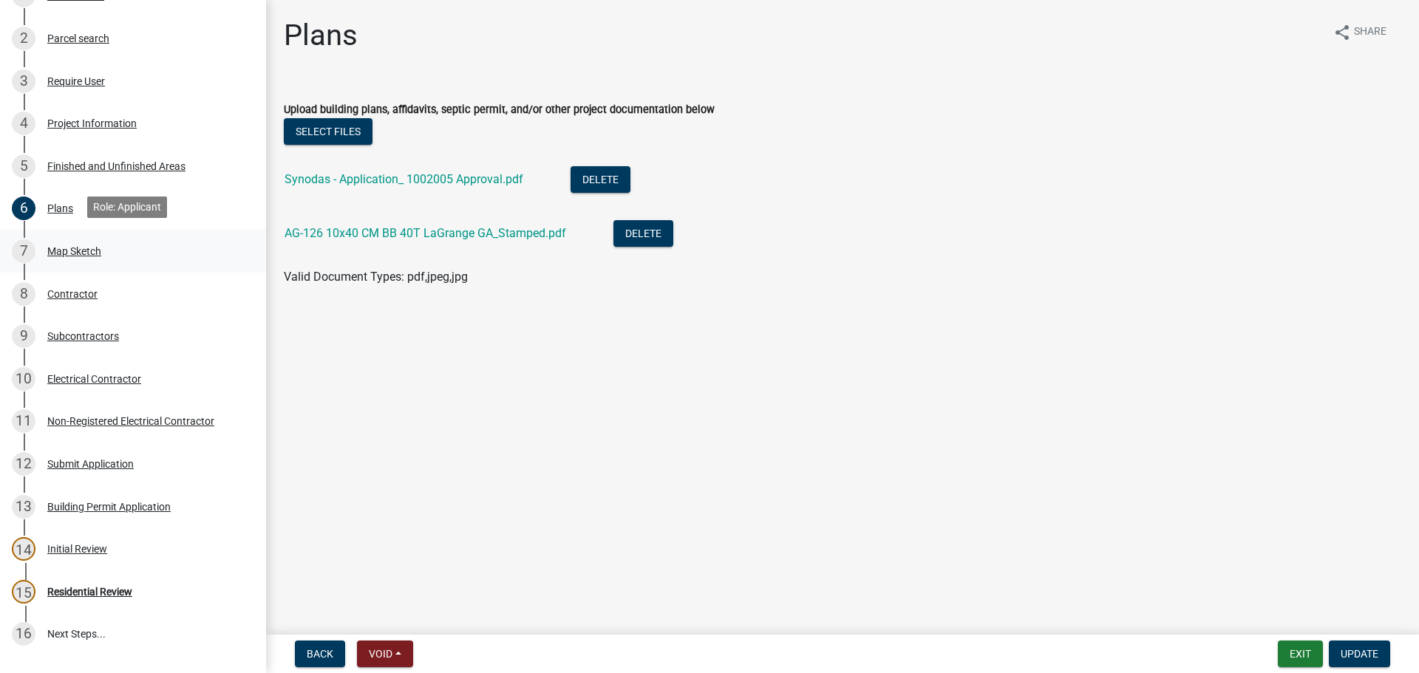
scroll to position [21, 0]
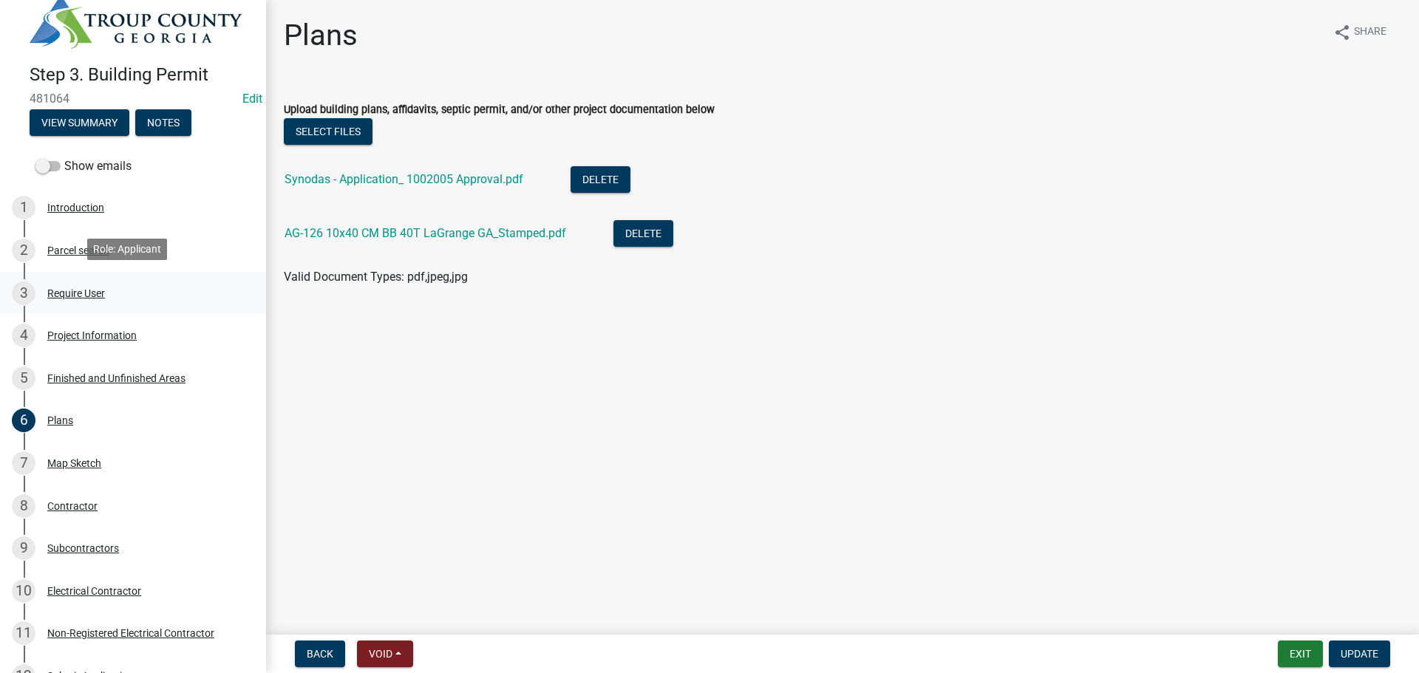
click at [98, 291] on div "Require User" at bounding box center [76, 293] width 58 height 10
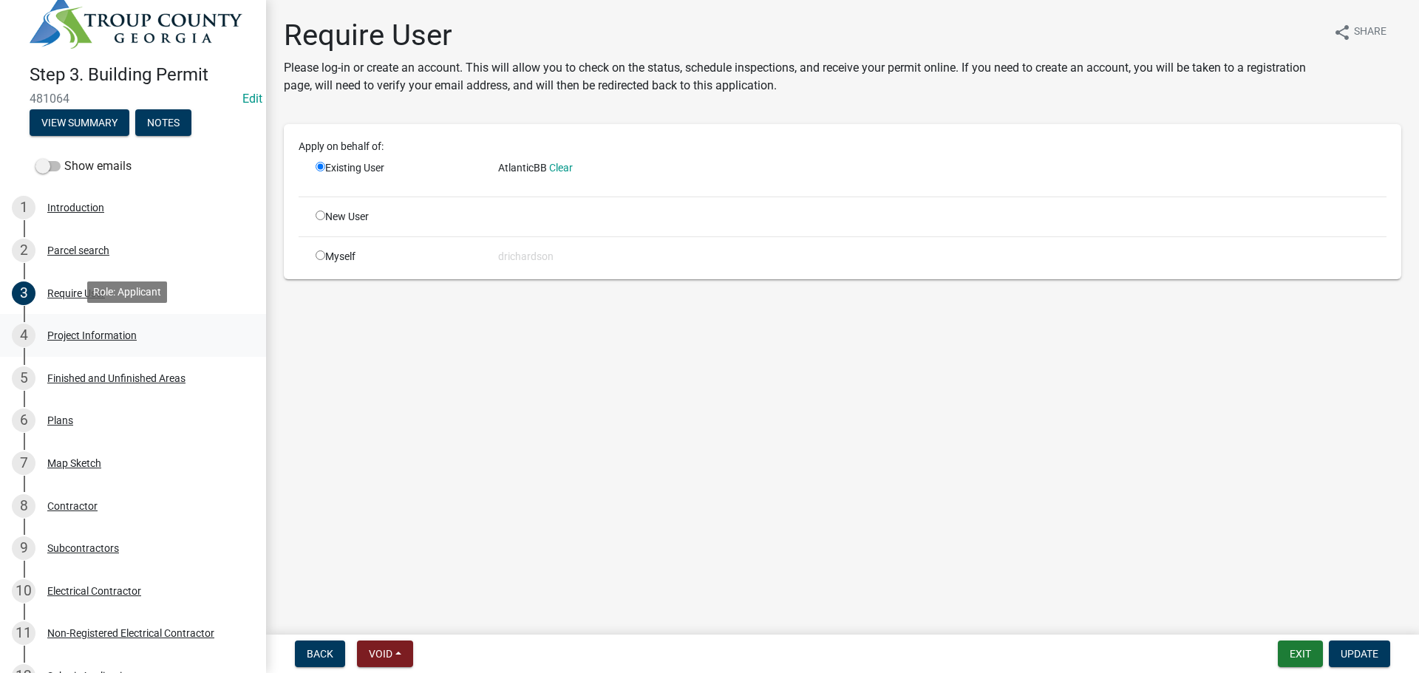
click at [105, 333] on div "Project Information" at bounding box center [91, 335] width 89 height 10
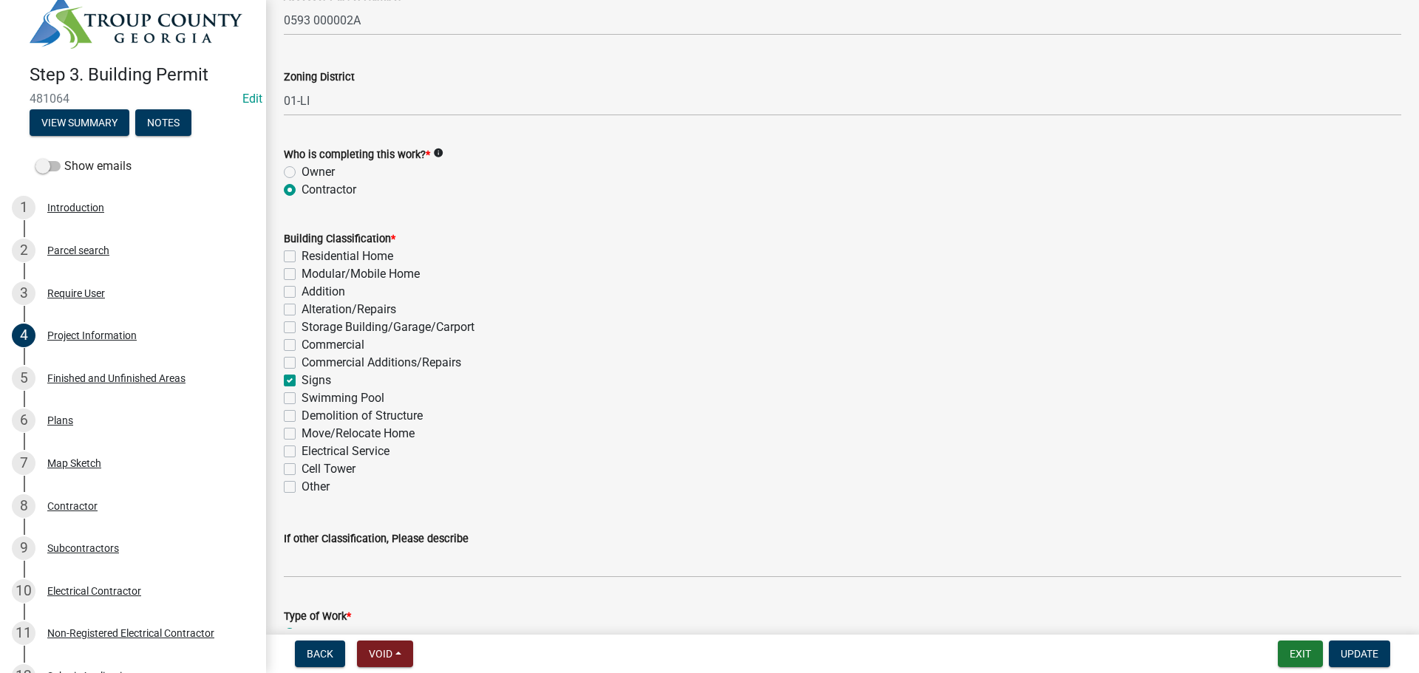
scroll to position [961, 0]
click at [302, 346] on label "Commercial" at bounding box center [333, 345] width 63 height 18
click at [302, 345] on input "Commercial" at bounding box center [307, 341] width 10 height 10
checkbox input "true"
checkbox input "false"
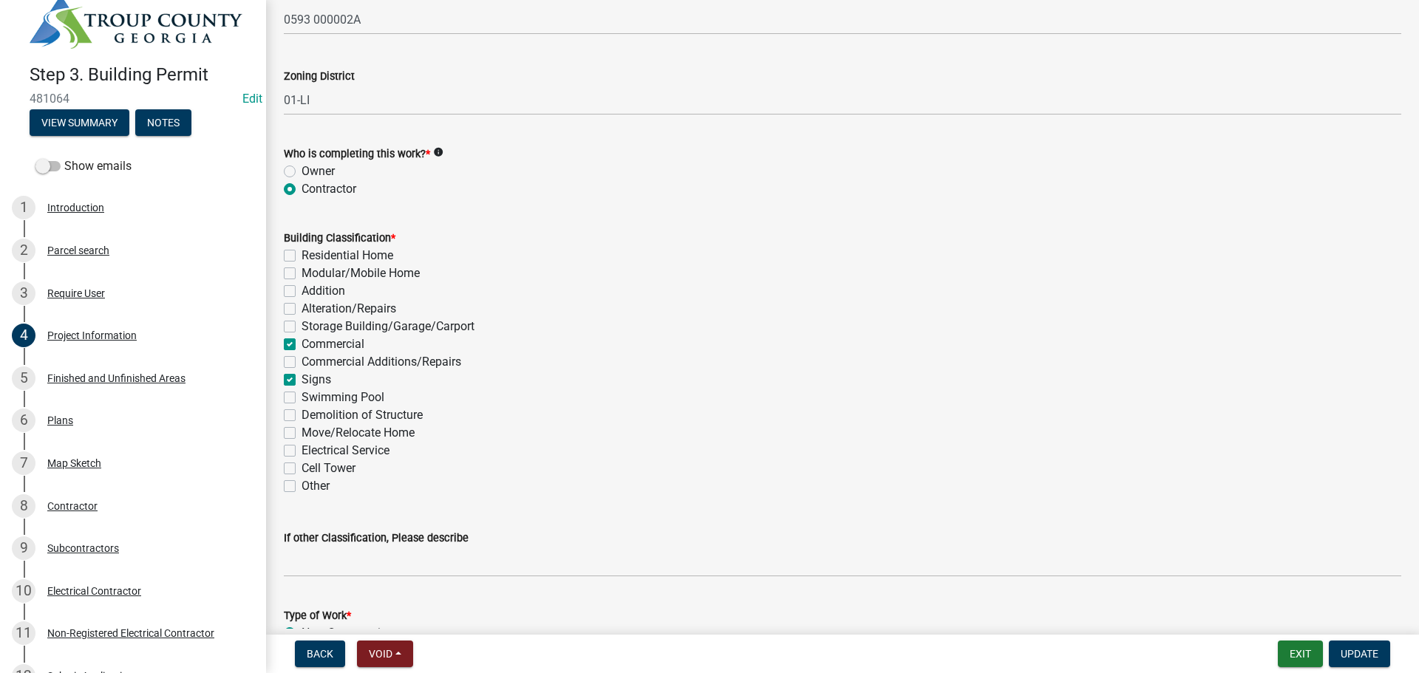
checkbox input "false"
checkbox input "true"
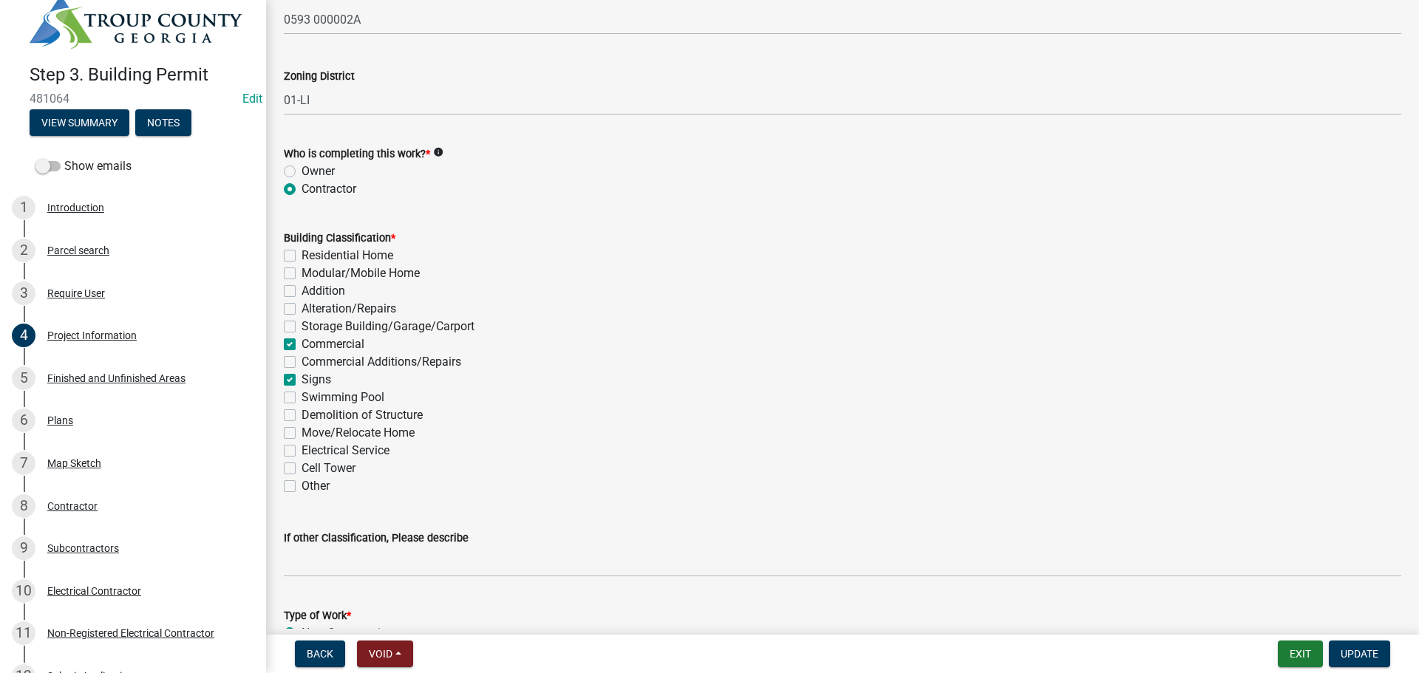
checkbox input "false"
checkbox input "true"
checkbox input "false"
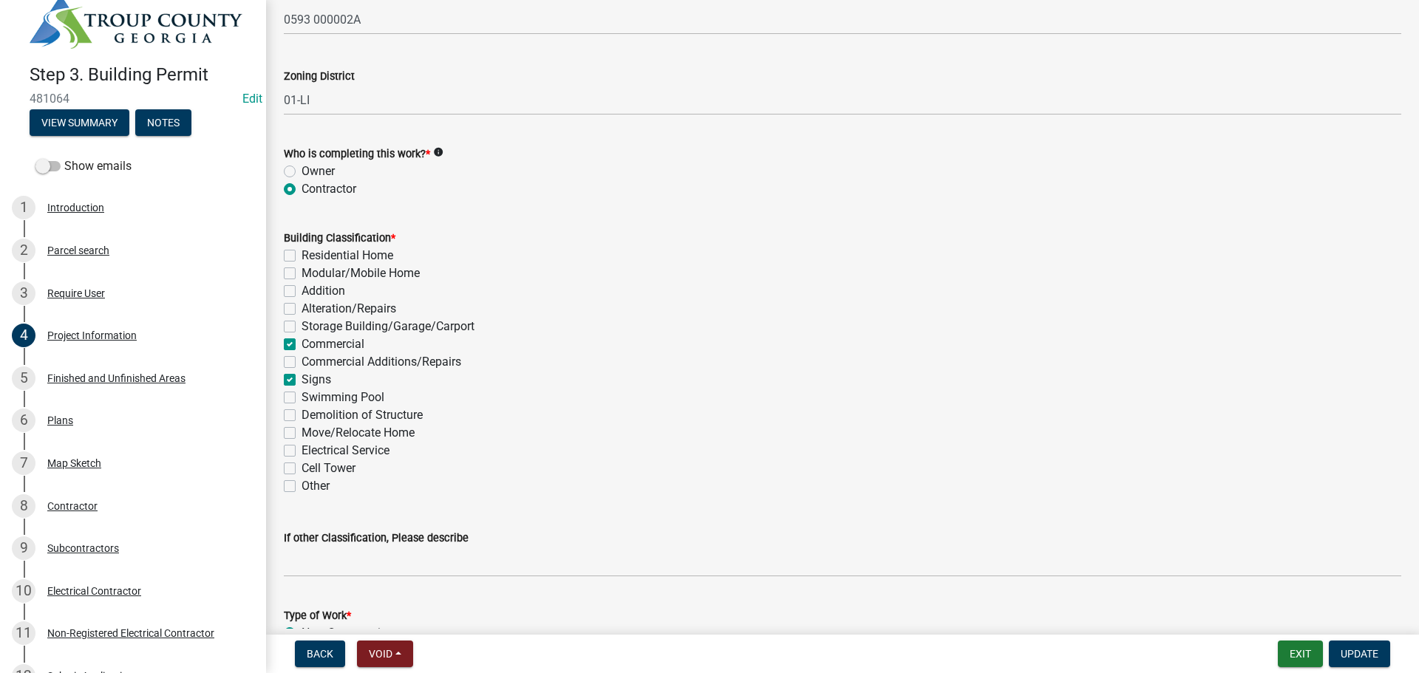
checkbox input "false"
click at [1366, 655] on span "Update" at bounding box center [1360, 654] width 38 height 12
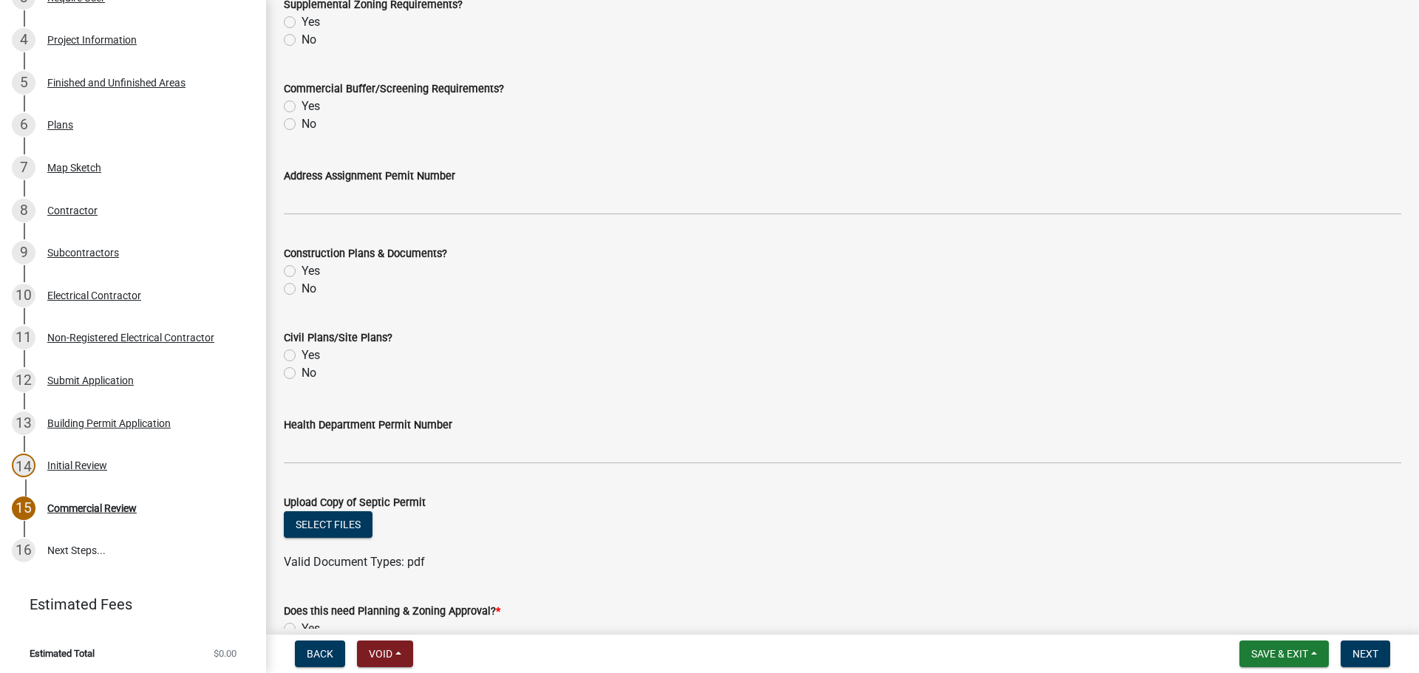
scroll to position [555, 0]
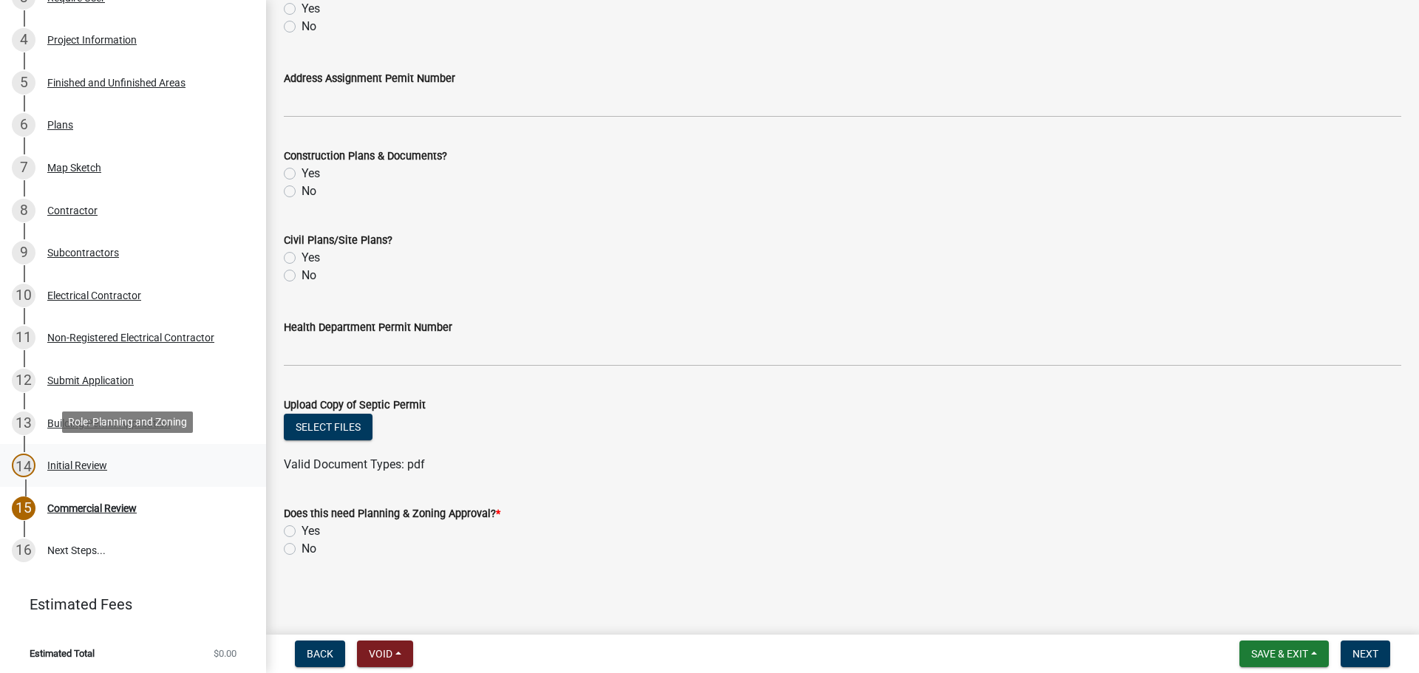
click at [67, 454] on div "14 Initial Review" at bounding box center [127, 466] width 231 height 24
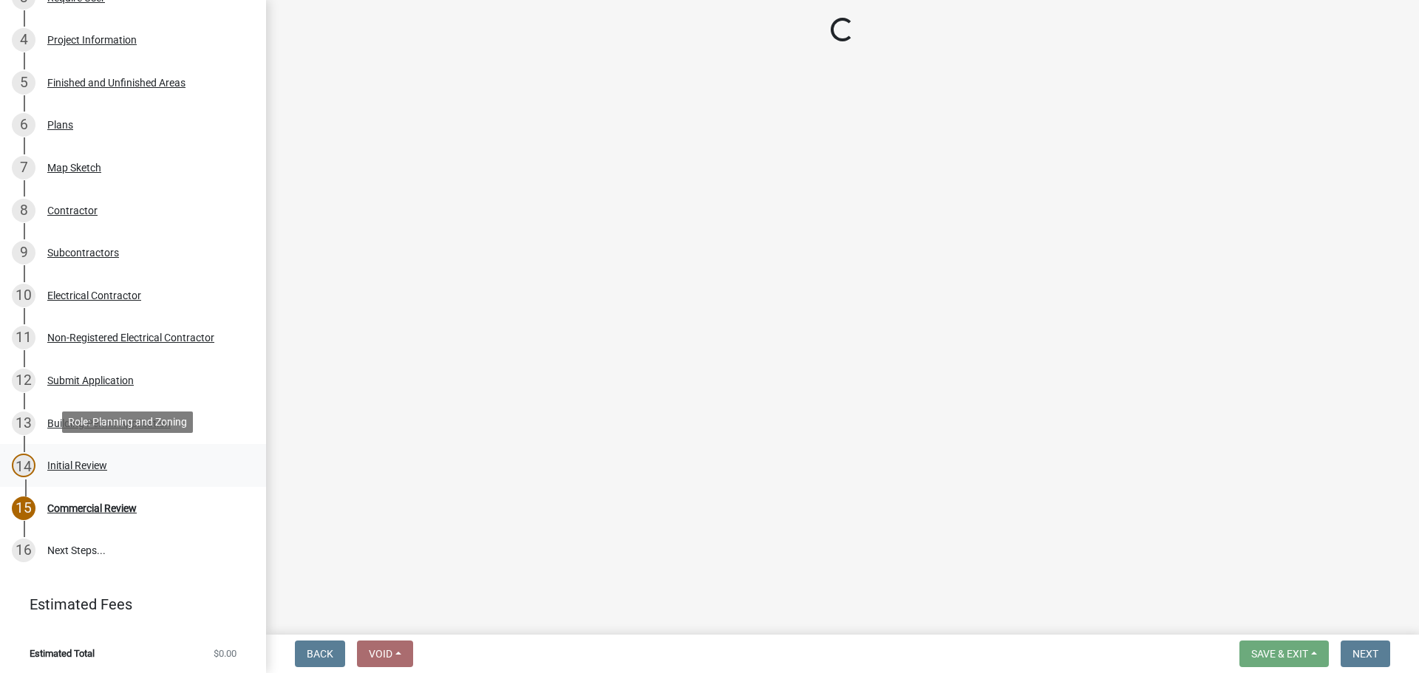
scroll to position [0, 0]
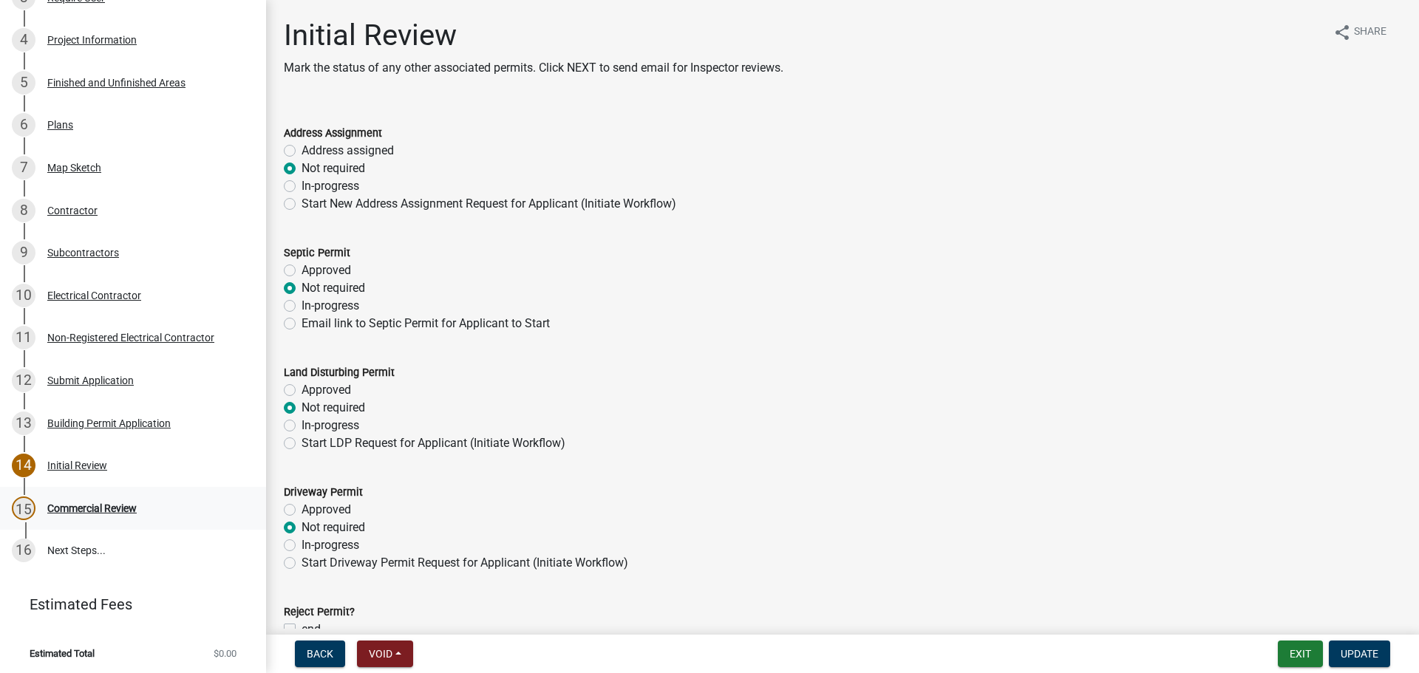
click at [107, 487] on link "15 Commercial Review" at bounding box center [133, 508] width 266 height 43
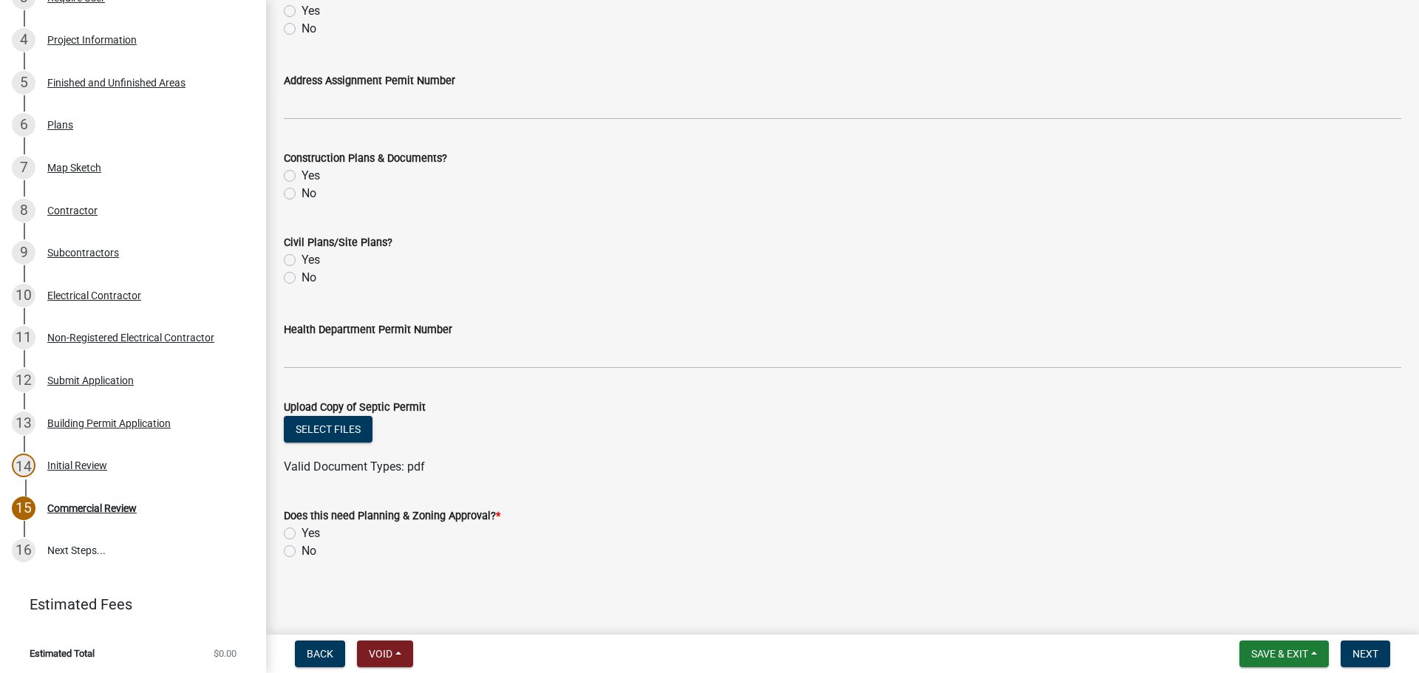
scroll to position [555, 0]
click at [302, 527] on label "Yes" at bounding box center [311, 532] width 18 height 18
click at [302, 527] on input "Yes" at bounding box center [307, 528] width 10 height 10
radio input "true"
click at [1364, 659] on span "Next" at bounding box center [1366, 654] width 26 height 12
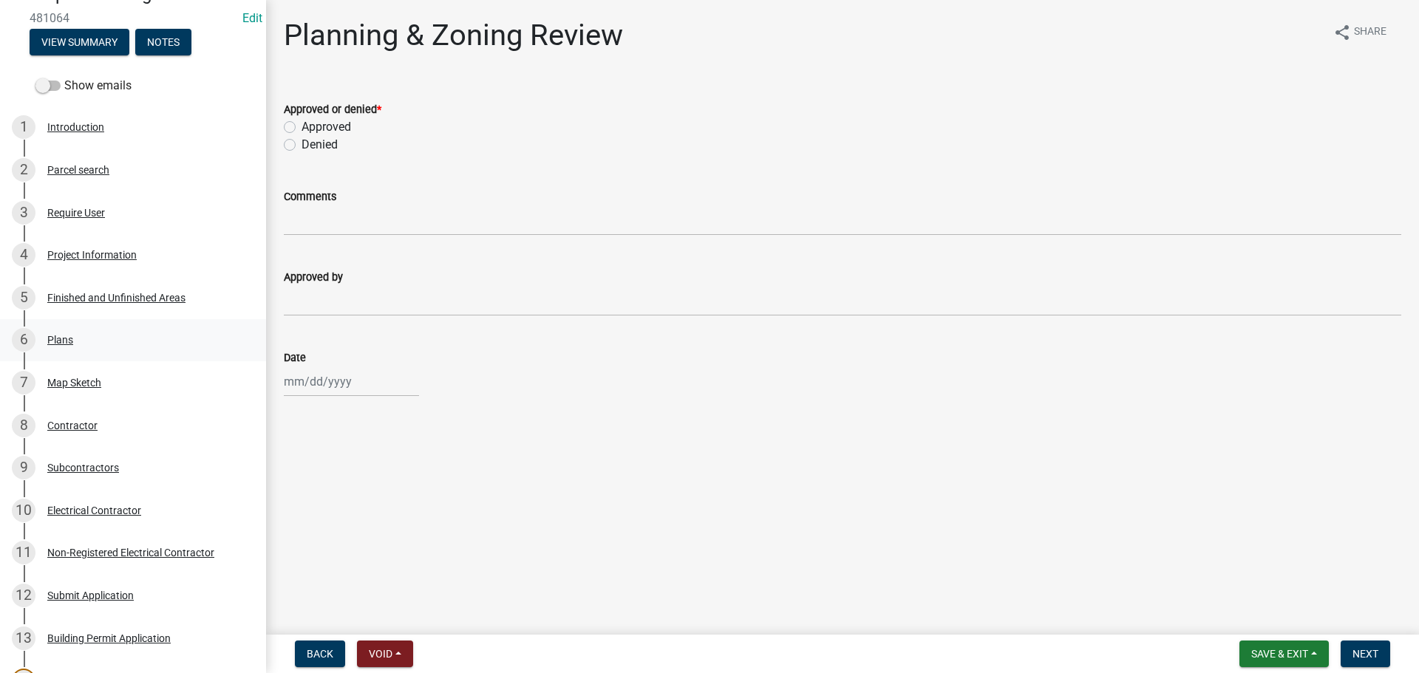
scroll to position [75, 0]
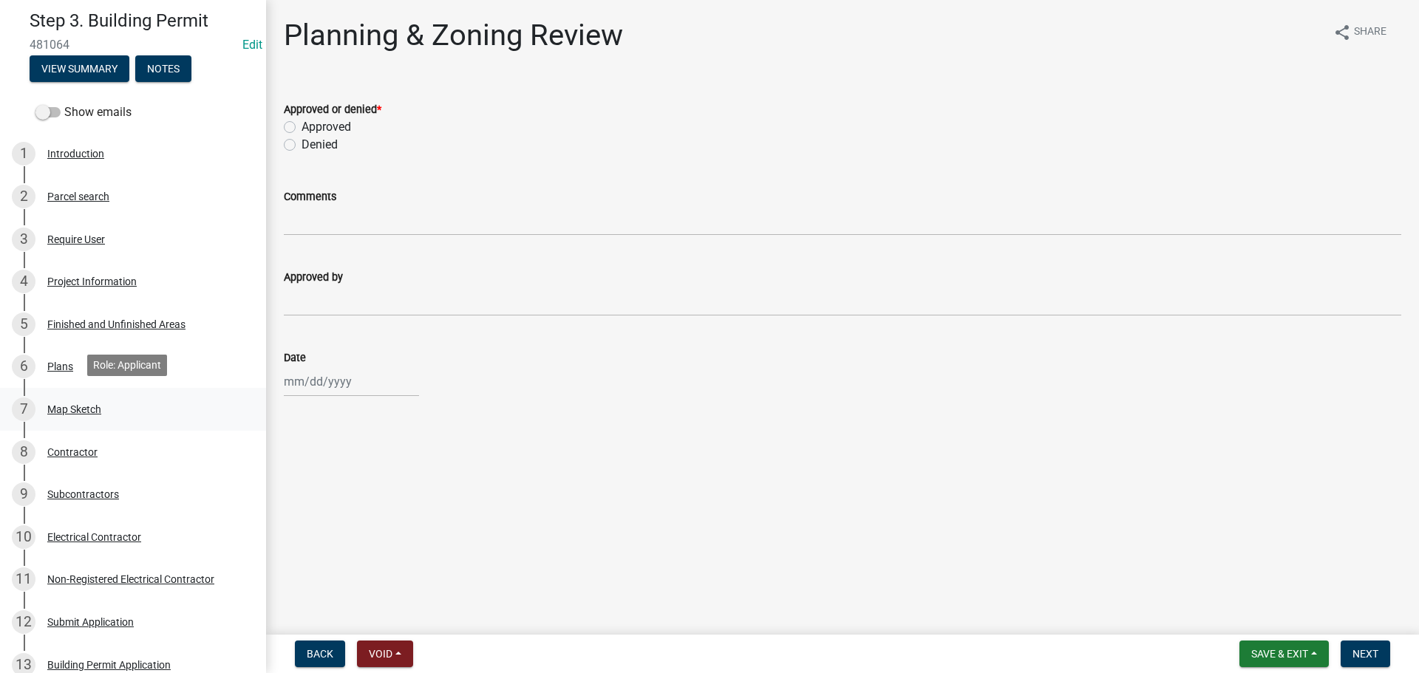
click at [81, 409] on div "Map Sketch" at bounding box center [74, 409] width 54 height 10
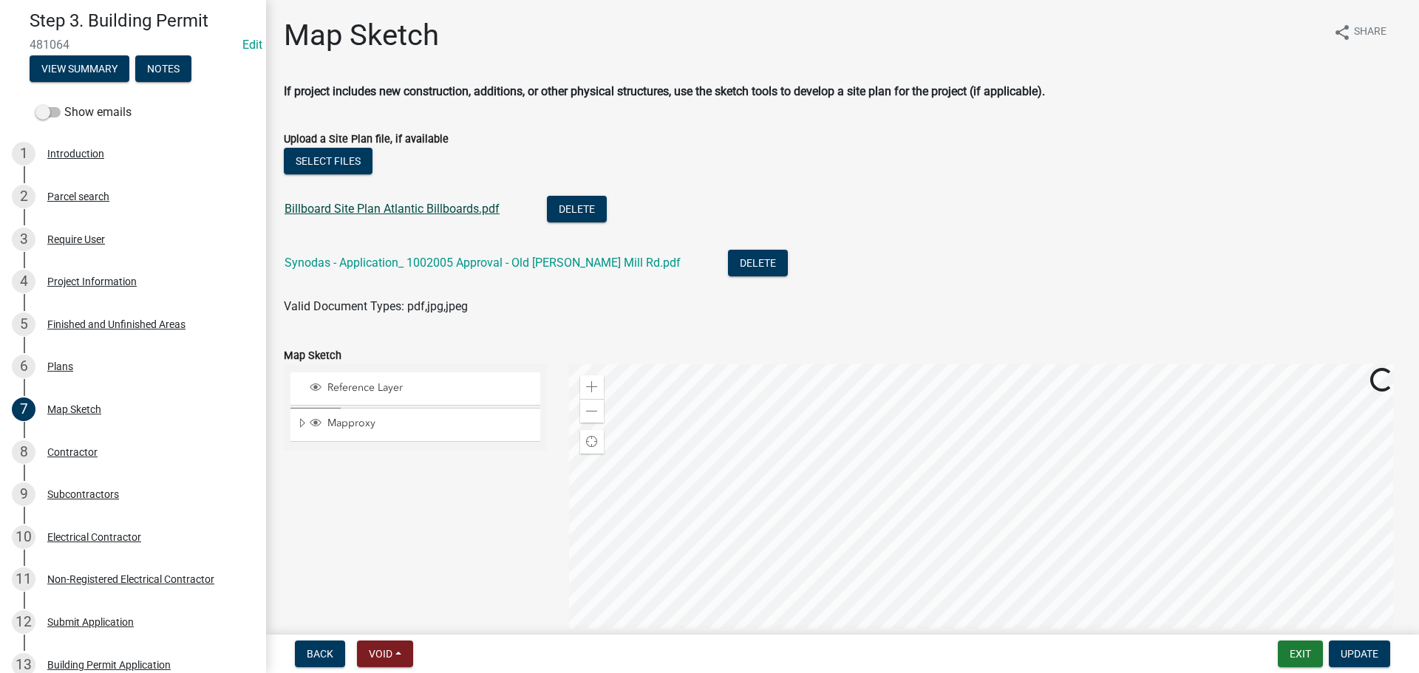
click at [360, 206] on link "Billboard Site Plan Atlantic Billboards.pdf" at bounding box center [392, 209] width 215 height 14
click at [493, 258] on link "Synodas - Application_ 1002005 Approval - Old Hutchinson Mill Rd.pdf" at bounding box center [483, 263] width 396 height 14
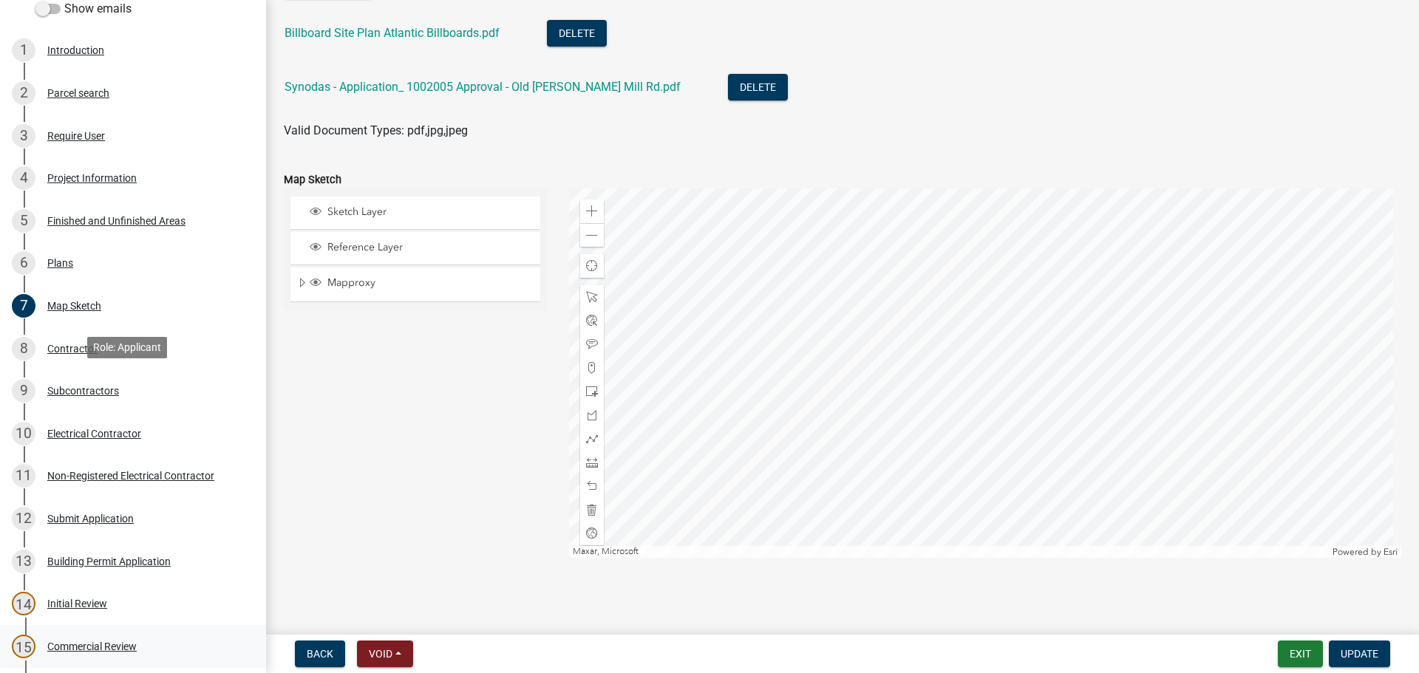
scroll to position [370, 0]
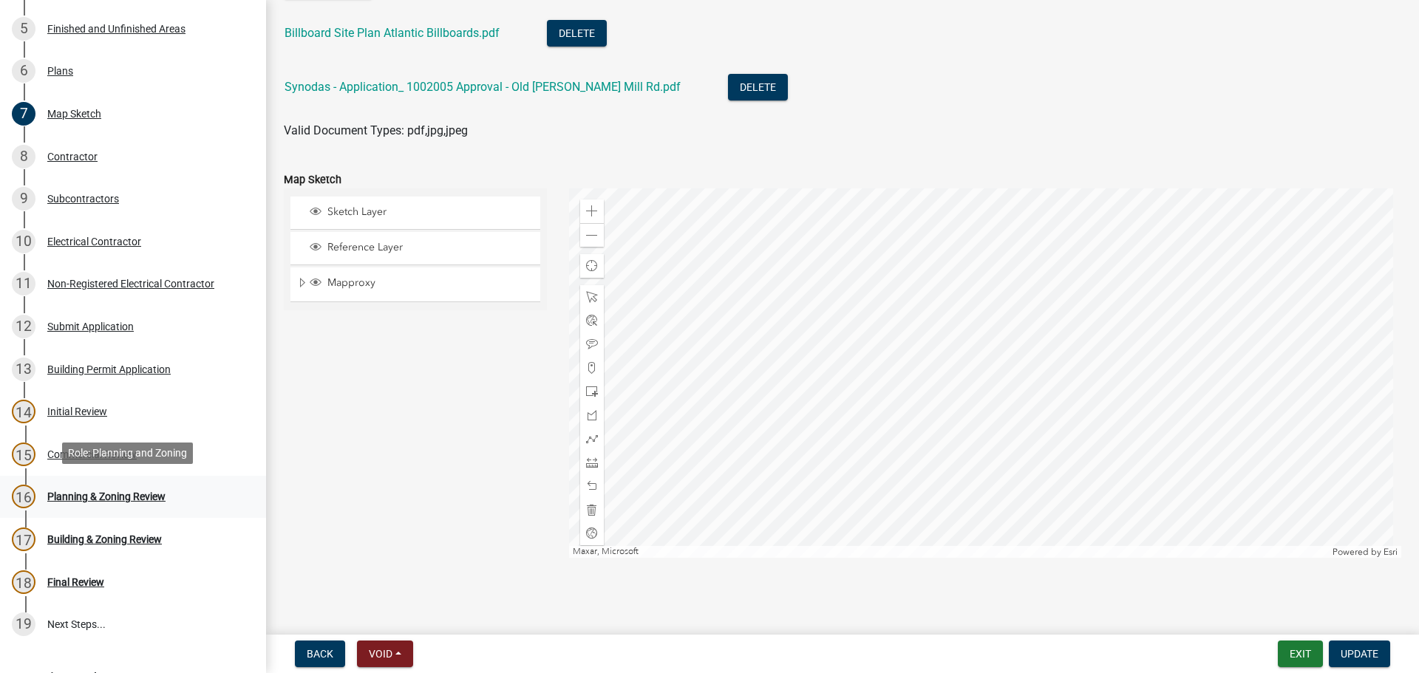
click at [115, 500] on div "16 Planning & Zoning Review" at bounding box center [127, 497] width 231 height 24
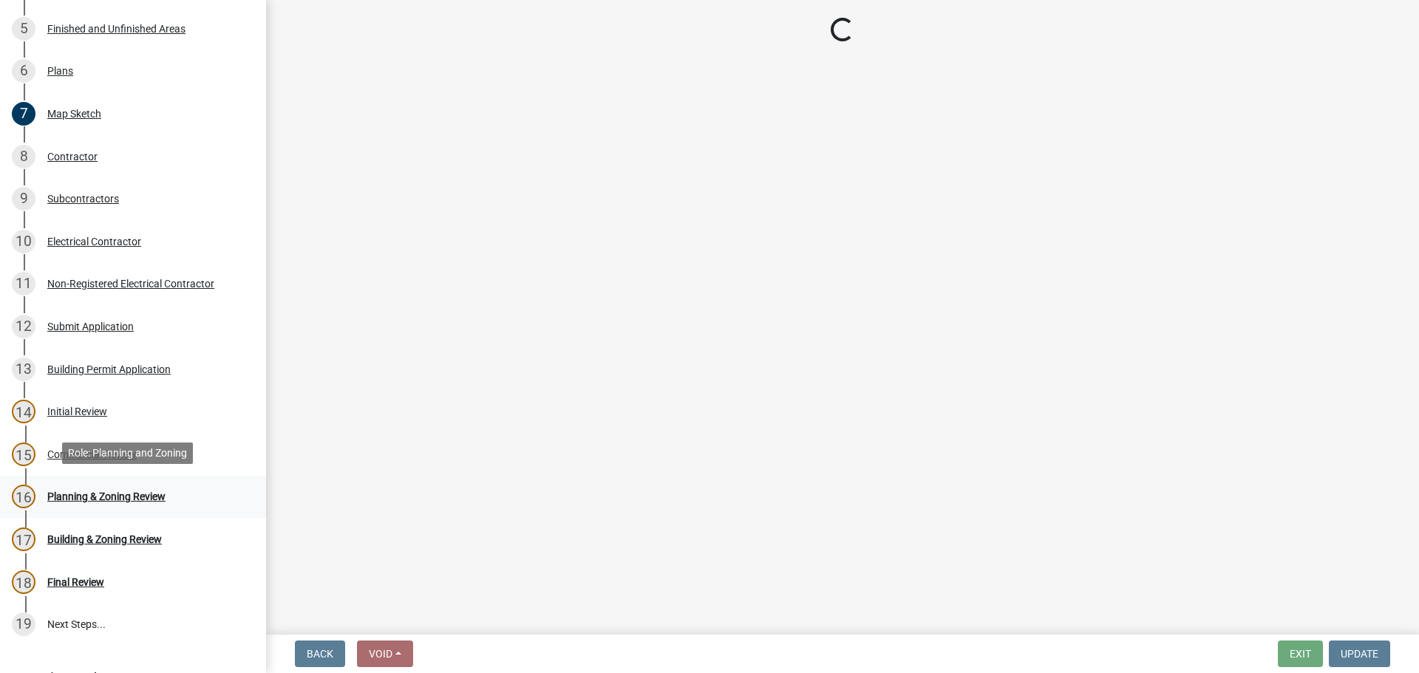
scroll to position [0, 0]
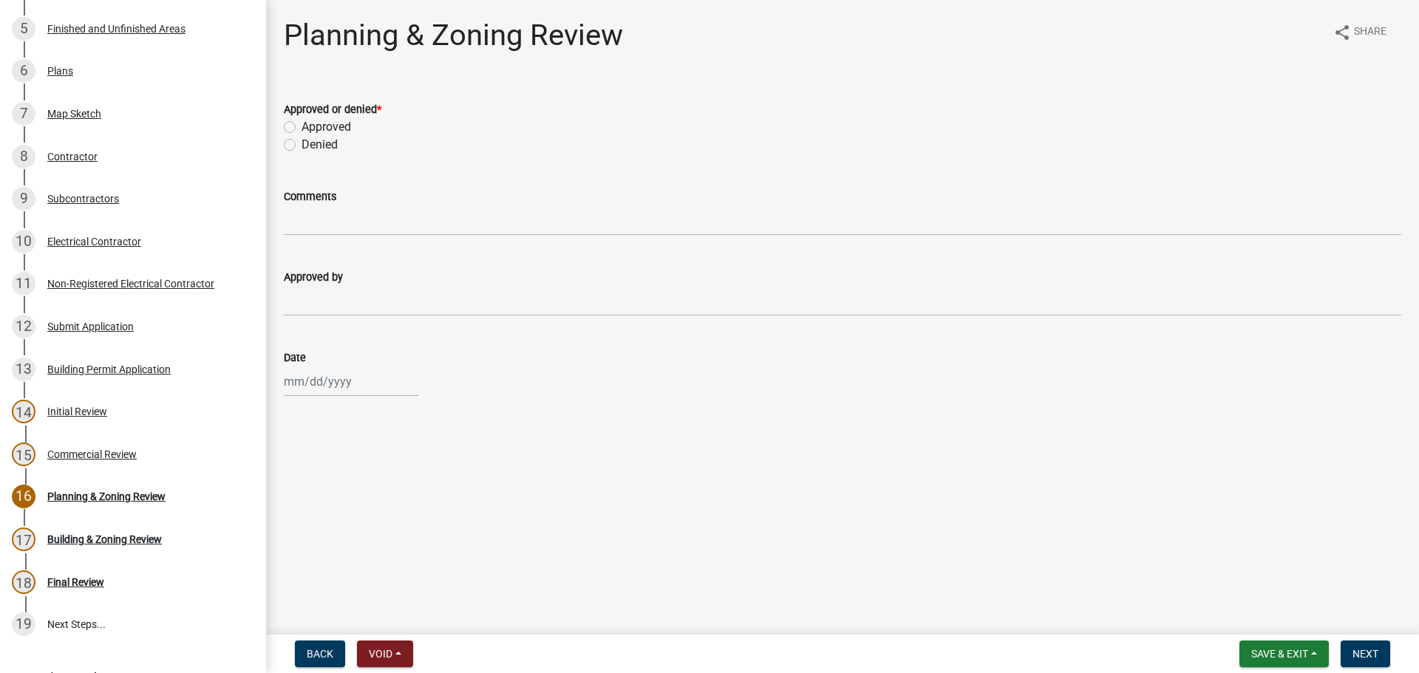
click at [302, 124] on label "Approved" at bounding box center [327, 127] width 50 height 18
click at [302, 124] on input "Approved" at bounding box center [307, 123] width 10 height 10
radio input "true"
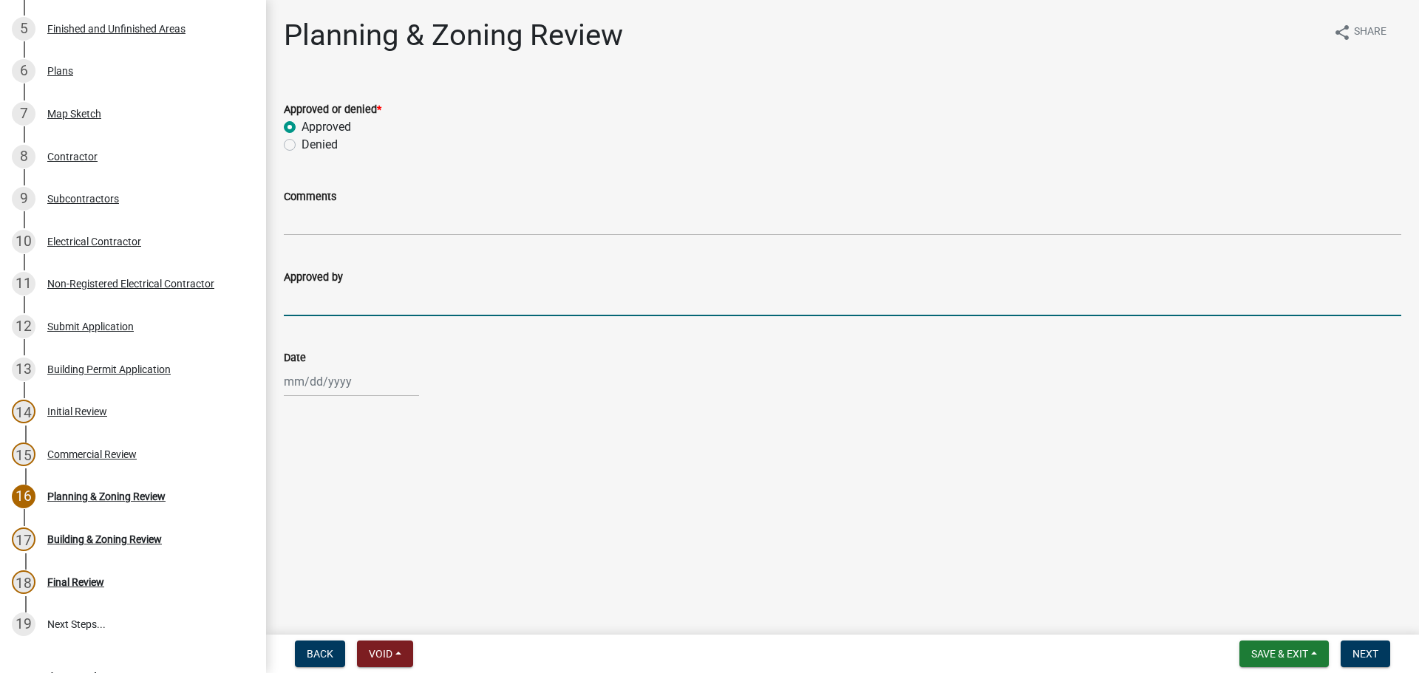
click at [337, 307] on input "Approved by" at bounding box center [843, 301] width 1118 height 30
type input "Ruth West"
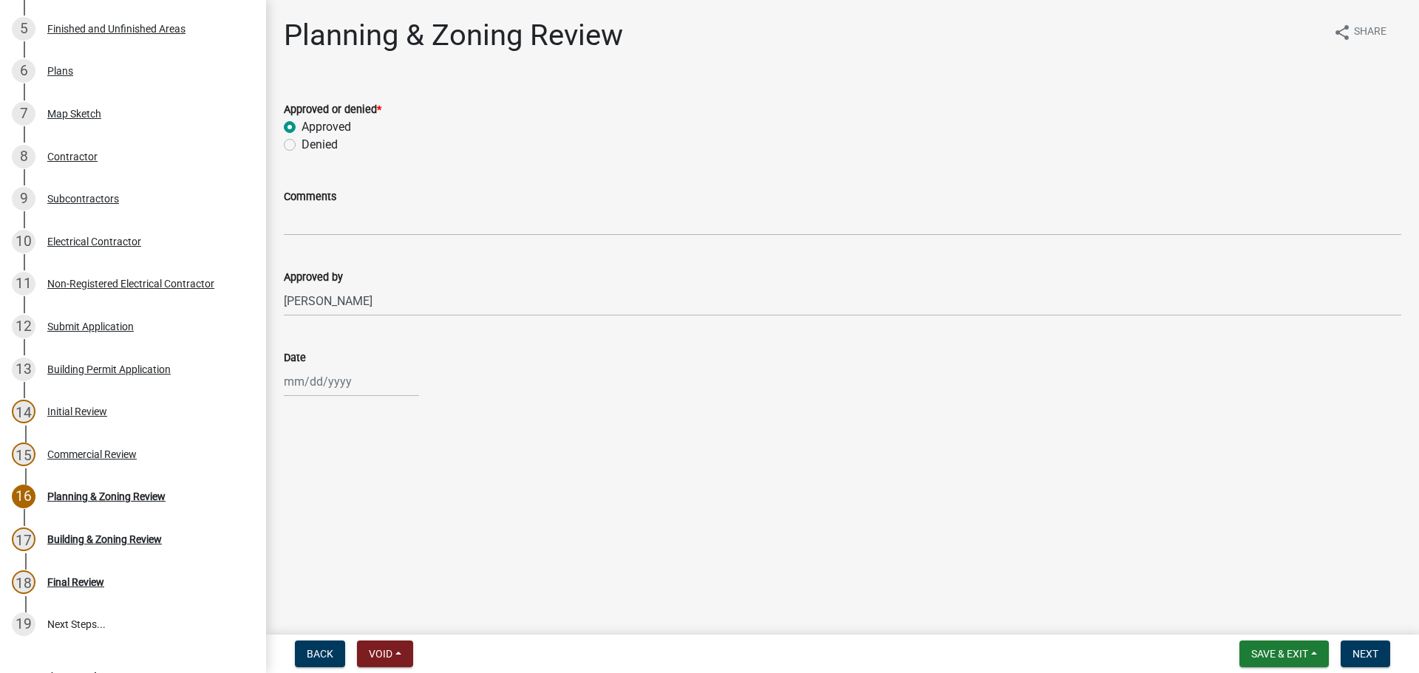
drag, startPoint x: 361, startPoint y: 324, endPoint x: 290, endPoint y: 16, distance: 316.4
click at [356, 274] on wm-data-entity-input "Approved by Ruth West" at bounding box center [843, 288] width 1118 height 81
click at [321, 385] on div at bounding box center [351, 382] width 135 height 30
select select "9"
select select "2025"
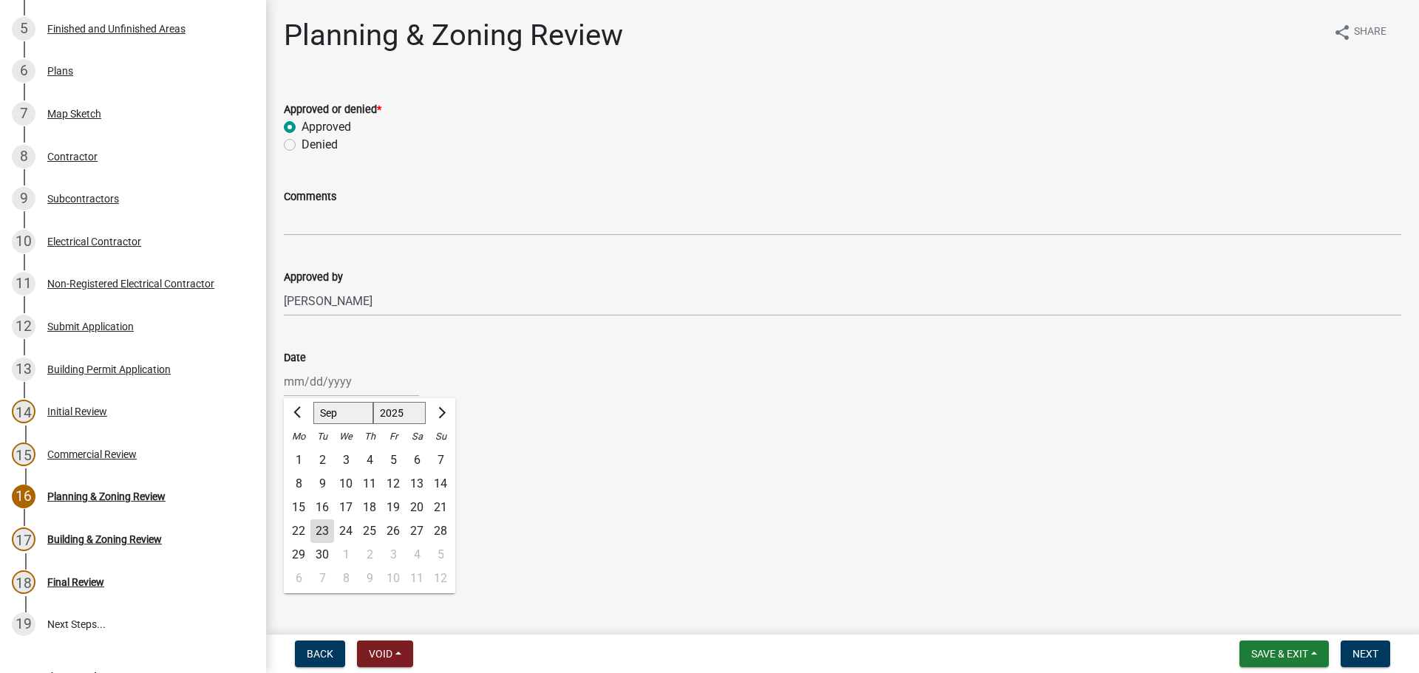
click at [322, 531] on div "23" at bounding box center [322, 532] width 24 height 24
type input "[DATE]"
click at [1371, 650] on span "Next" at bounding box center [1366, 654] width 26 height 12
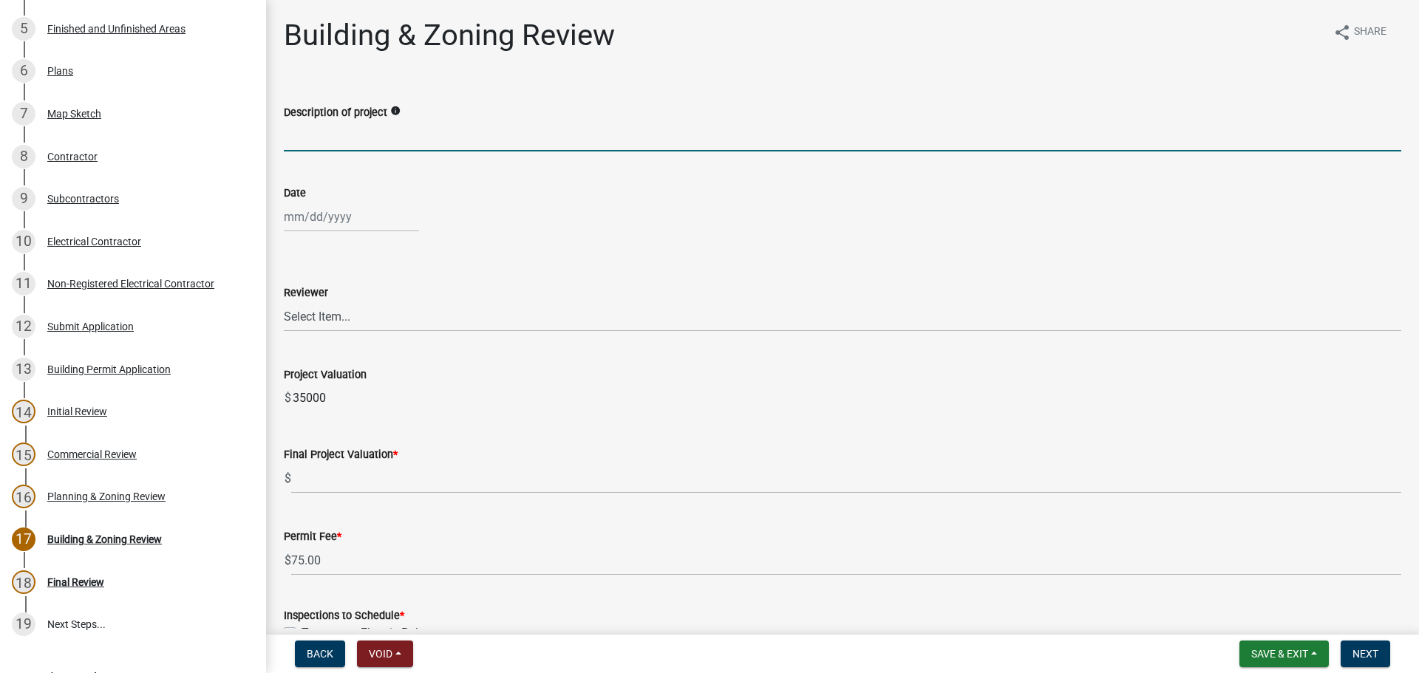
click at [373, 140] on input "Description of project" at bounding box center [843, 136] width 1118 height 30
type input "Commercial Sign"
select select "9"
select select "2025"
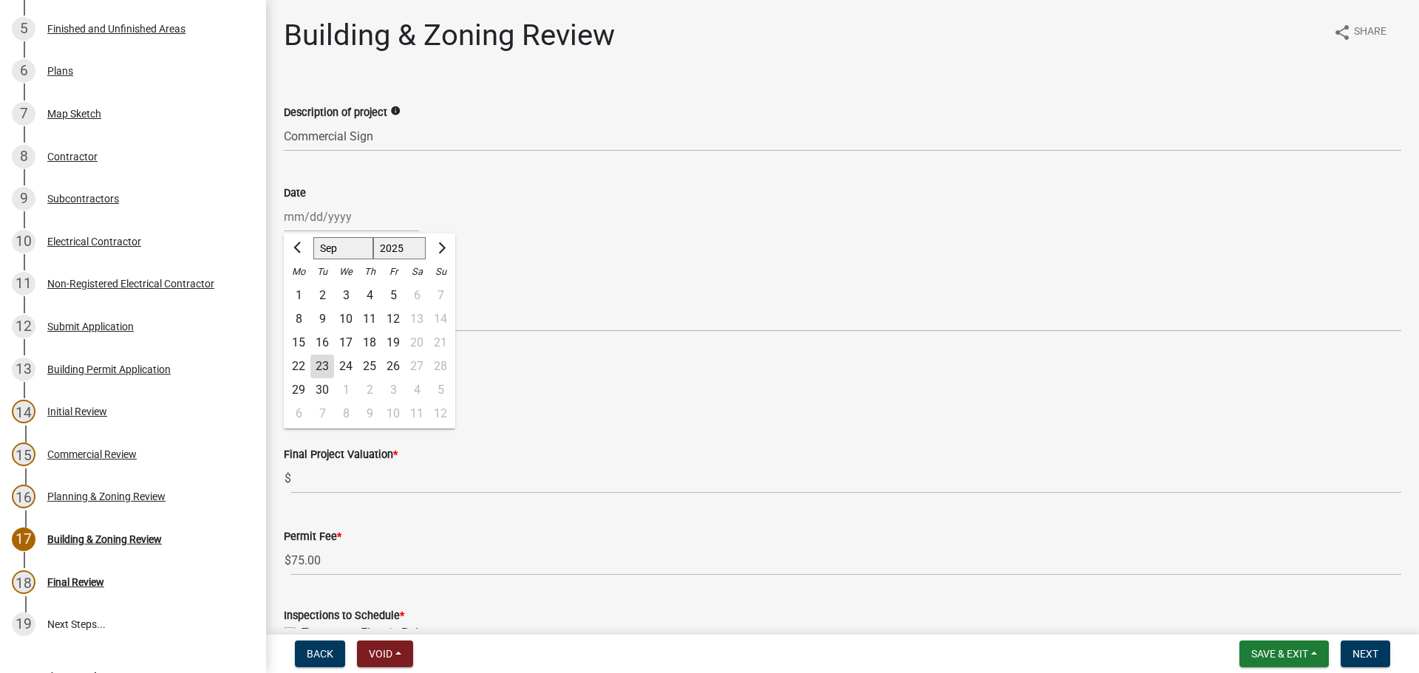
click at [338, 225] on div "Jan Feb Mar Apr May Jun Jul Aug Sep Oct Nov Dec 1525 1526 1527 1528 1529 1530 1…" at bounding box center [351, 217] width 135 height 30
click at [319, 361] on div "23" at bounding box center [322, 367] width 24 height 24
type input "[DATE]"
click at [318, 316] on select "Select Item... Douglas Richardson James Lorimer Thrailkill Jr Keanua Patterson …" at bounding box center [843, 317] width 1118 height 30
click at [284, 302] on select "Select Item... Douglas Richardson James Lorimer Thrailkill Jr Keanua Patterson …" at bounding box center [843, 317] width 1118 height 30
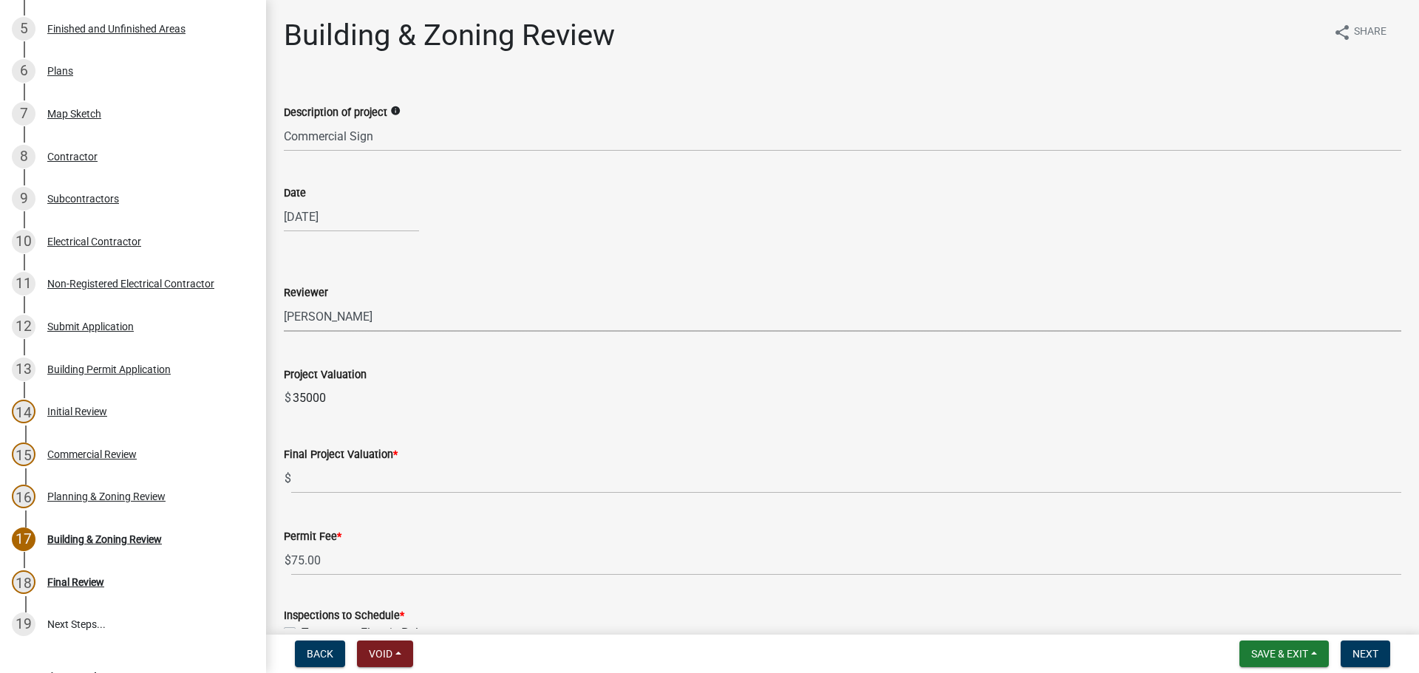
select select "d688b2a4-394c-4e7e-bf27-4f07b97f5404"
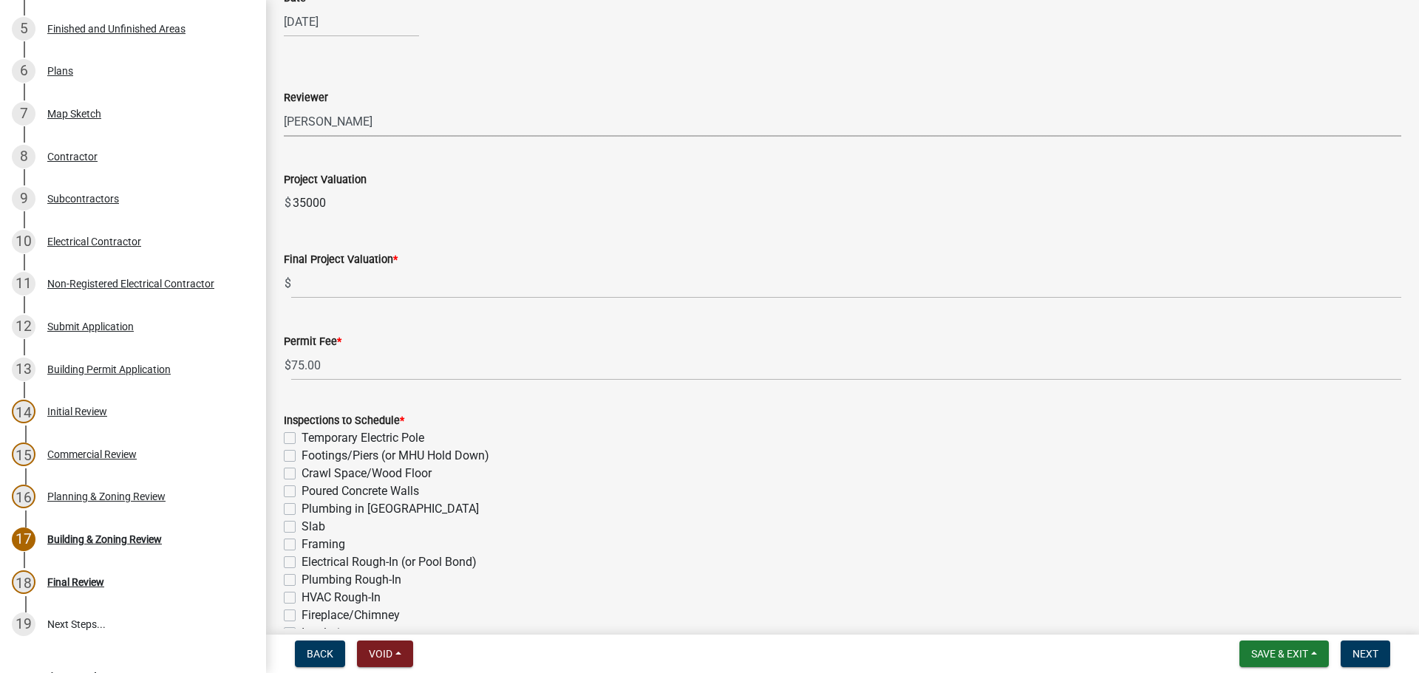
scroll to position [222, 0]
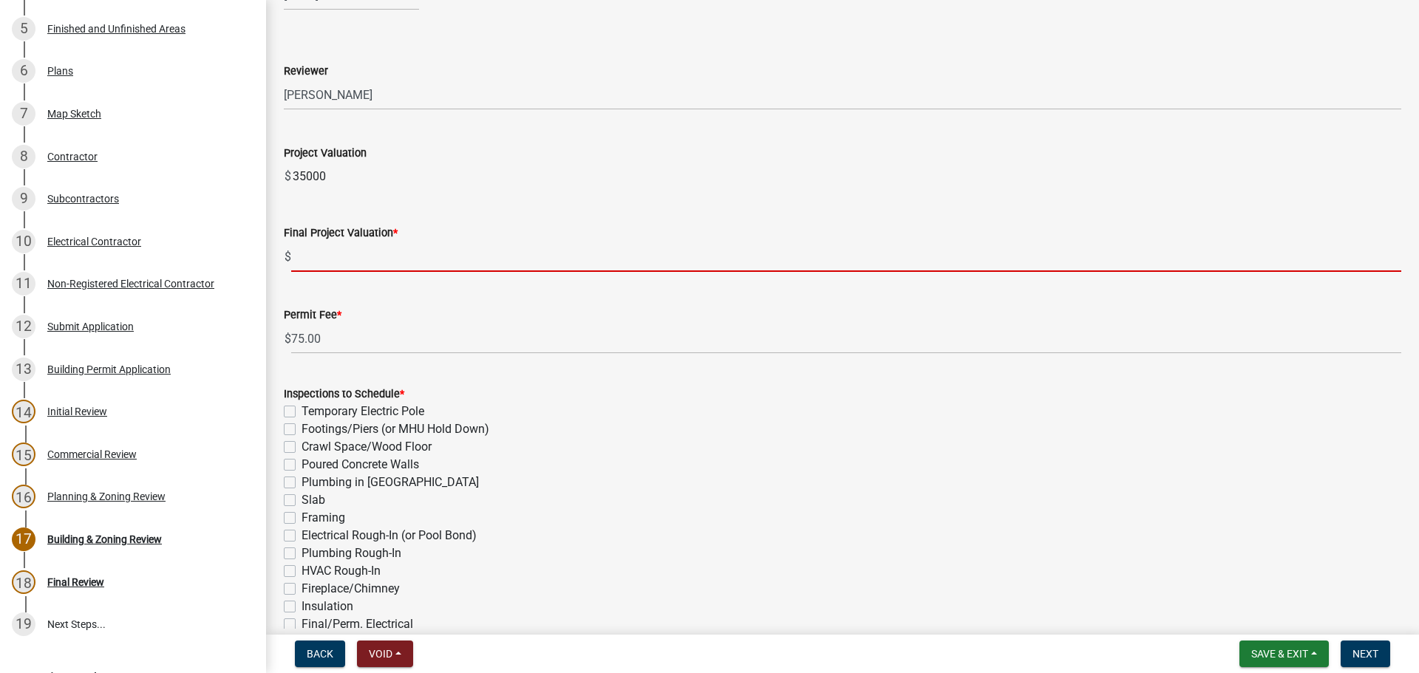
click at [326, 259] on input "text" at bounding box center [846, 257] width 1110 height 30
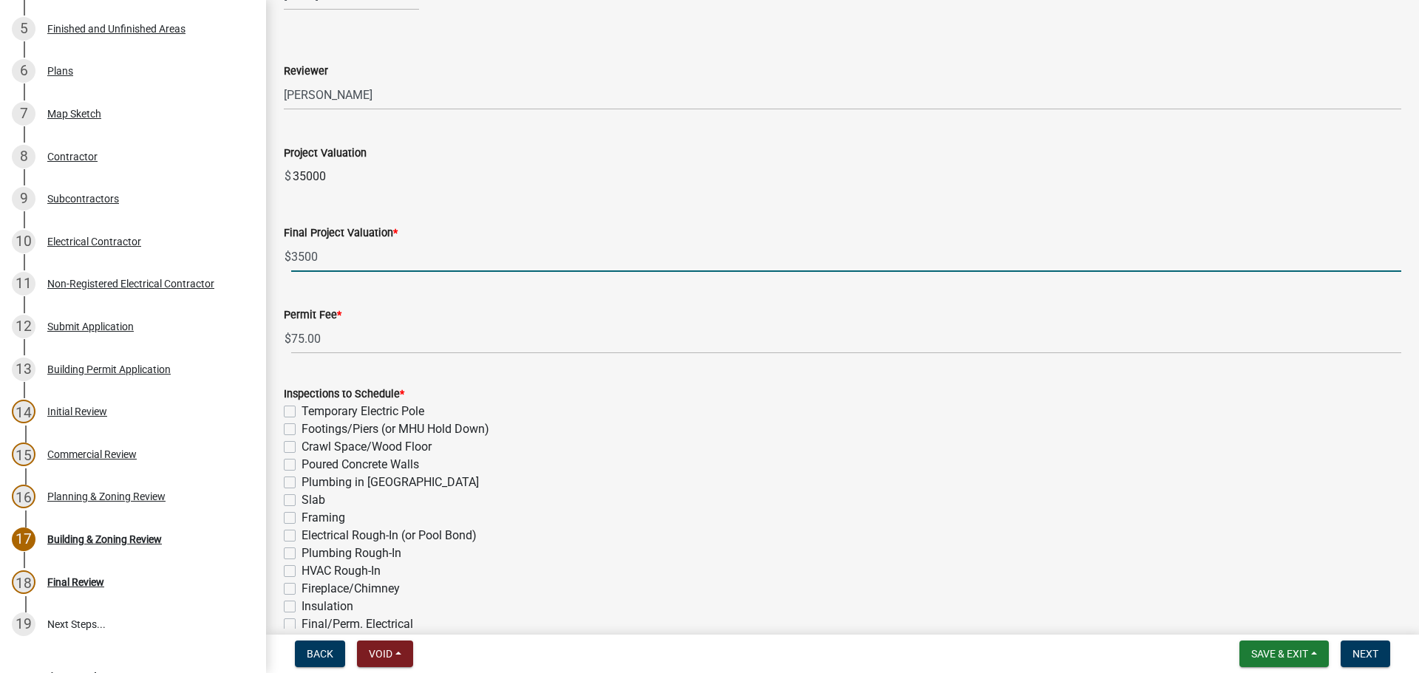
type input "35000"
drag, startPoint x: 341, startPoint y: 258, endPoint x: 280, endPoint y: 259, distance: 61.3
click at [281, 259] on div "Final Project Valuation * $ 35000" at bounding box center [843, 237] width 1140 height 69
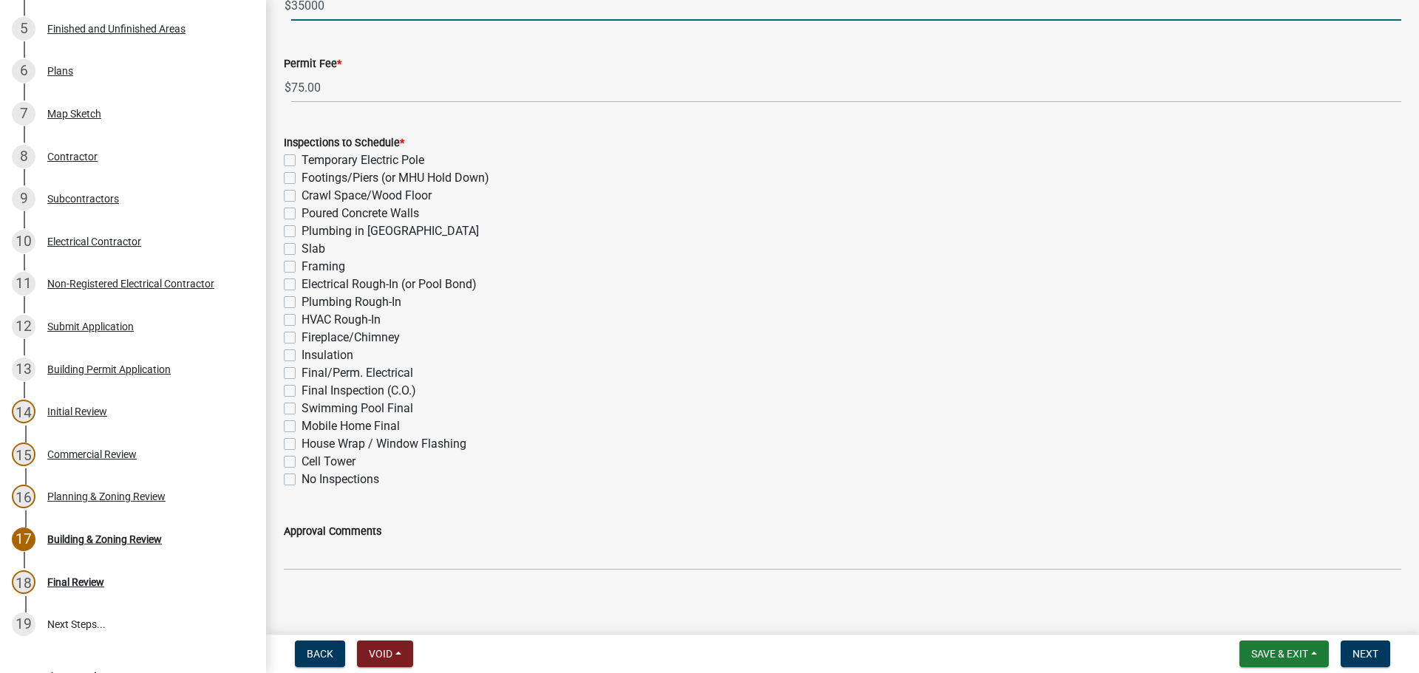
scroll to position [484, 0]
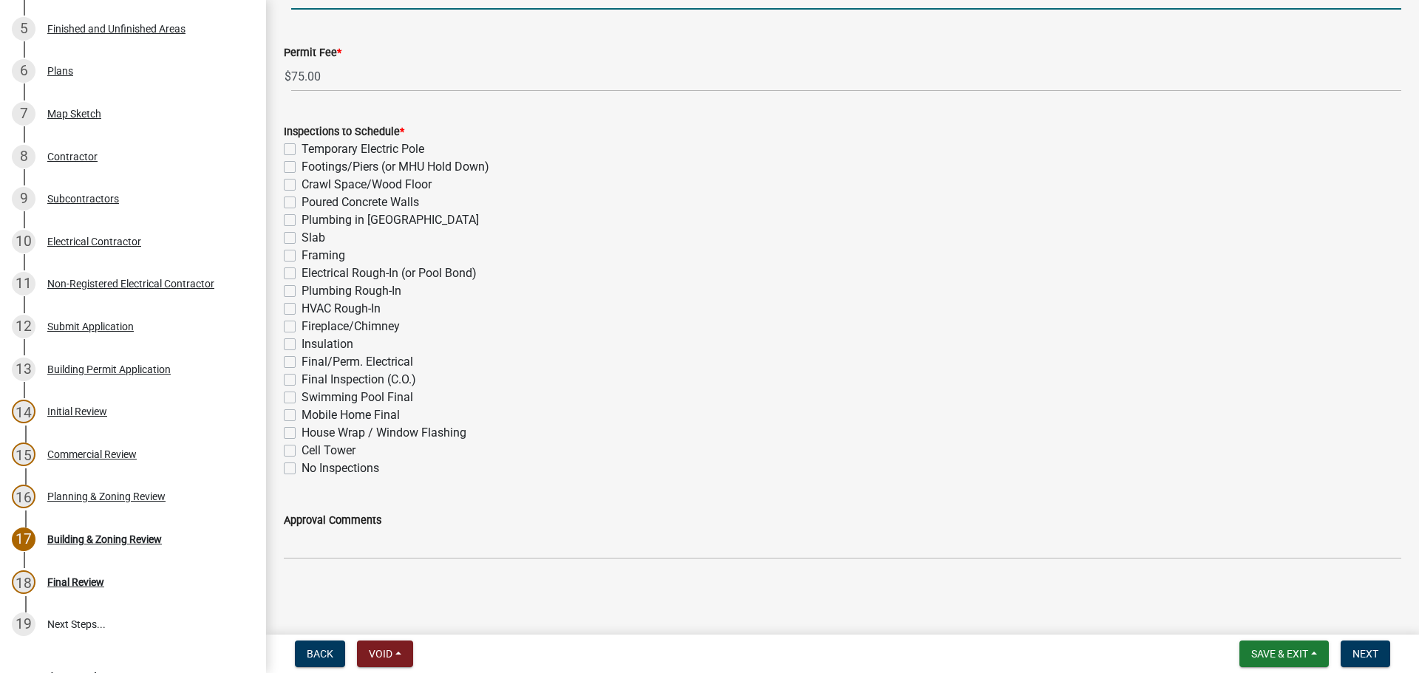
type input "35000"
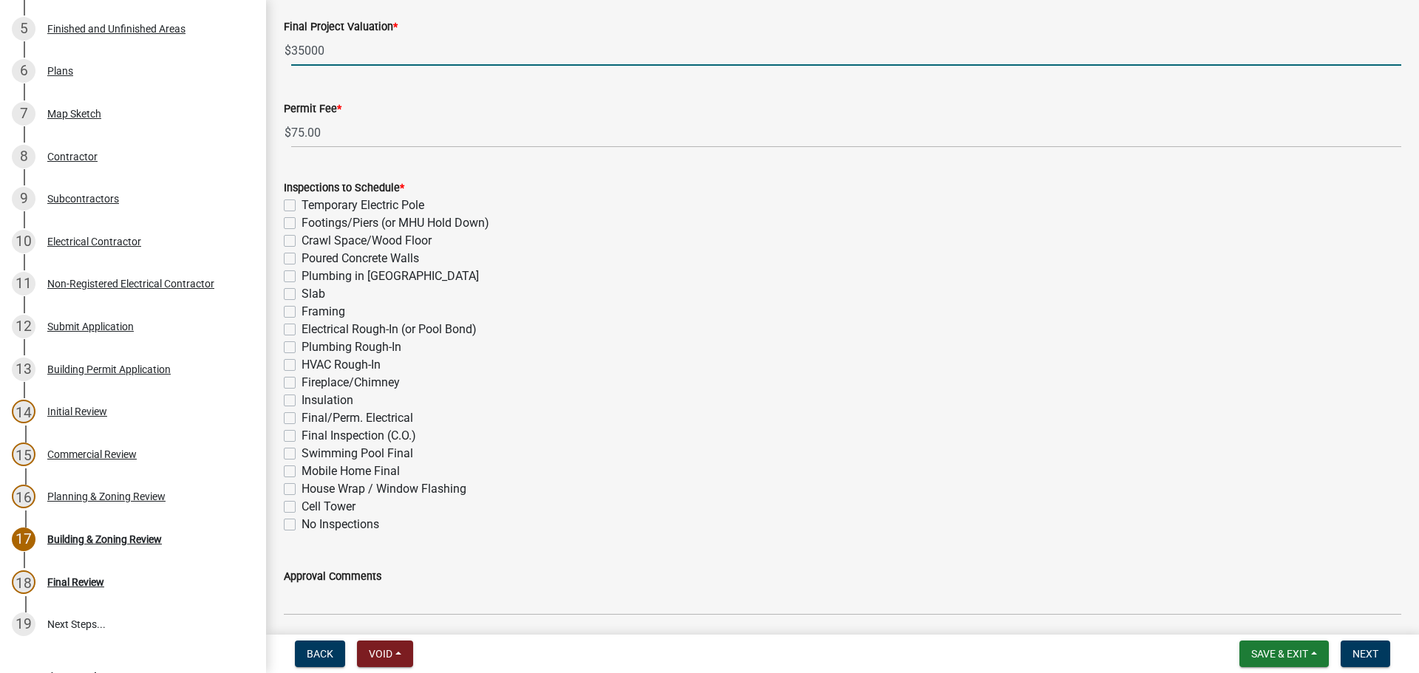
click at [302, 214] on label "Footings/Piers (or MHU Hold Down)" at bounding box center [396, 223] width 188 height 18
click at [302, 214] on input "Footings/Piers (or MHU Hold Down)" at bounding box center [307, 219] width 10 height 10
checkbox input "true"
checkbox input "false"
checkbox input "true"
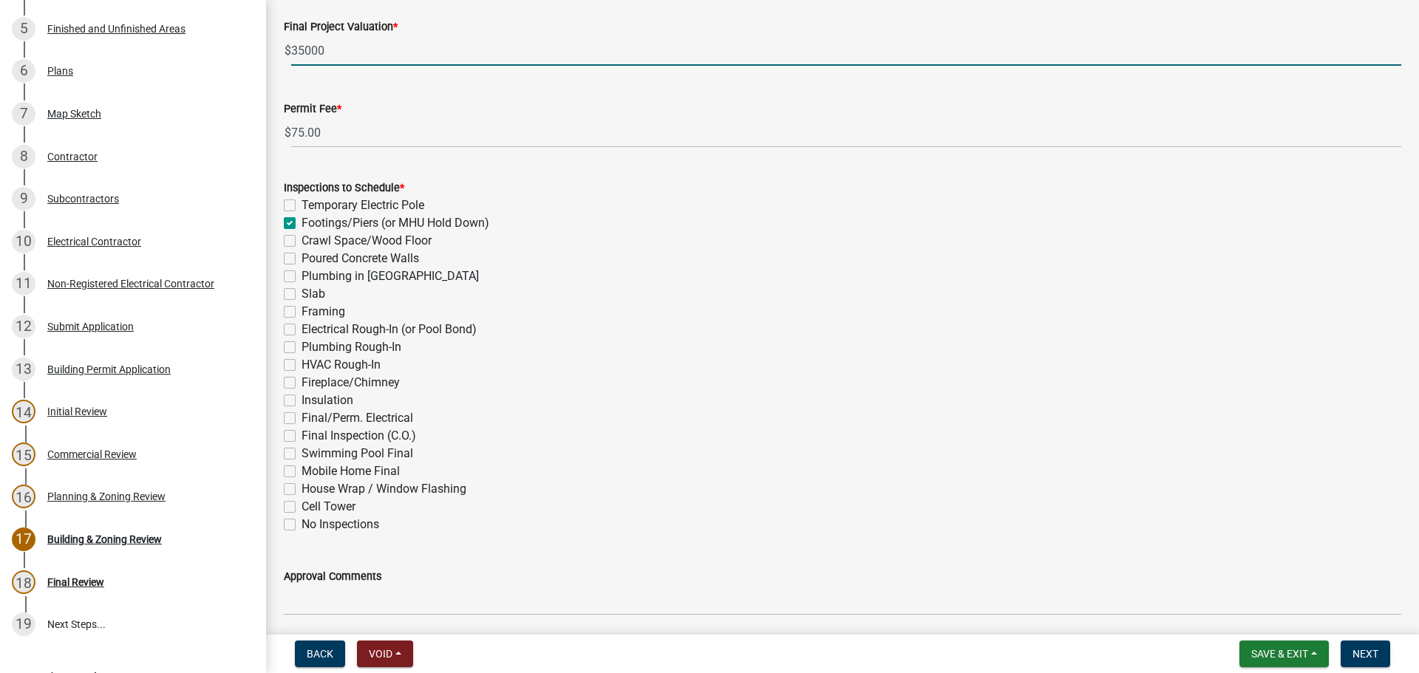
checkbox input "false"
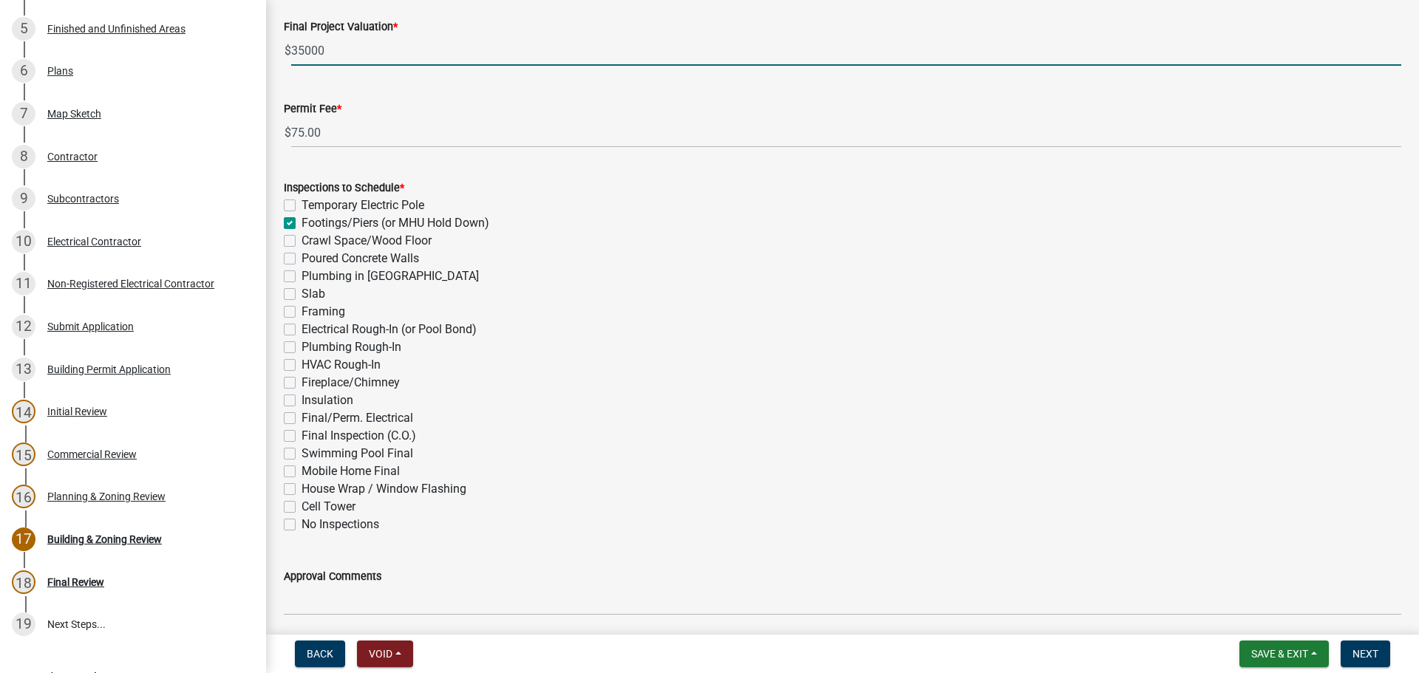
checkbox input "false"
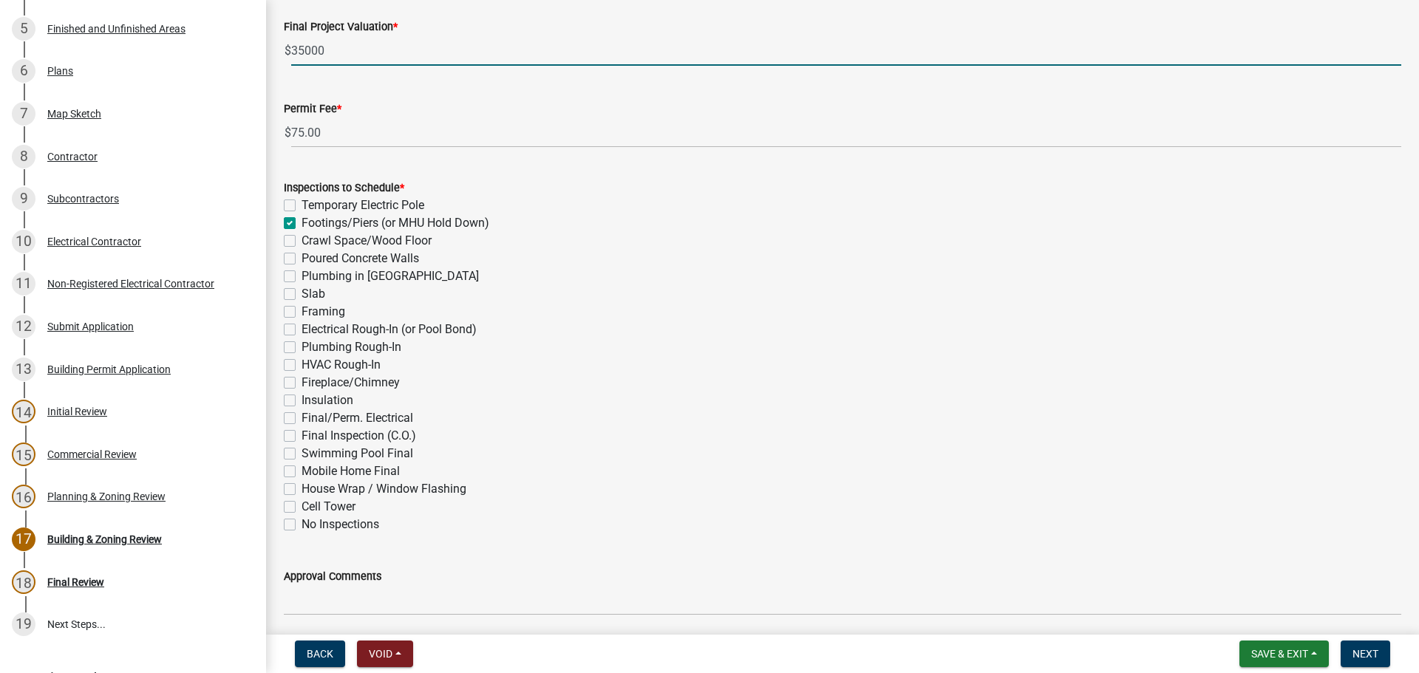
checkbox input "false"
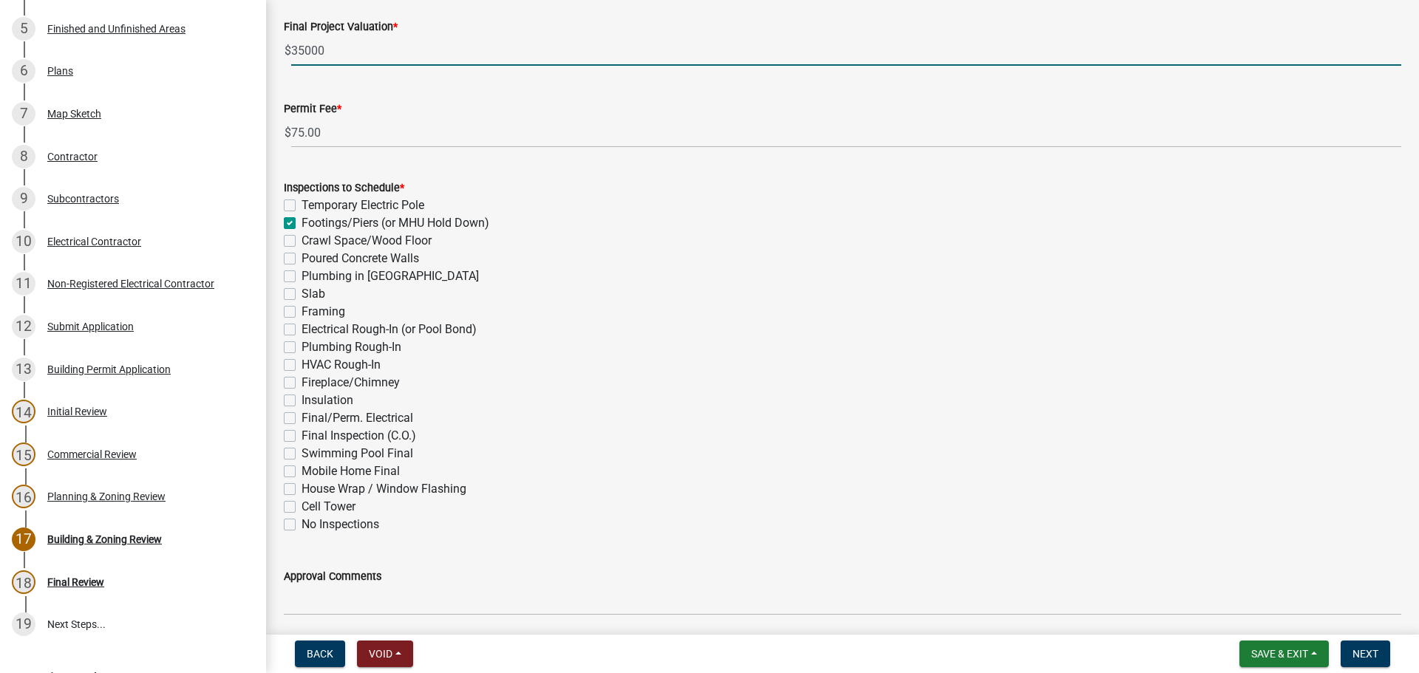
checkbox input "false"
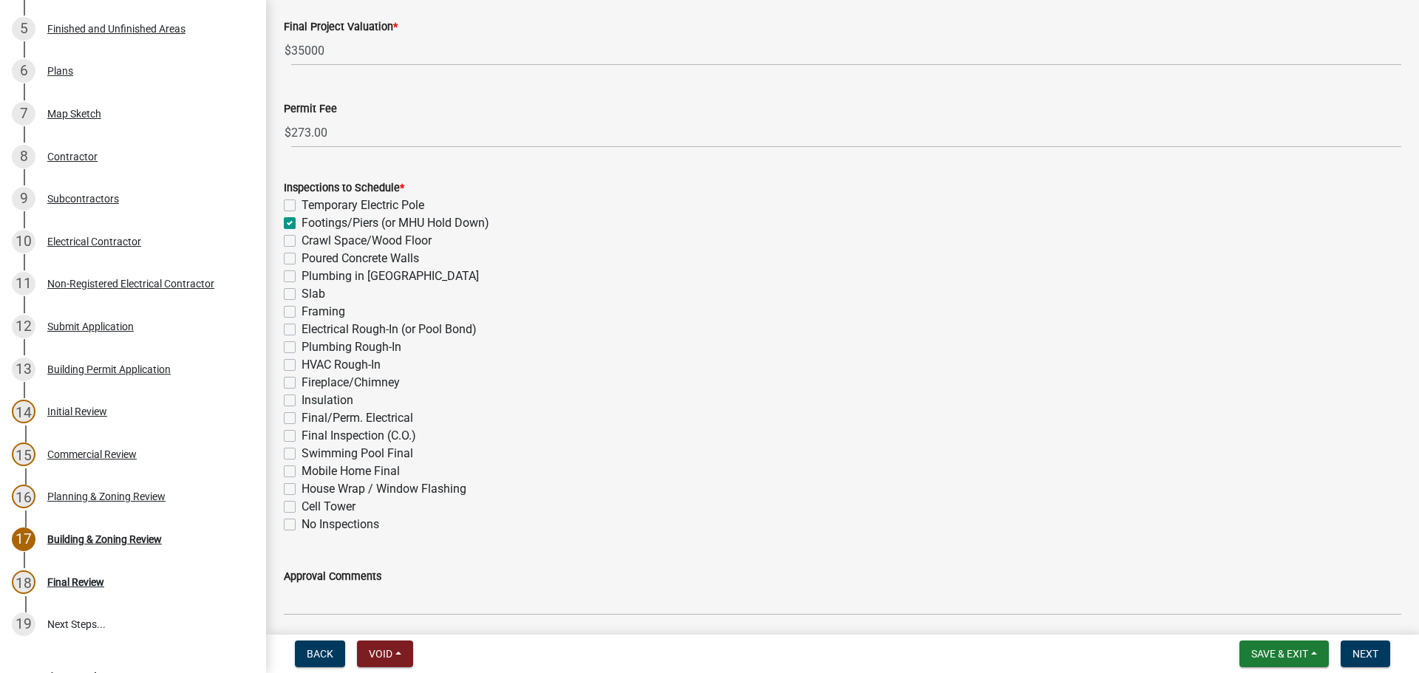
click at [302, 310] on label "Framing" at bounding box center [324, 312] width 44 height 18
click at [302, 310] on input "Framing" at bounding box center [307, 308] width 10 height 10
checkbox input "true"
checkbox input "false"
checkbox input "true"
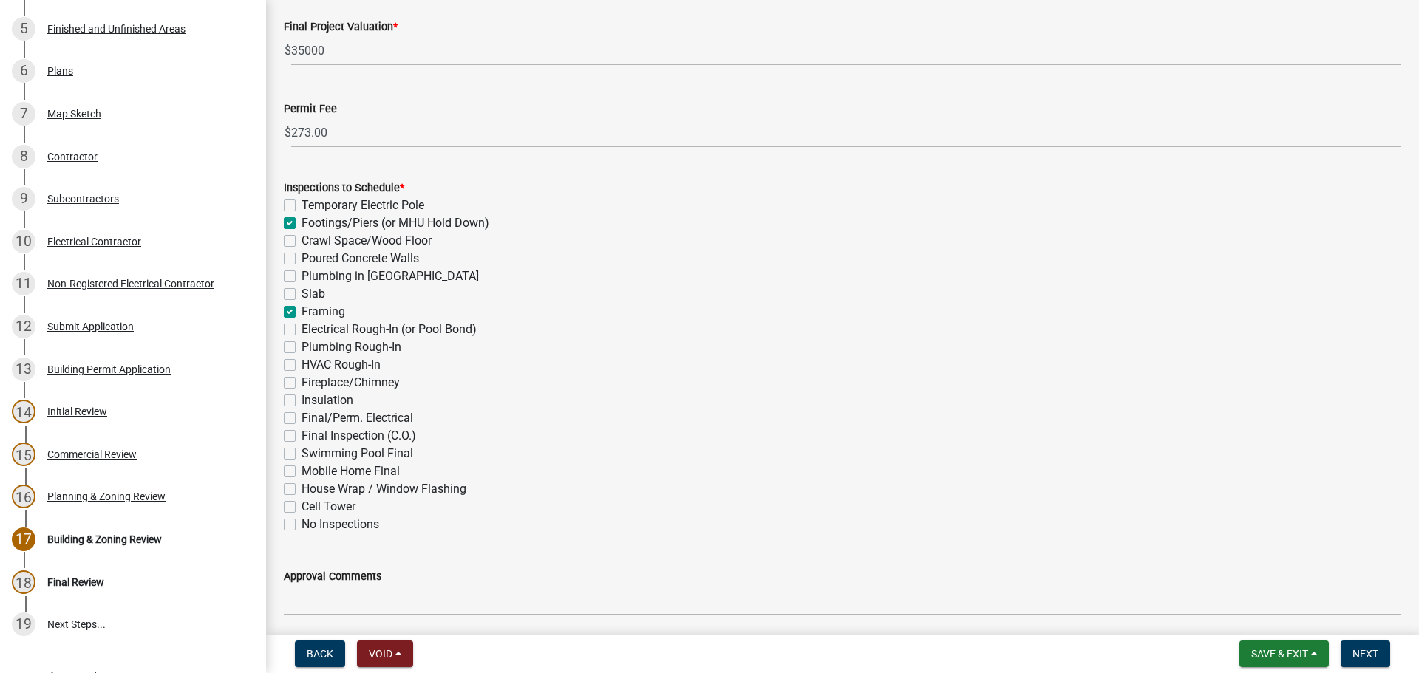
checkbox input "false"
checkbox input "true"
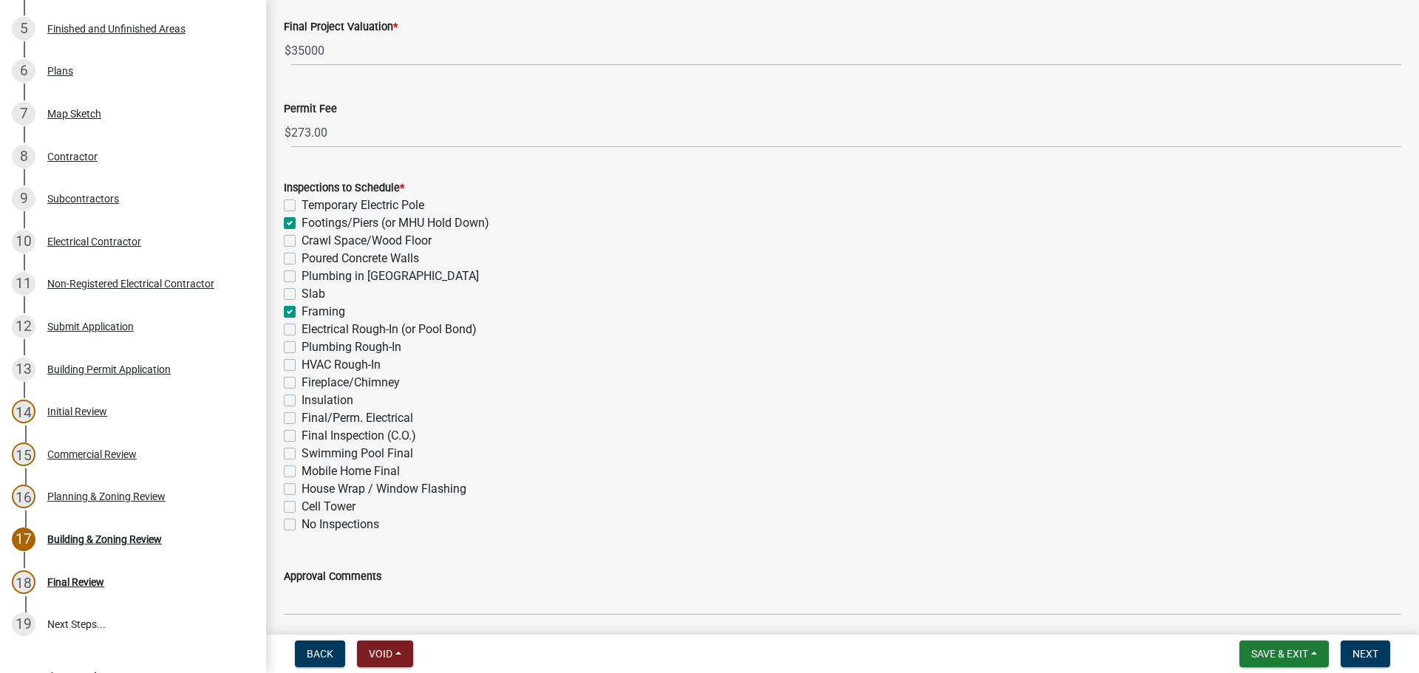
checkbox input "false"
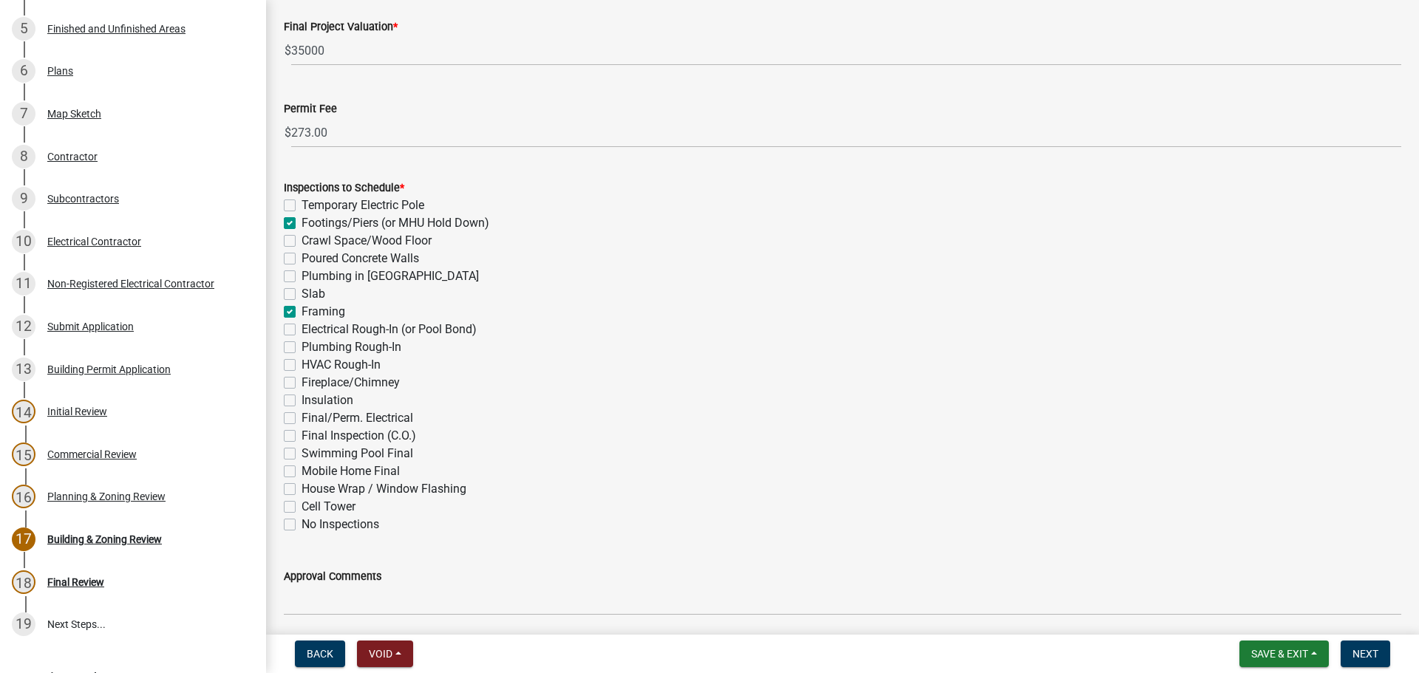
checkbox input "false"
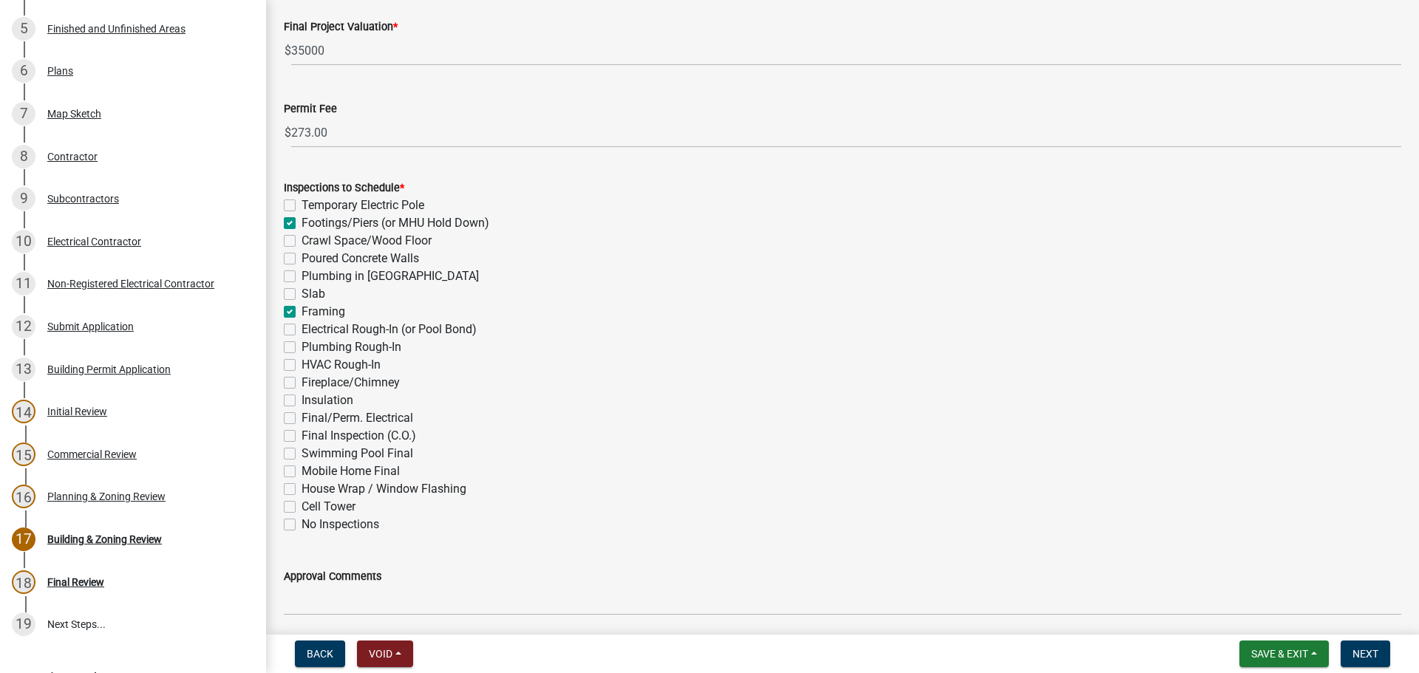
checkbox input "false"
click at [789, 373] on div "HVAC Rough-In" at bounding box center [843, 365] width 1118 height 18
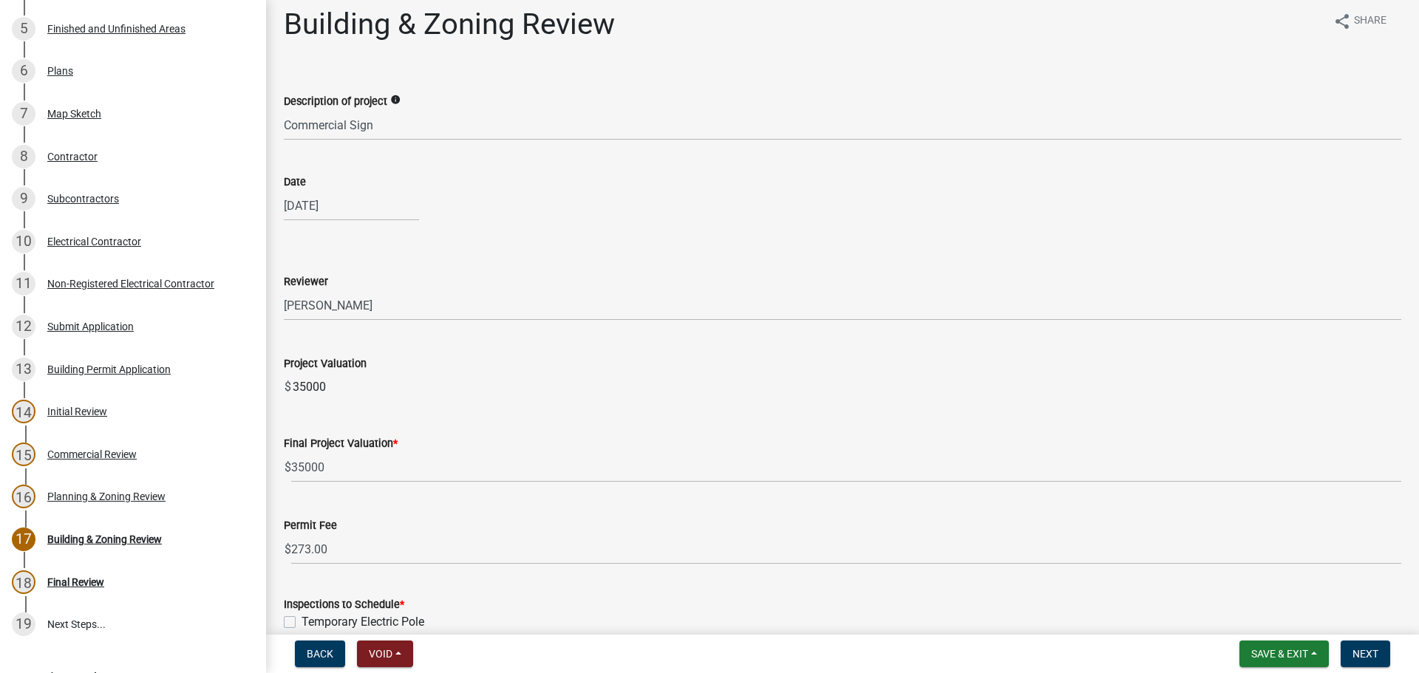
scroll to position [0, 0]
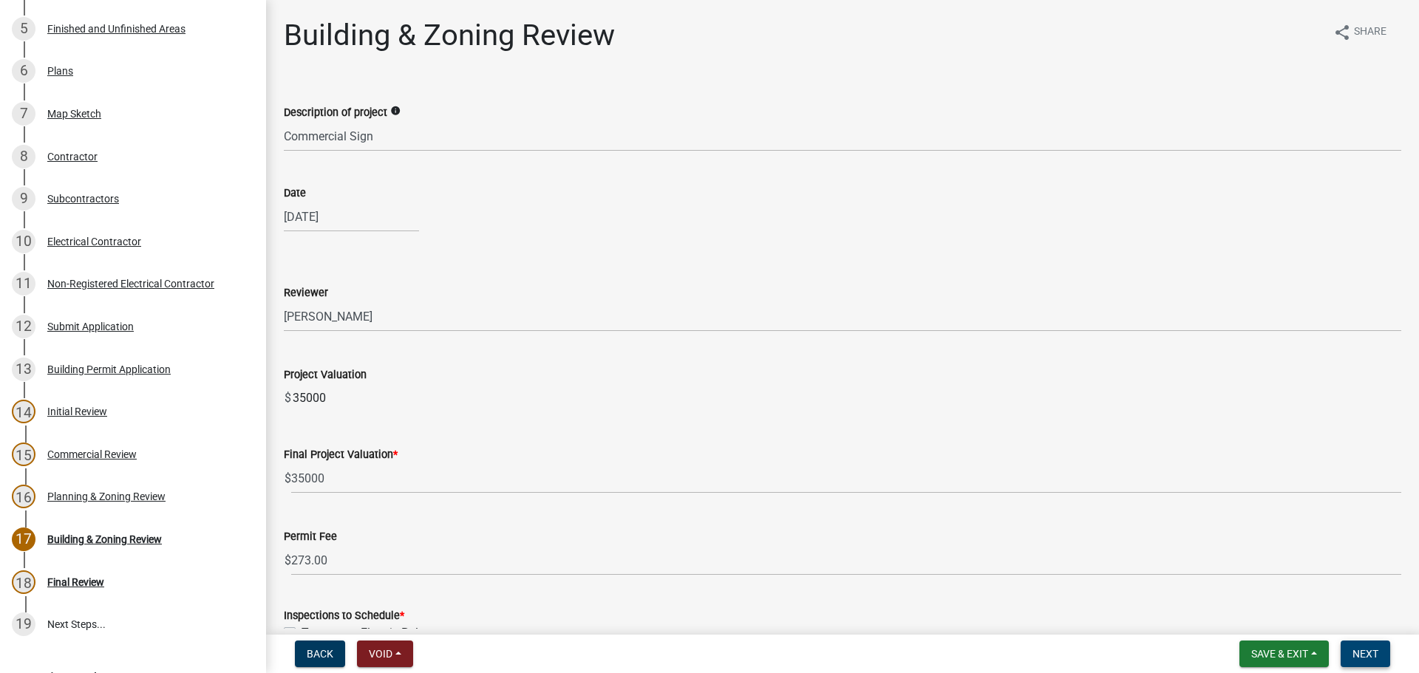
click at [1374, 657] on span "Next" at bounding box center [1366, 654] width 26 height 12
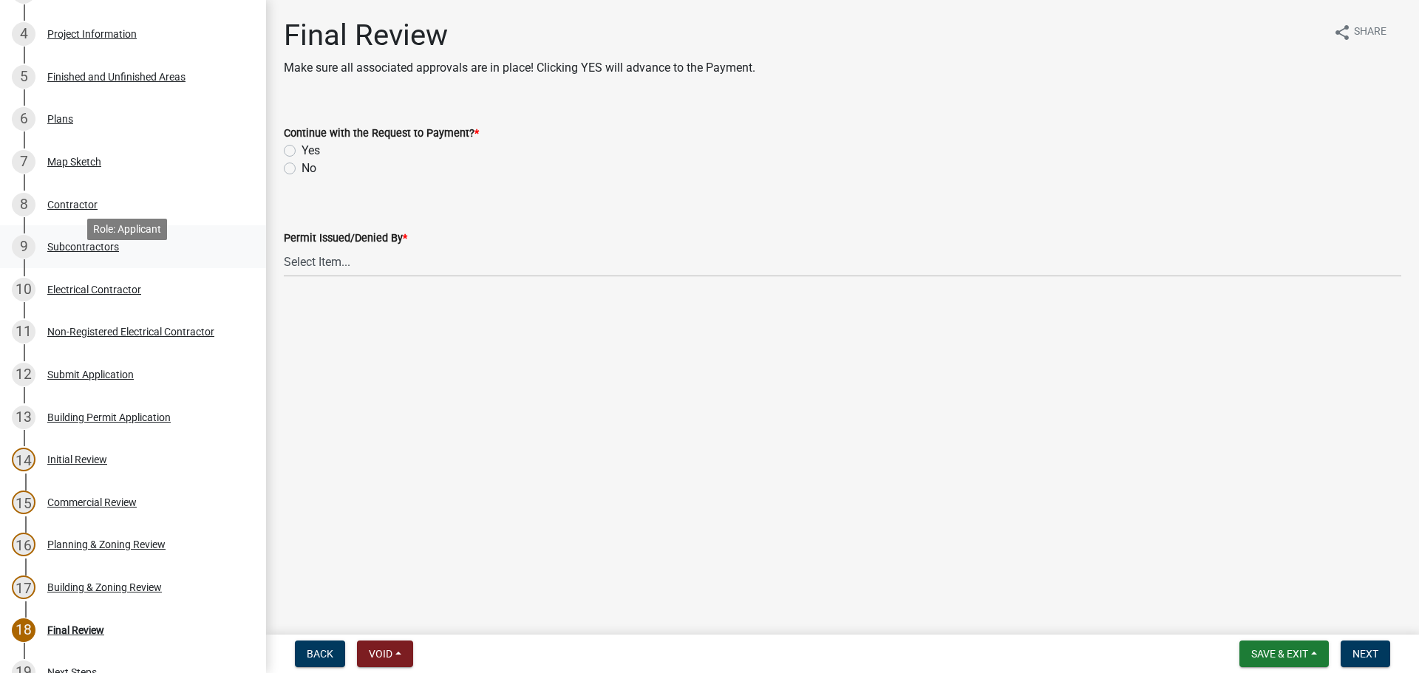
scroll to position [296, 0]
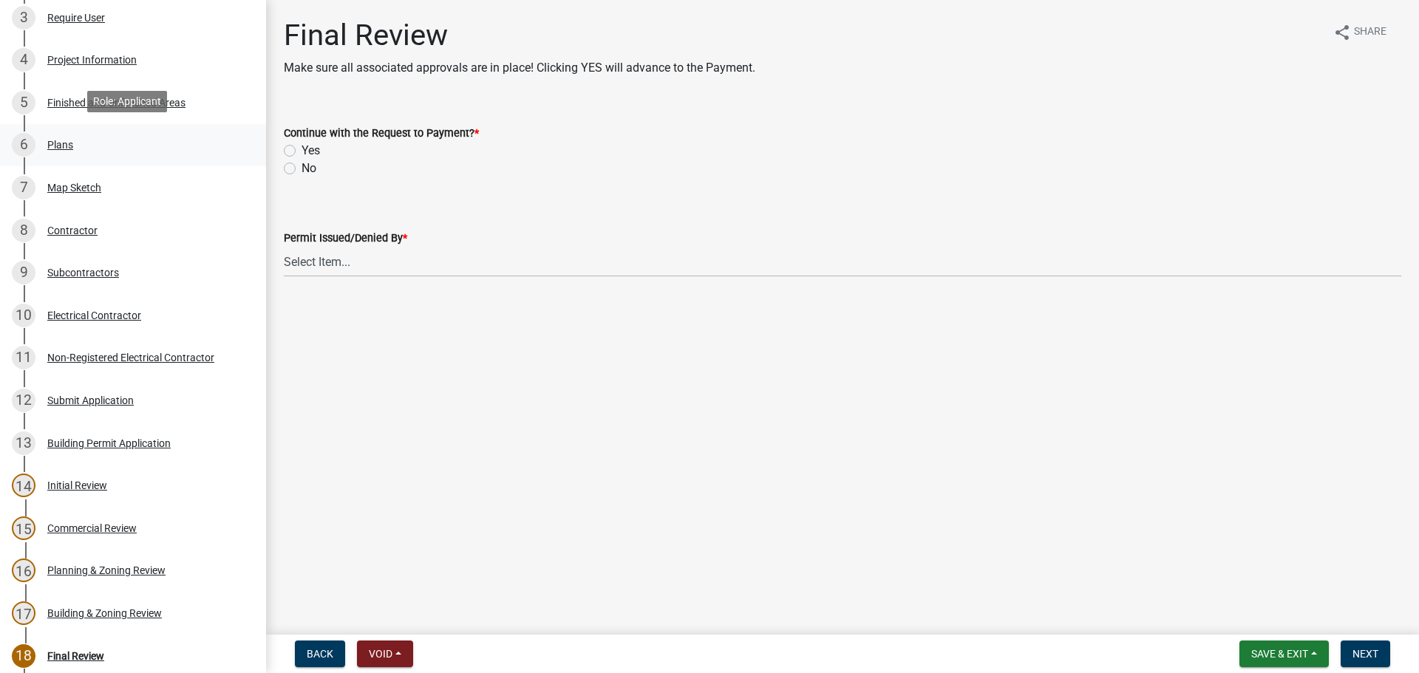
click at [54, 149] on div "6 Plans" at bounding box center [127, 145] width 231 height 24
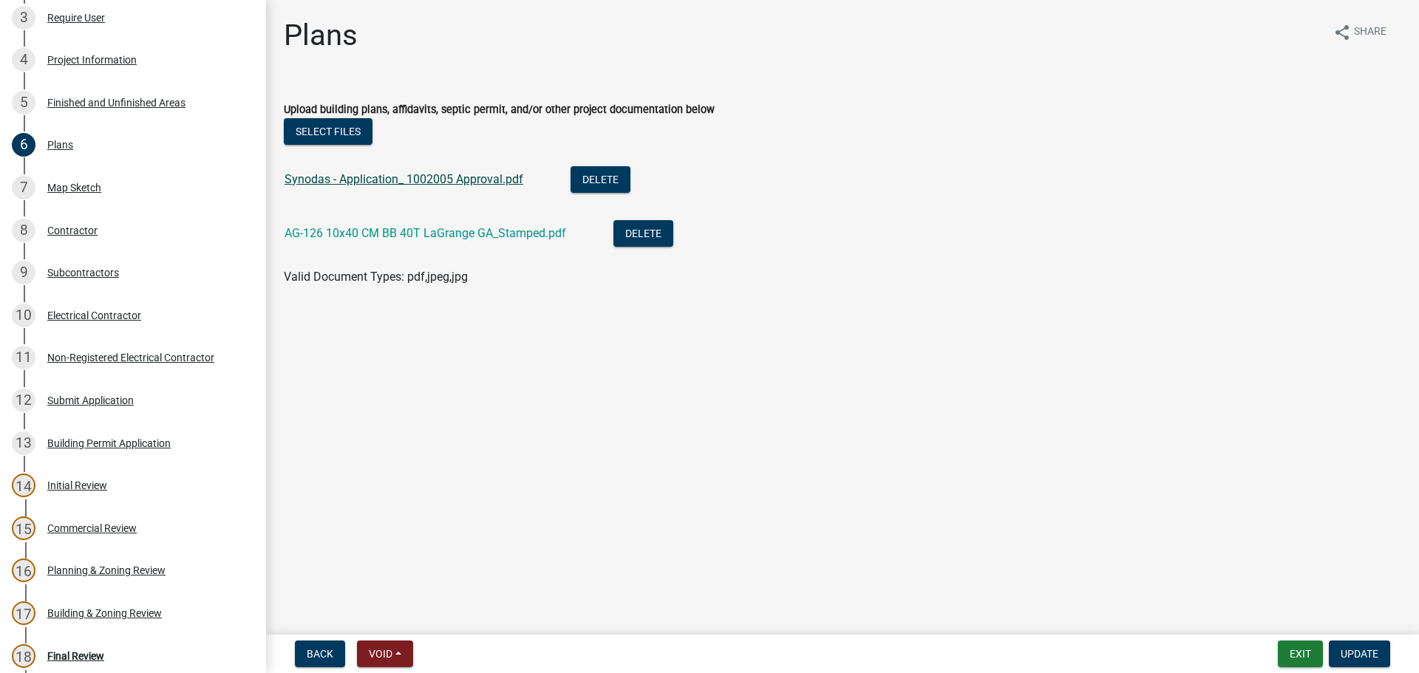
click at [430, 181] on link "Synodas - Application_ 1002005 Approval.pdf" at bounding box center [404, 179] width 239 height 14
click at [380, 230] on link "AG-126 10x40 CM BB 40T LaGrange GA_Stamped.pdf" at bounding box center [426, 233] width 282 height 14
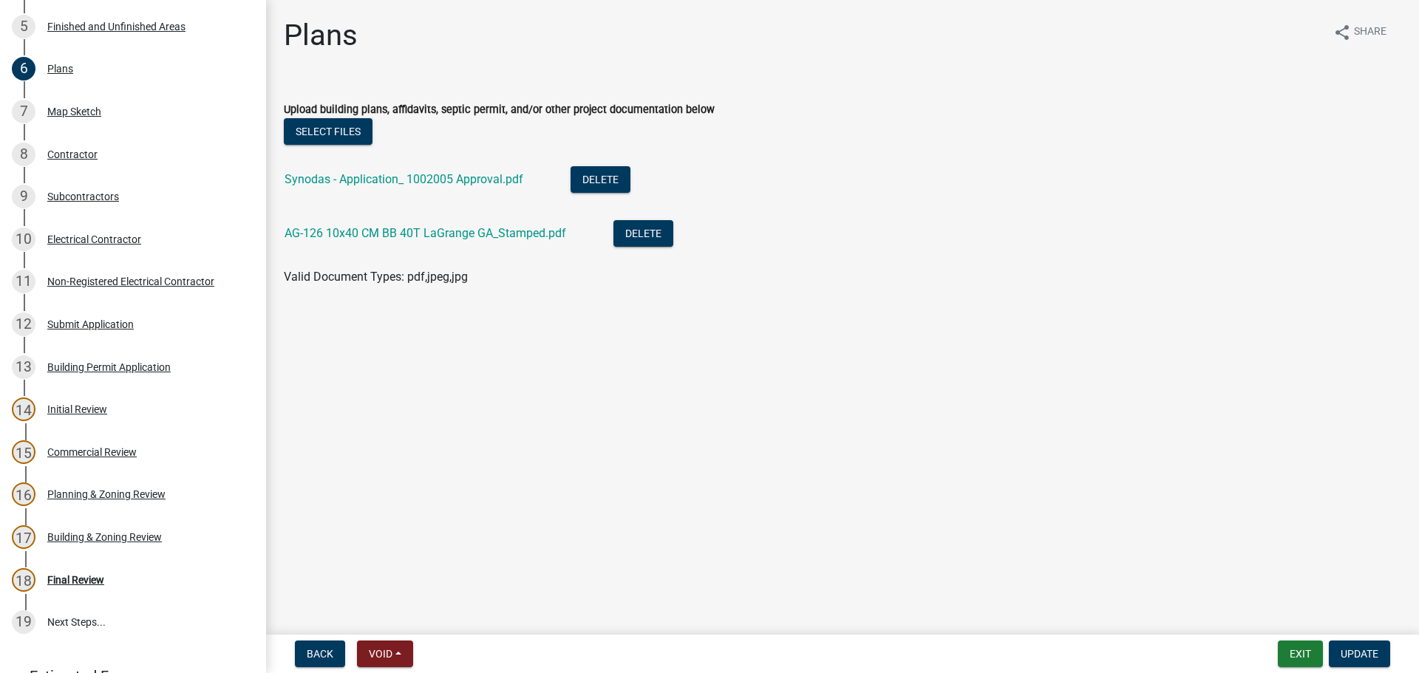
scroll to position [477, 0]
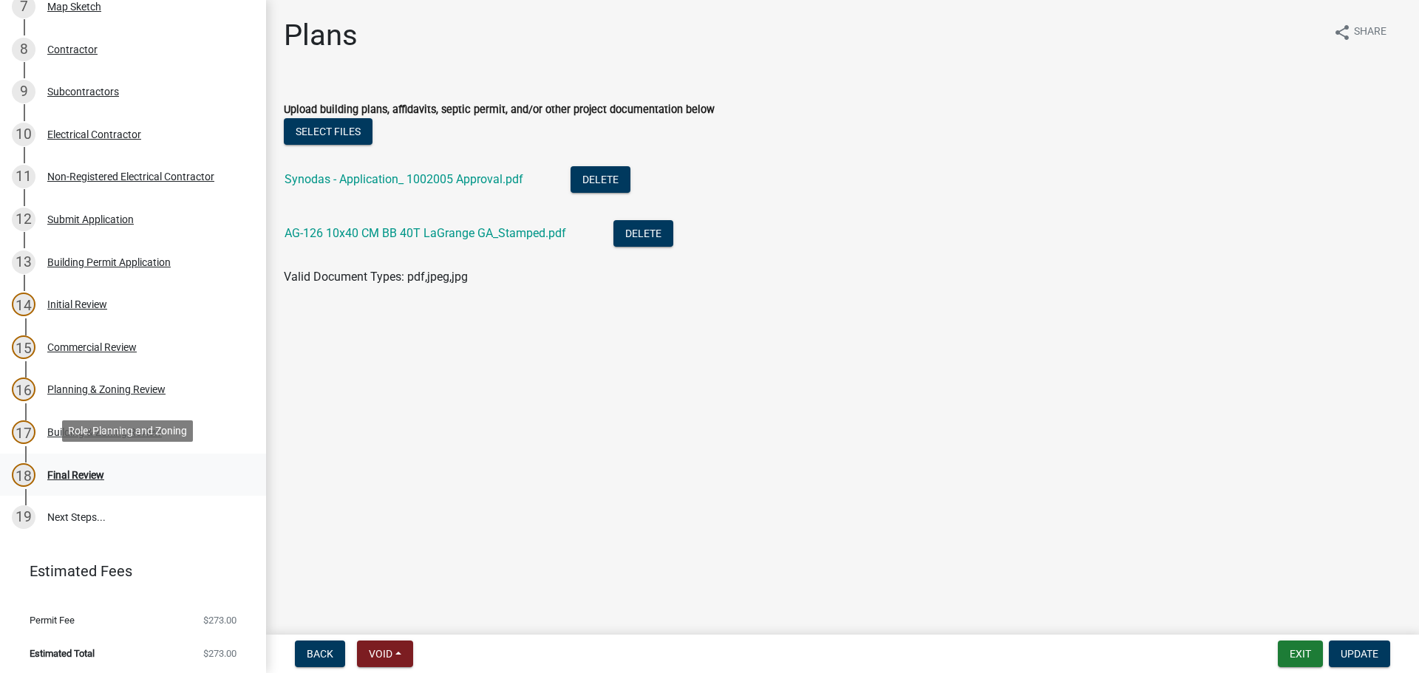
click at [75, 480] on div "18 Final Review" at bounding box center [127, 475] width 231 height 24
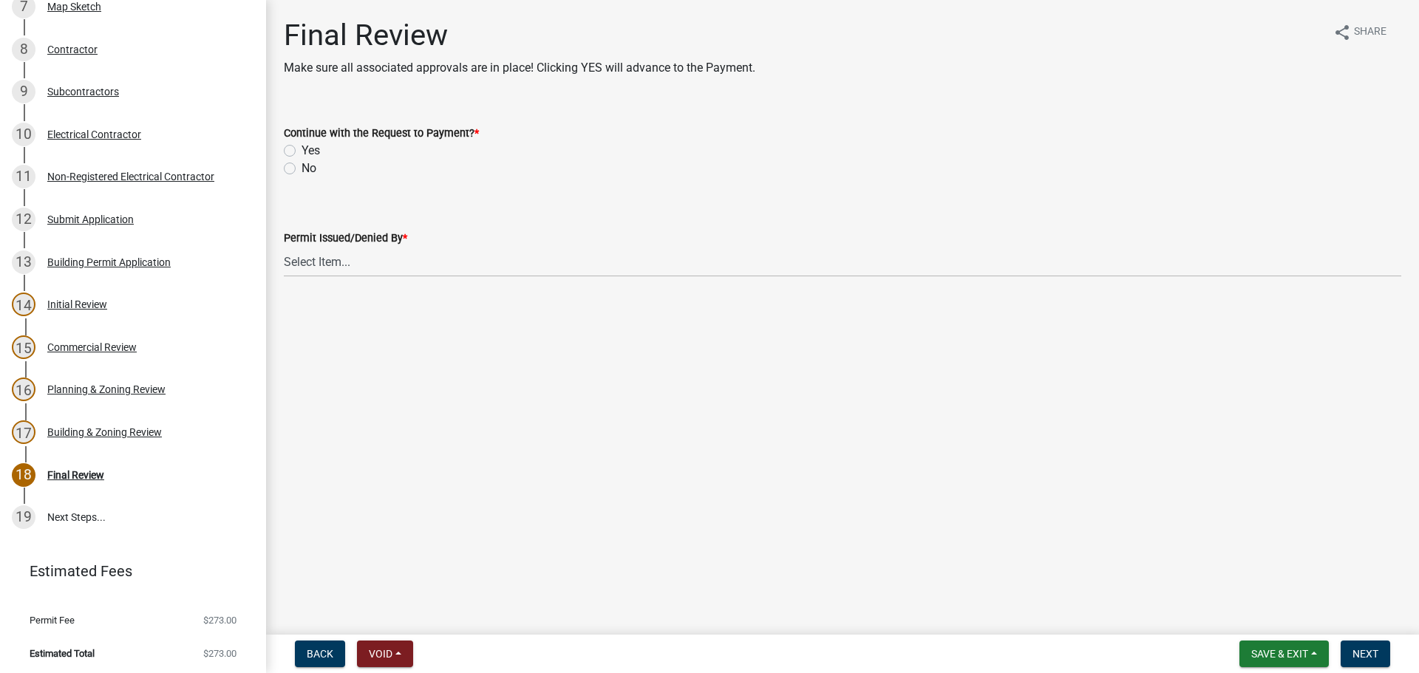
click at [302, 147] on label "Yes" at bounding box center [311, 151] width 18 height 18
click at [302, 147] on input "Yes" at bounding box center [307, 147] width 10 height 10
radio input "true"
click at [322, 261] on select "Select Item... Douglas Richardson James Lorimer Thrailkill Jr Keanua Patterson …" at bounding box center [843, 262] width 1118 height 30
click at [284, 247] on select "Select Item... Douglas Richardson James Lorimer Thrailkill Jr Keanua Patterson …" at bounding box center [843, 262] width 1118 height 30
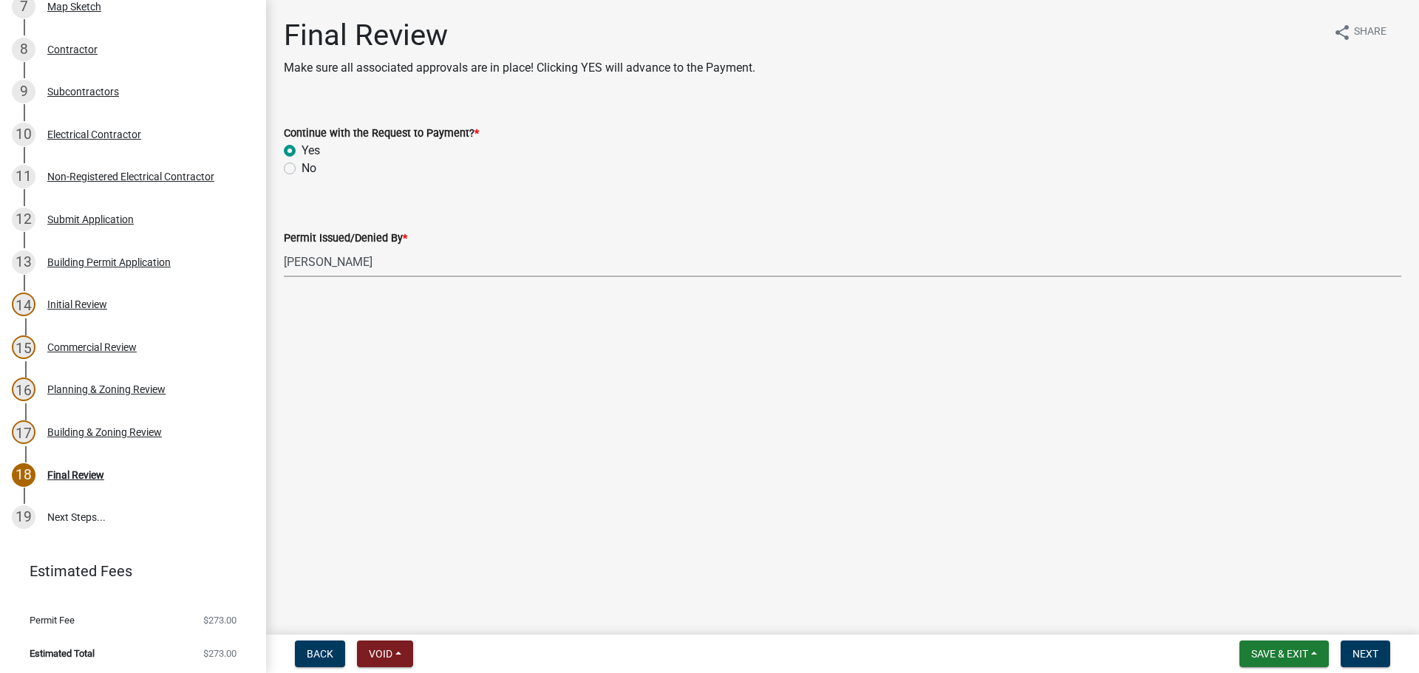
select select "d688b2a4-394c-4e7e-bf27-4f07b97f5404"
click at [1357, 653] on span "Next" at bounding box center [1366, 654] width 26 height 12
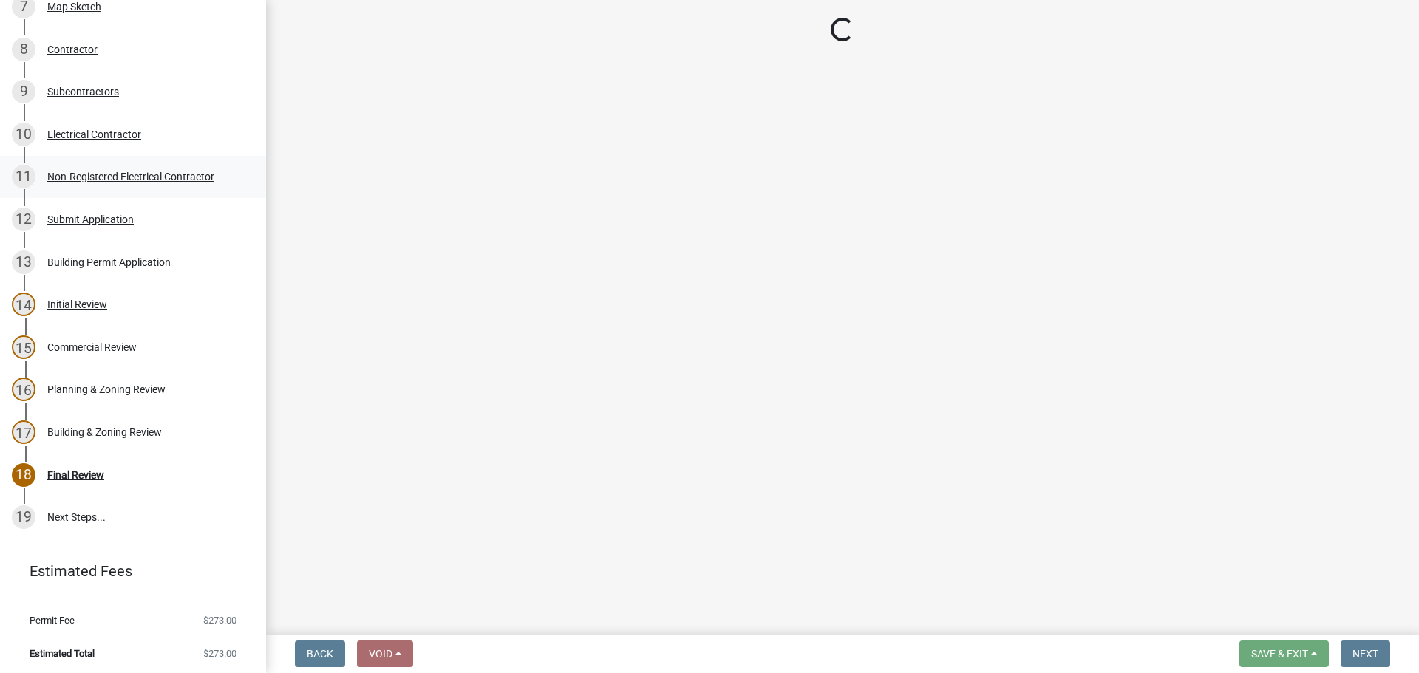
select select "3: 3"
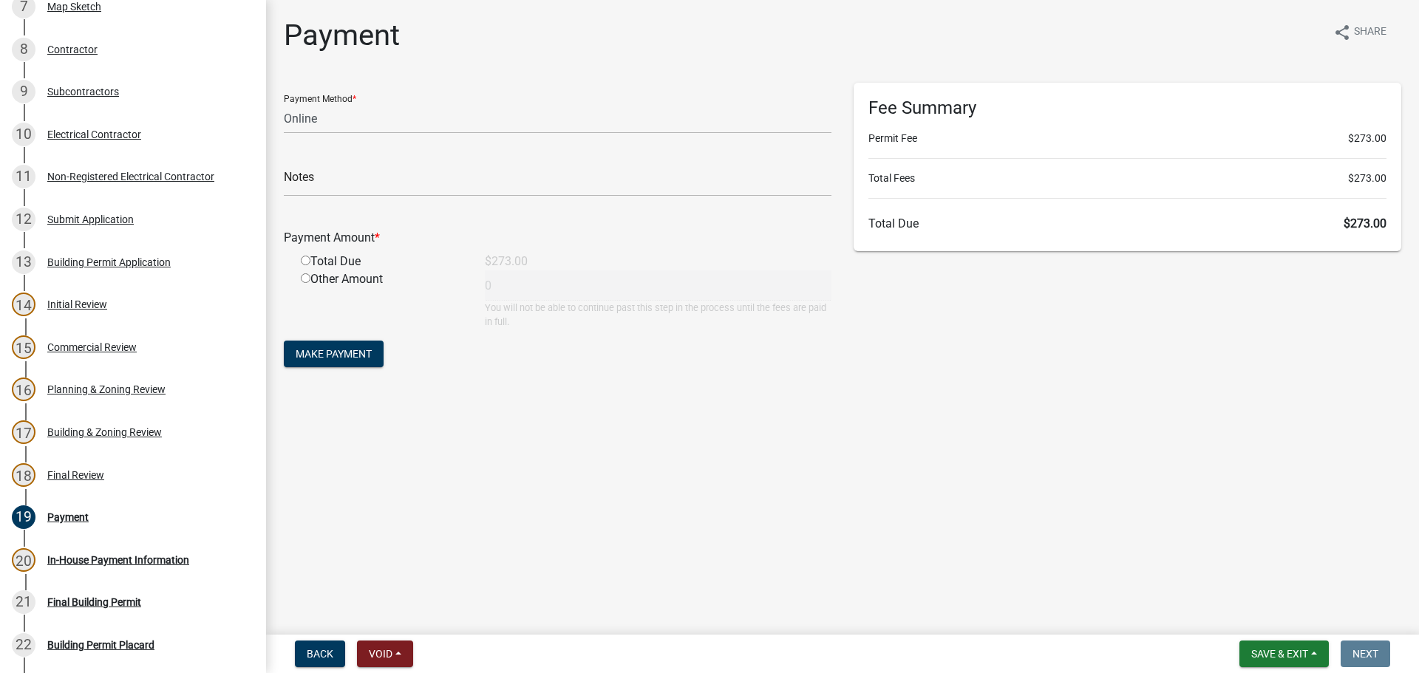
scroll to position [902, 0]
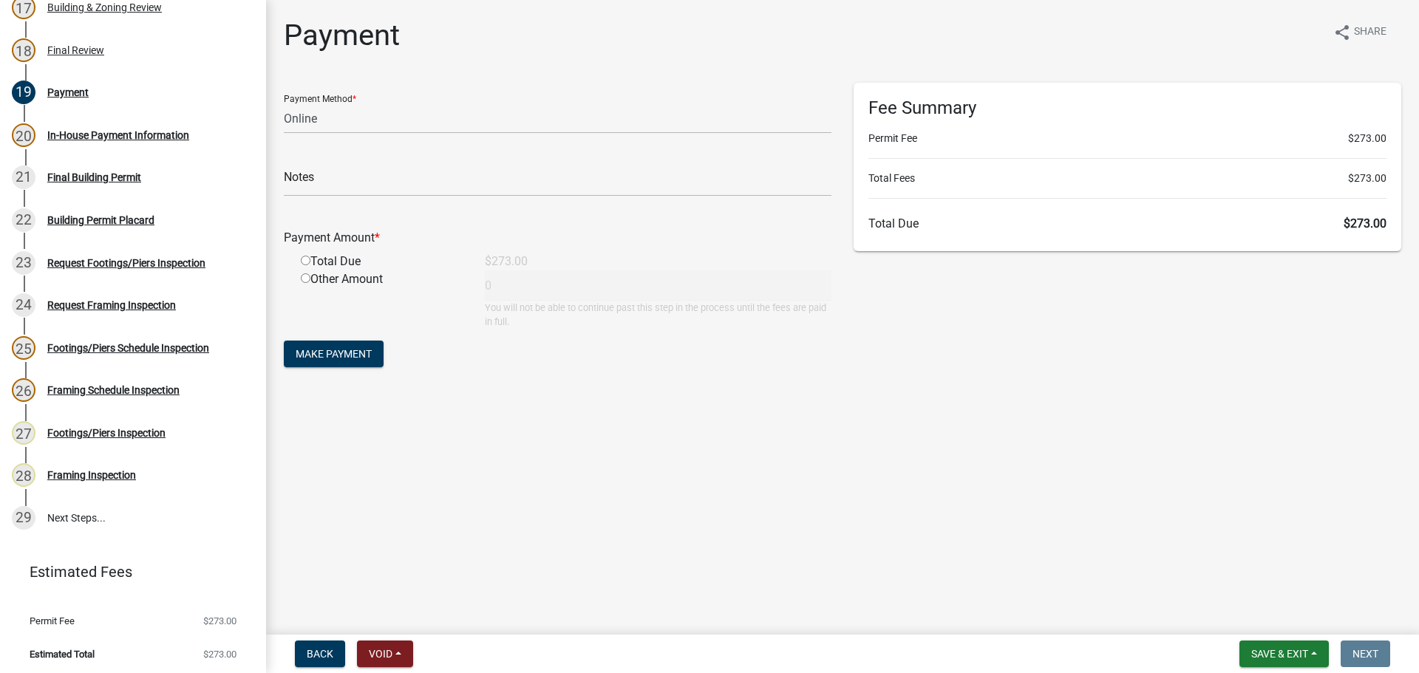
drag, startPoint x: 0, startPoint y: 155, endPoint x: 673, endPoint y: 499, distance: 755.9
click at [673, 499] on main "Payment share Share Payment Method * Credit Card POS Check Cash Online Notes Pa…" at bounding box center [842, 314] width 1153 height 629
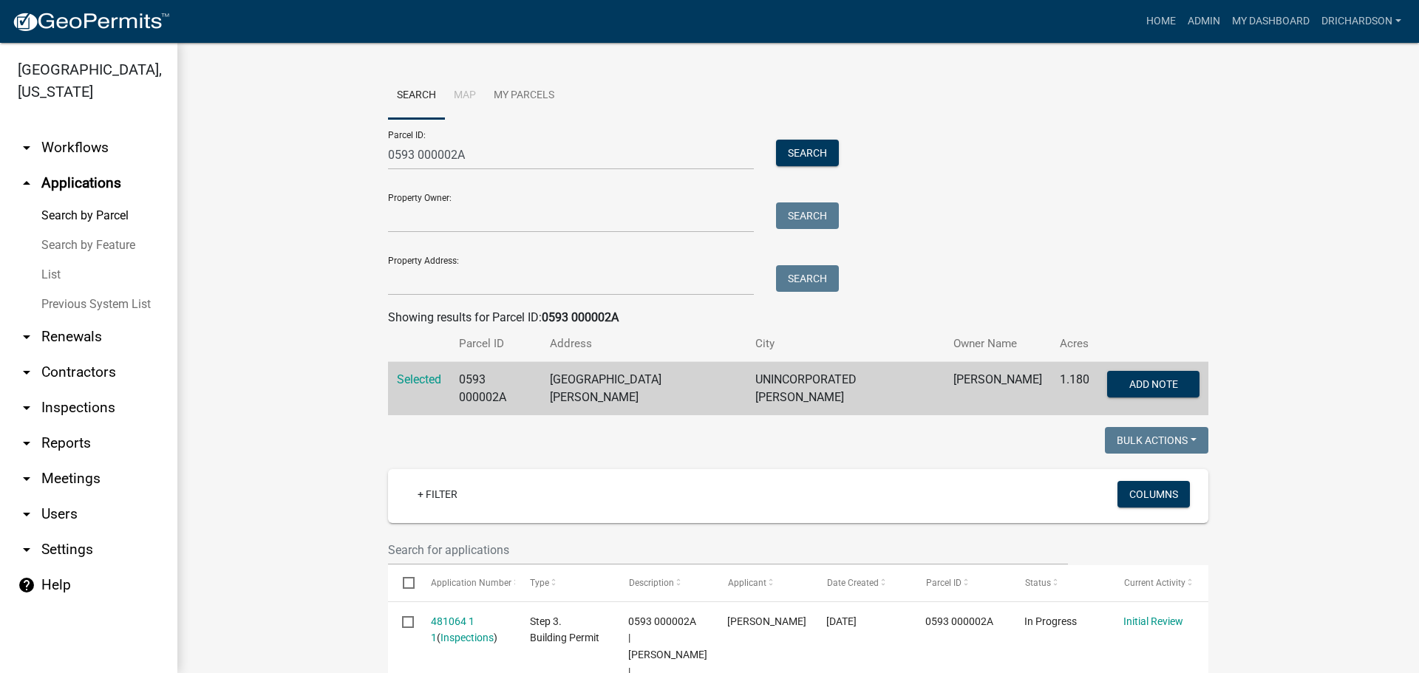
scroll to position [373, 0]
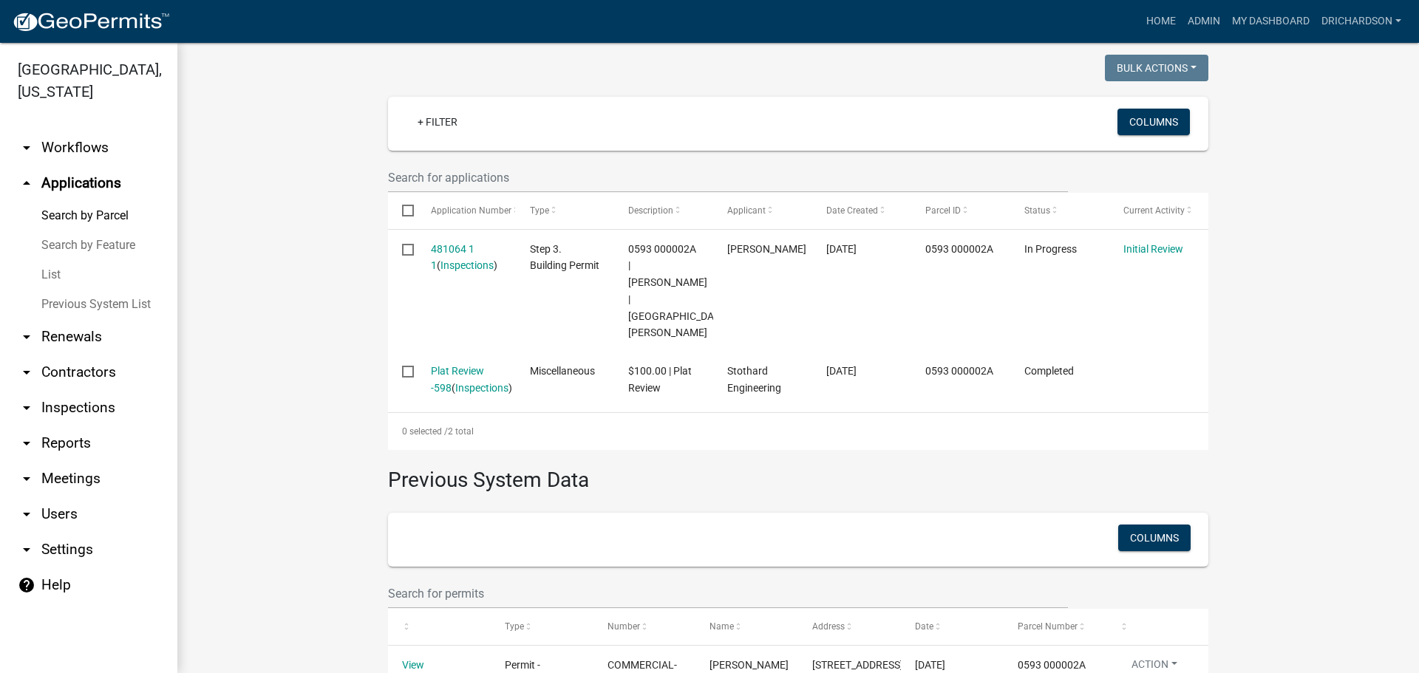
click at [71, 137] on link "arrow_drop_down Workflows" at bounding box center [88, 147] width 177 height 35
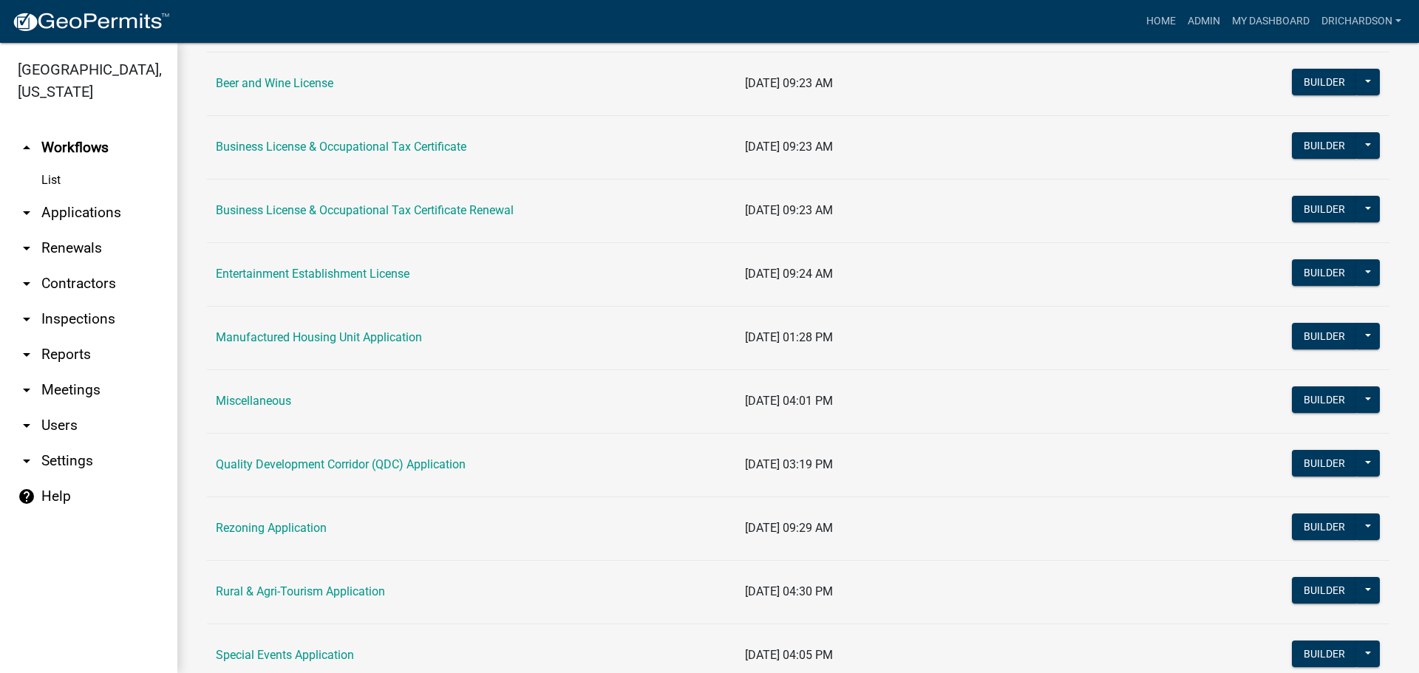
scroll to position [443, 0]
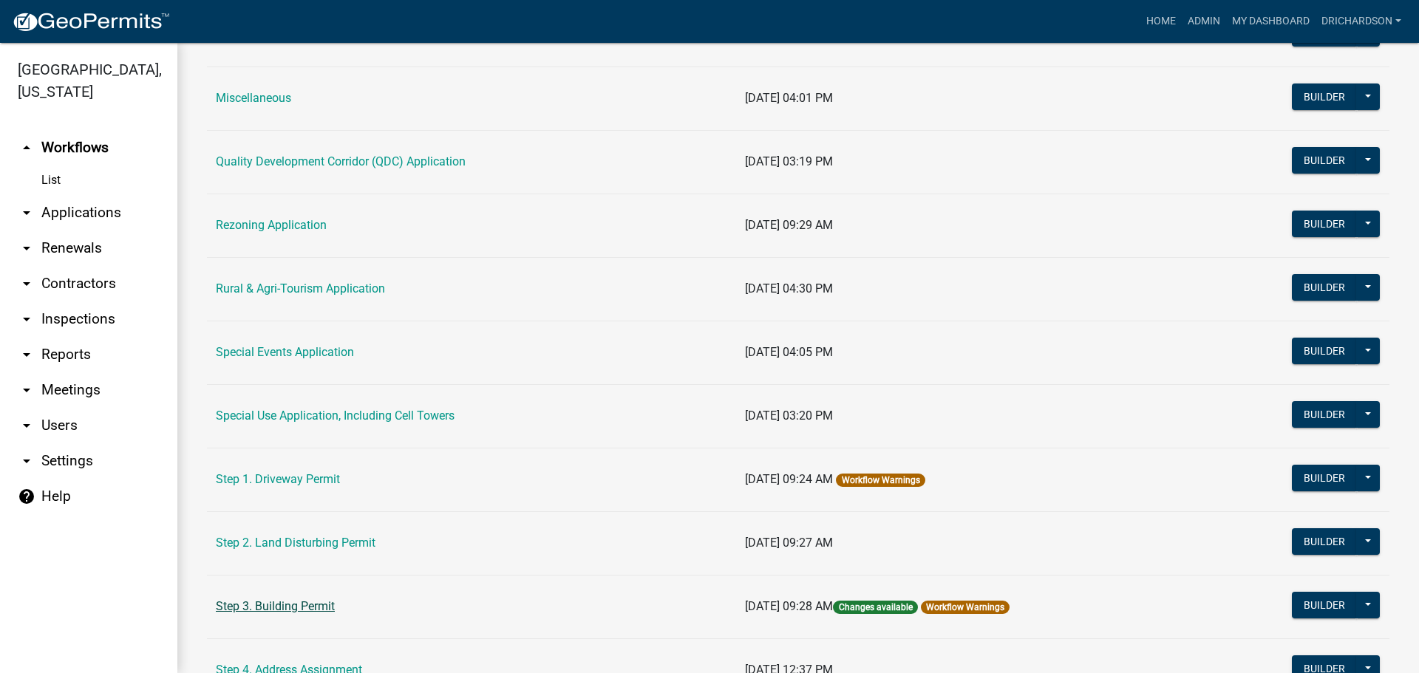
click at [306, 607] on link "Step 3. Building Permit" at bounding box center [275, 606] width 119 height 14
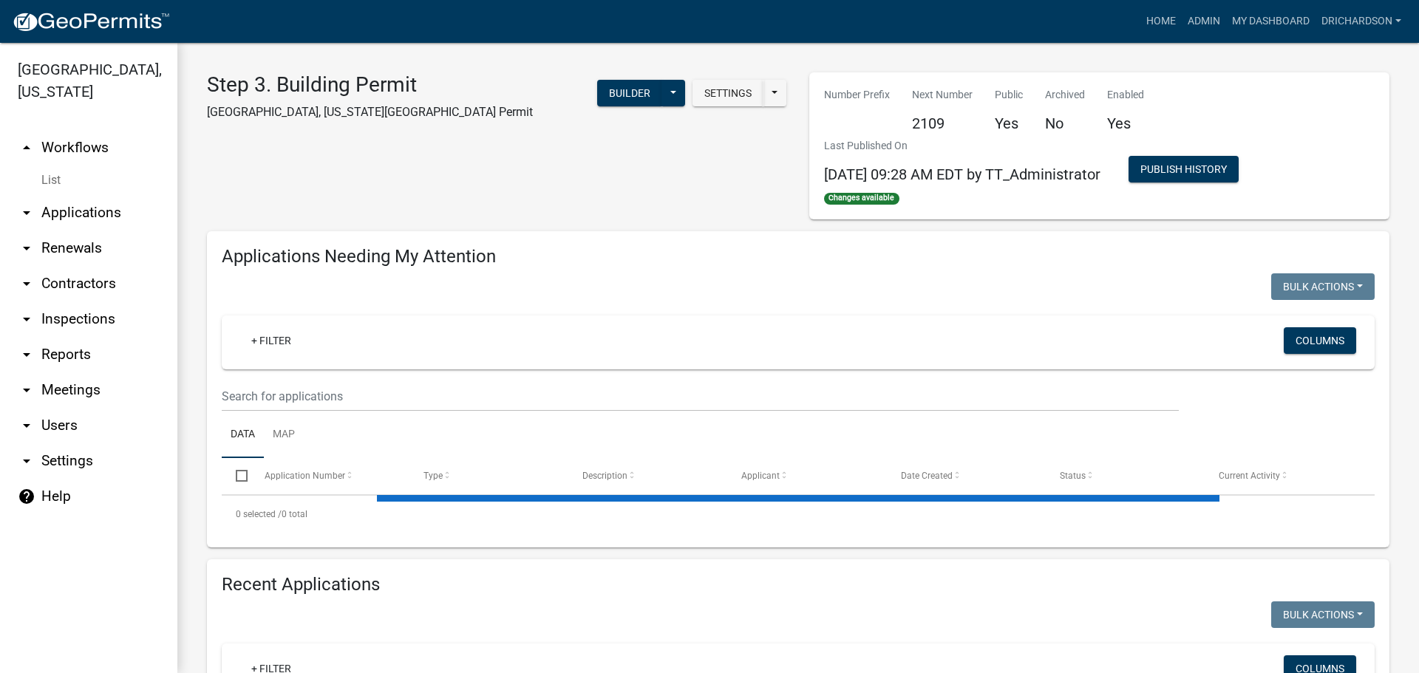
select select "1: 25"
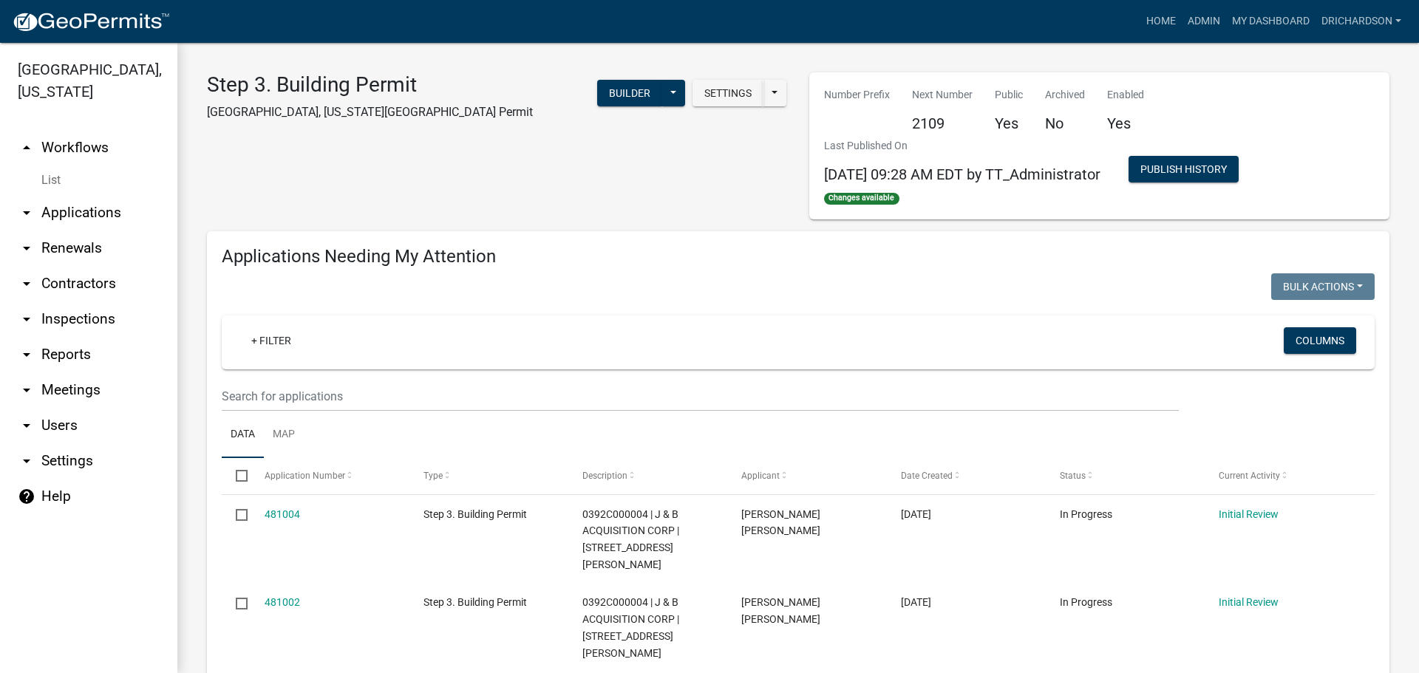
click at [67, 130] on link "arrow_drop_up Workflows" at bounding box center [88, 147] width 177 height 35
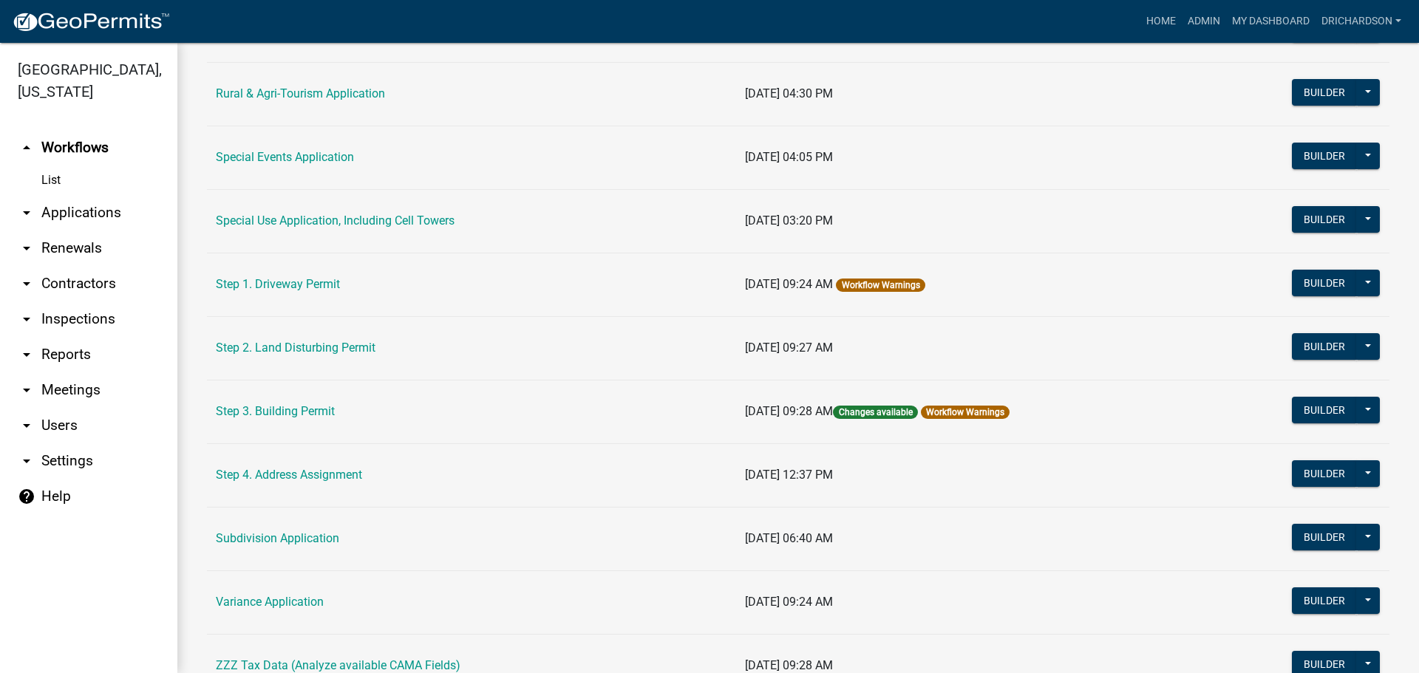
scroll to position [665, 0]
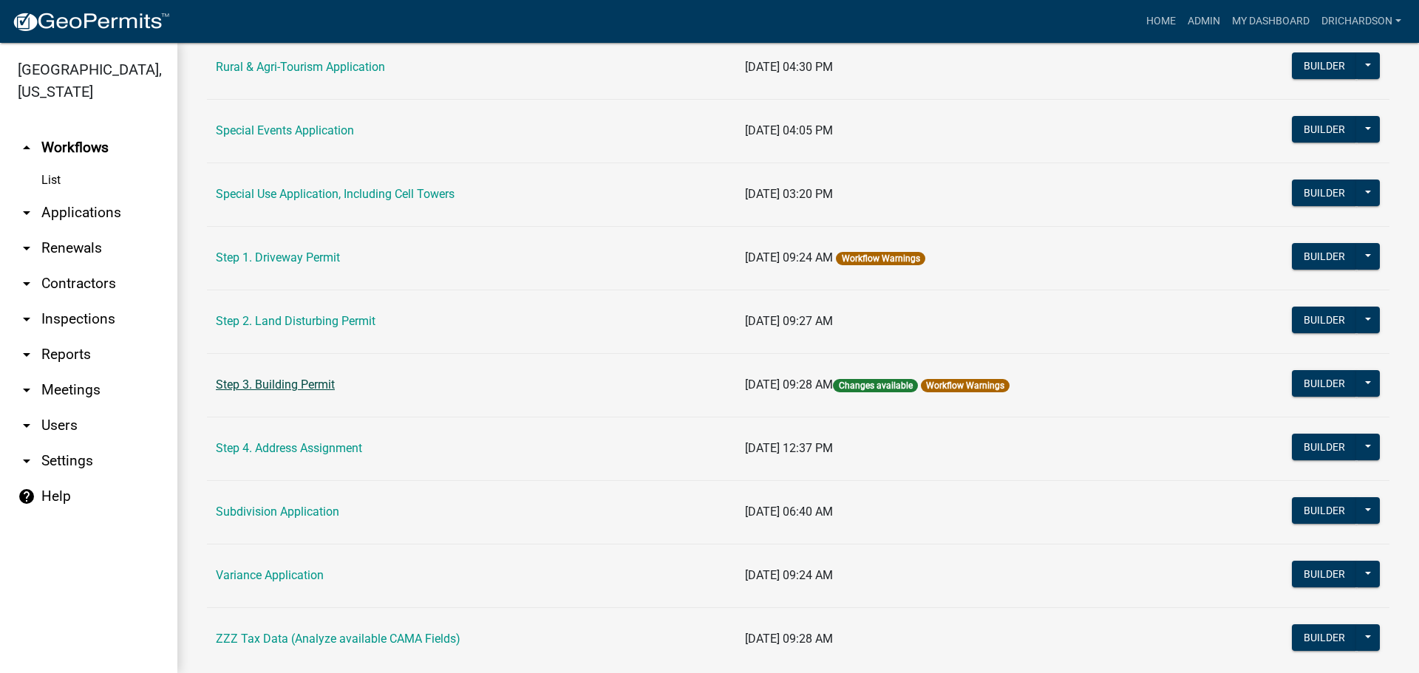
click at [276, 386] on link "Step 3. Building Permit" at bounding box center [275, 385] width 119 height 14
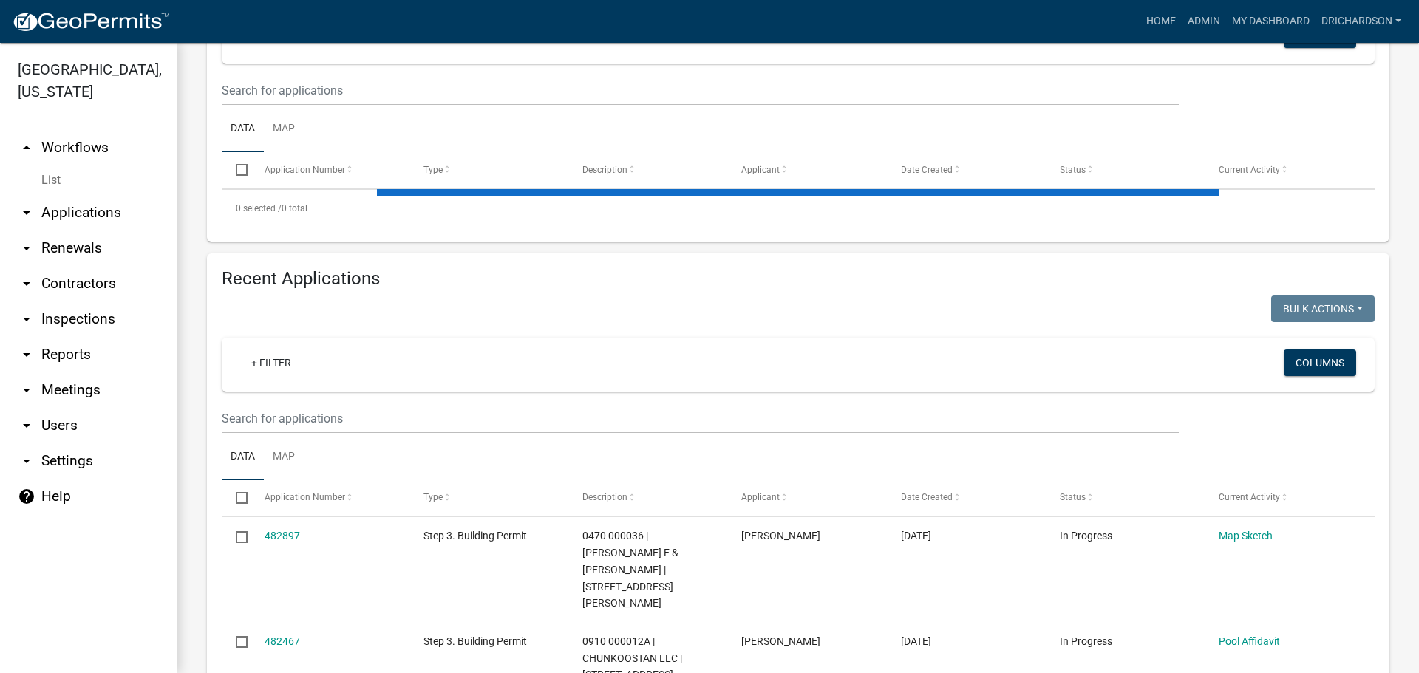
select select "1: 25"
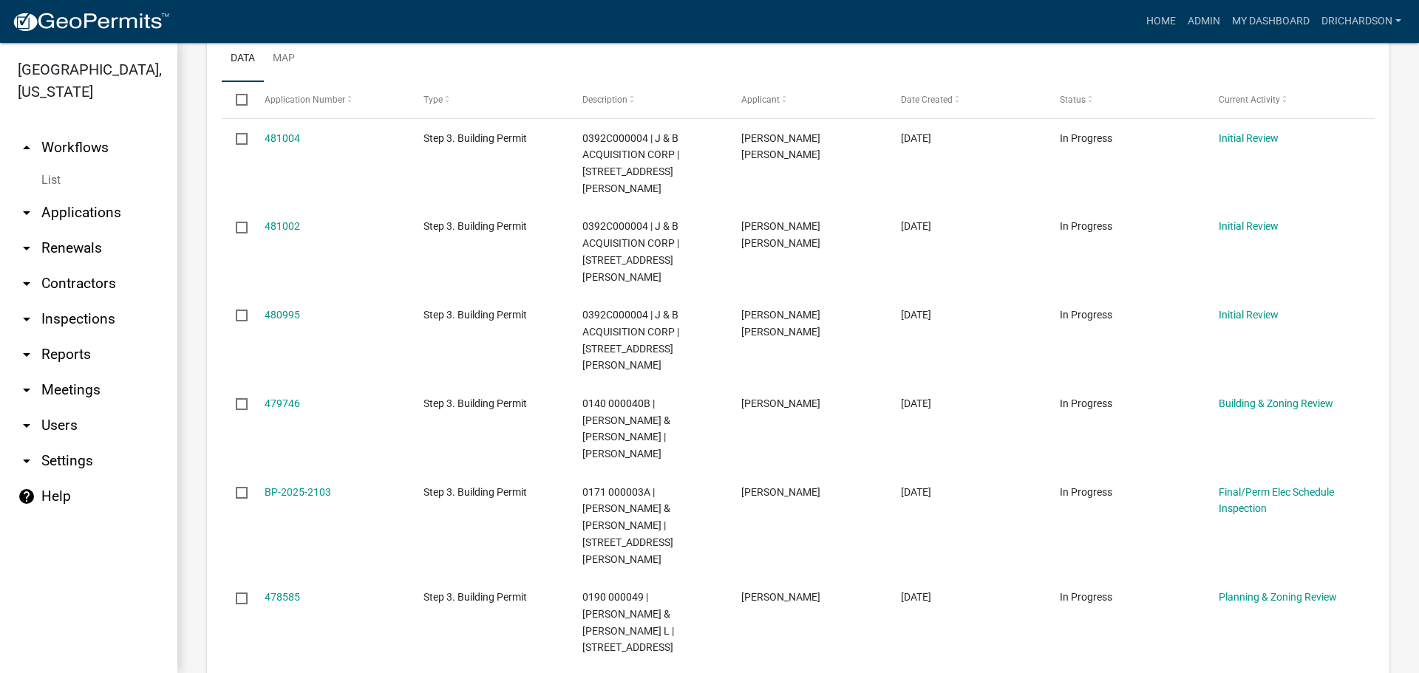
scroll to position [232, 0]
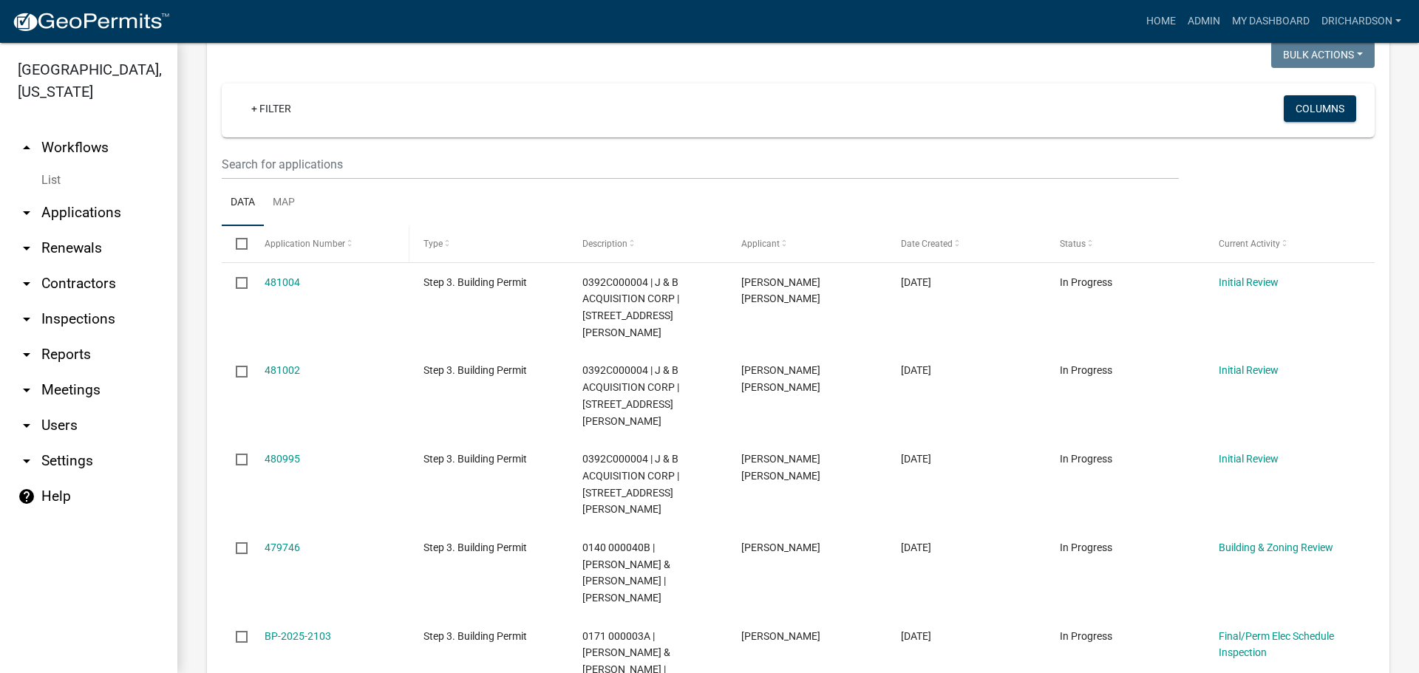
click at [308, 246] on span "Application Number" at bounding box center [305, 244] width 81 height 10
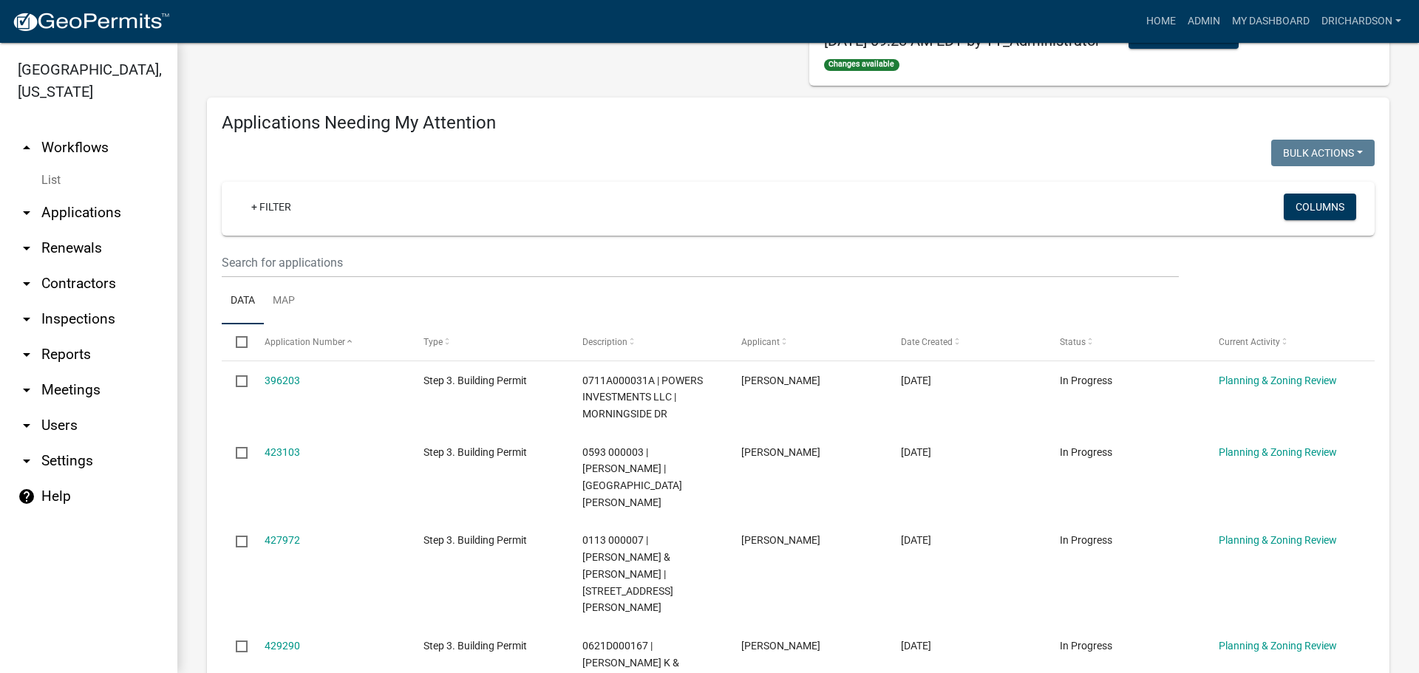
scroll to position [380, 0]
